Goal: Information Seeking & Learning: Learn about a topic

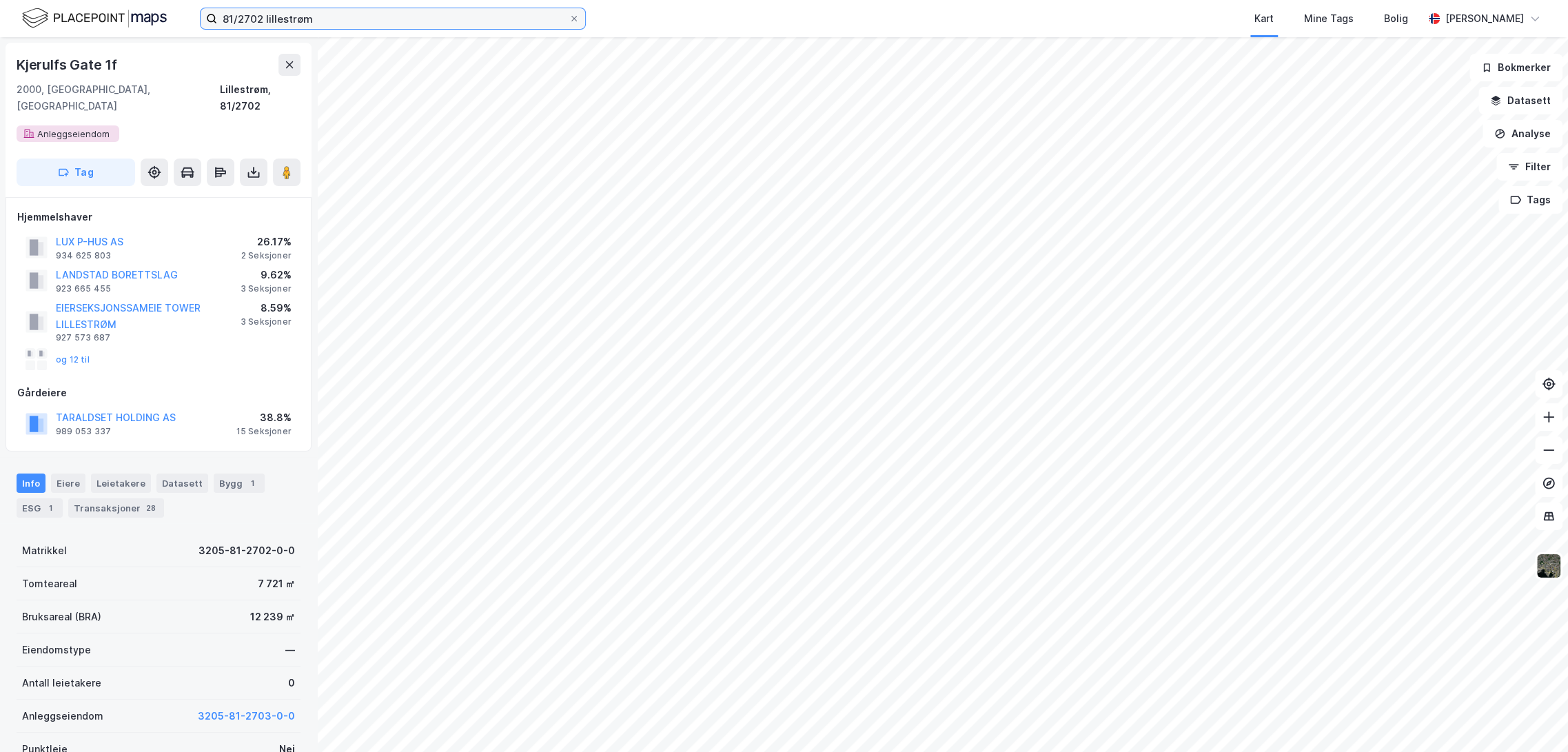
click at [364, 18] on input "81/2702 lillestrøm" at bounding box center [393, 18] width 351 height 21
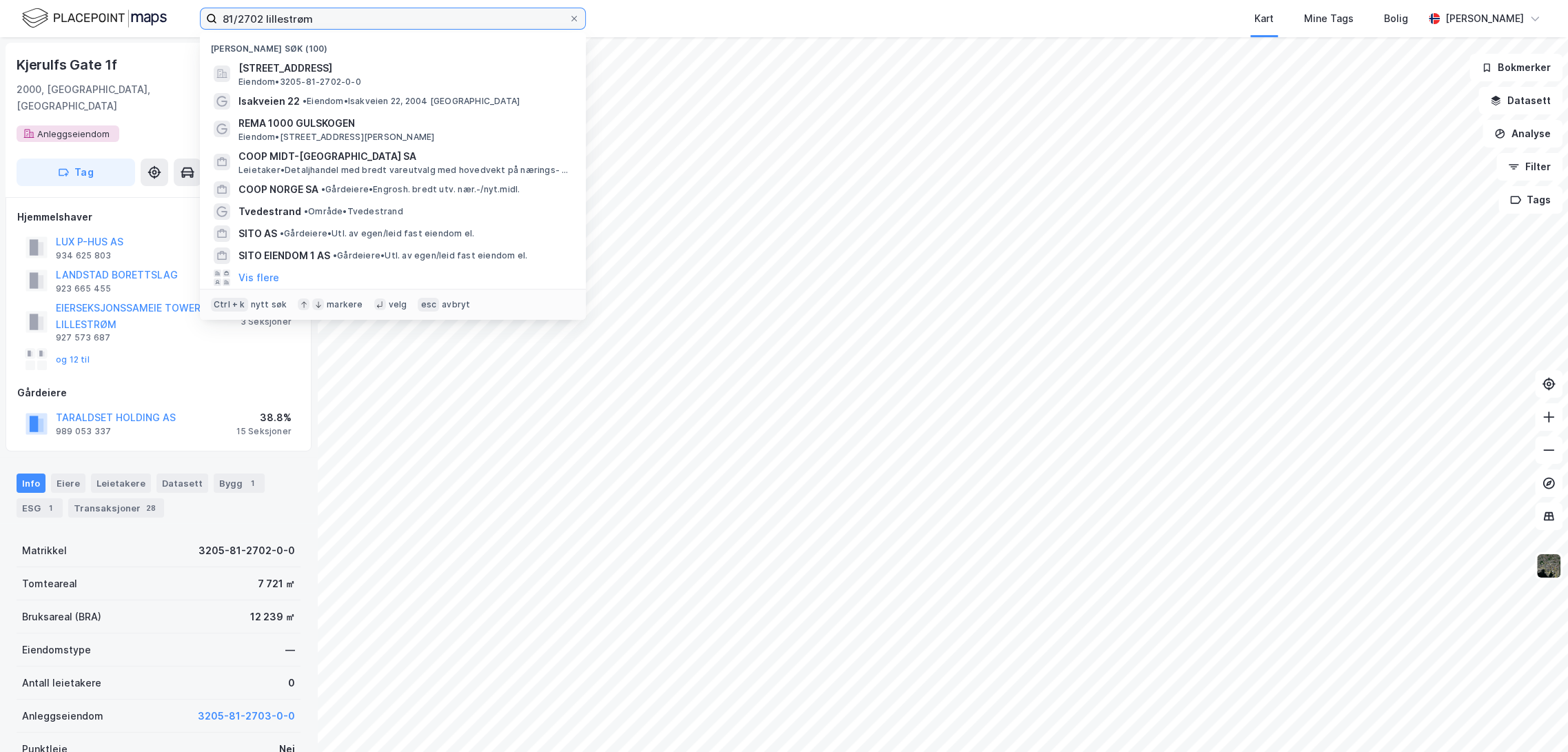
click at [364, 18] on input "81/2702 lillestrøm" at bounding box center [393, 18] width 351 height 21
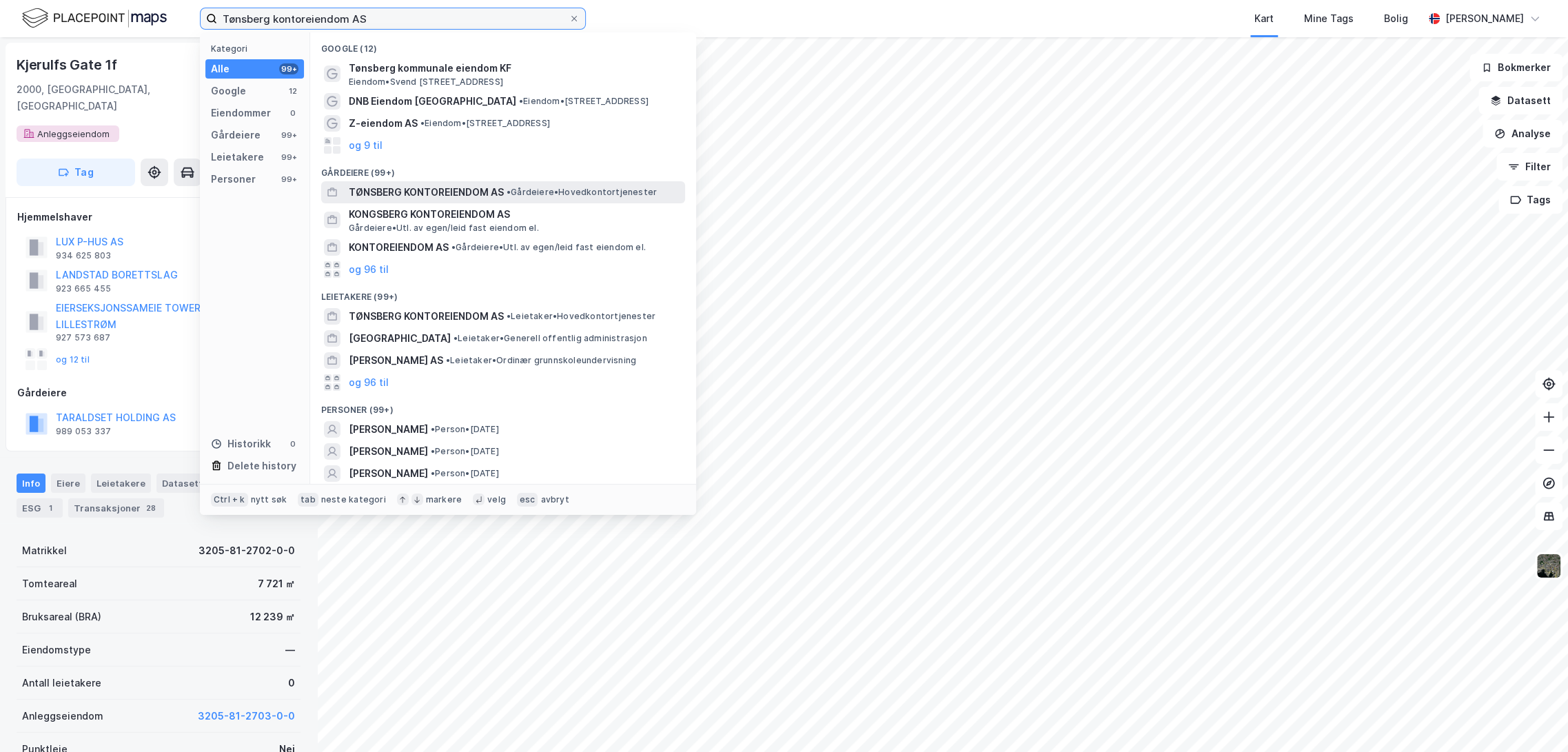
type input "Tønsberg kontoreiendom AS"
click at [465, 189] on span "TØNSBERG KONTOREIENDOM AS" at bounding box center [426, 192] width 155 height 17
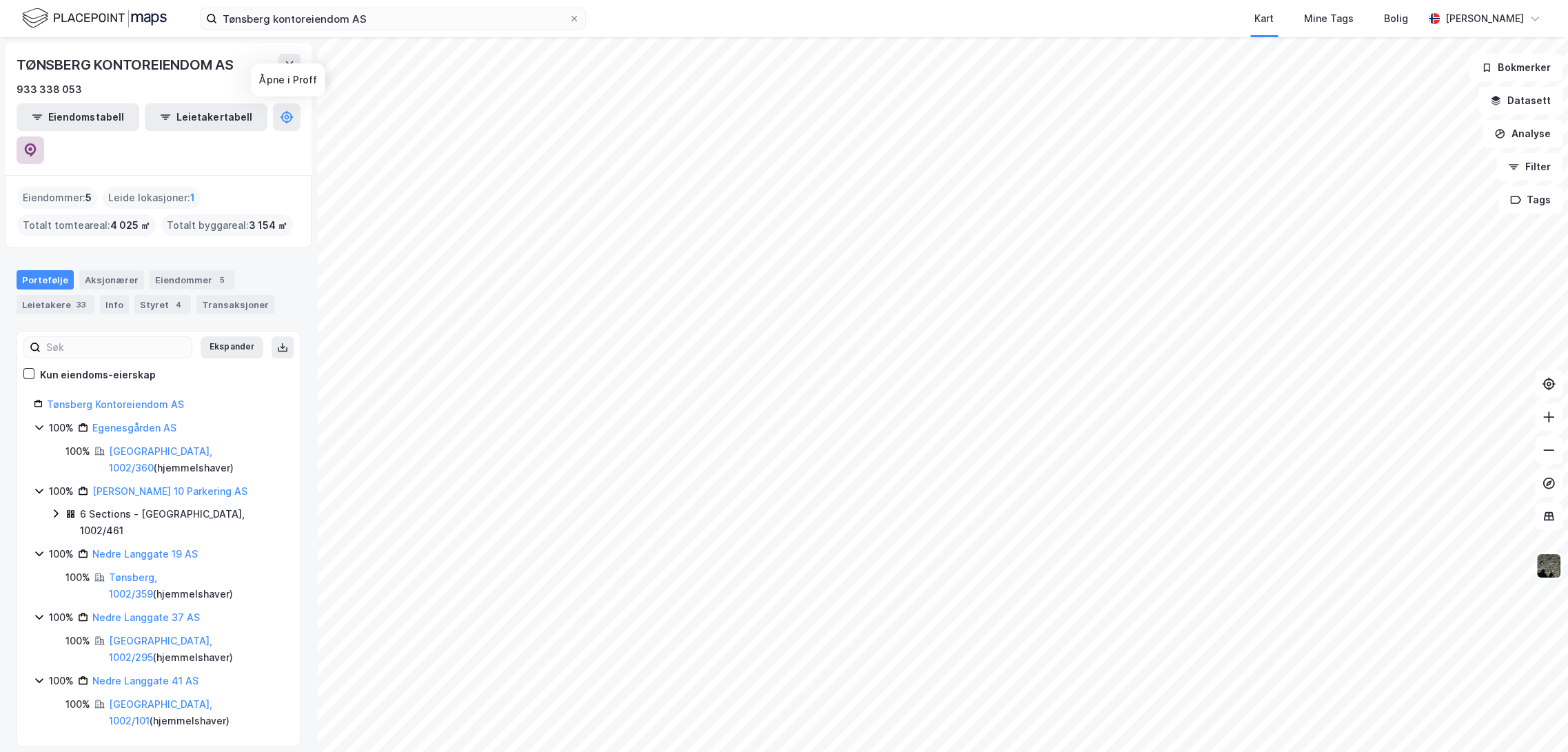
click at [37, 143] on icon at bounding box center [30, 150] width 14 height 14
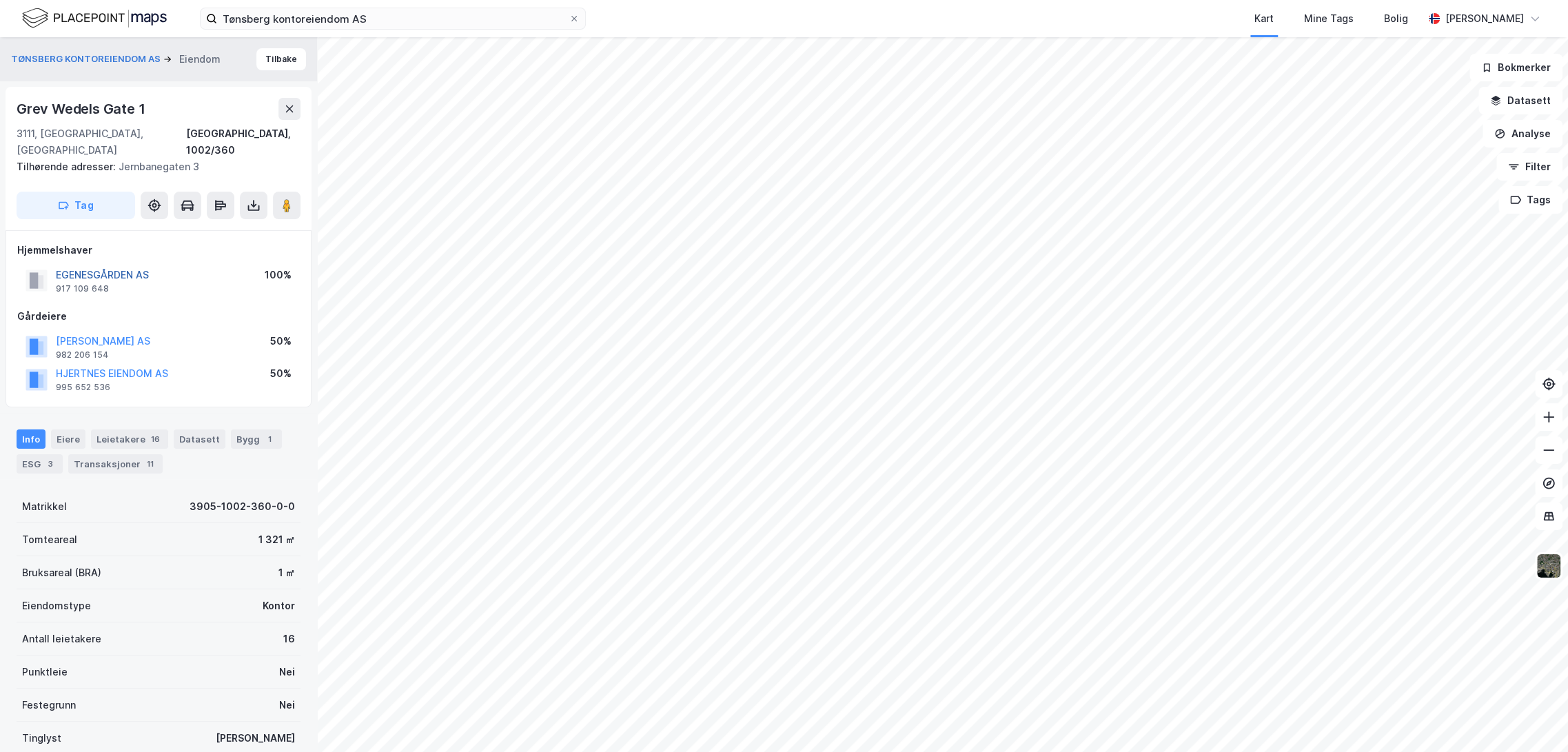
drag, startPoint x: 127, startPoint y: 253, endPoint x: 111, endPoint y: 259, distance: 17.1
click at [0, 0] on button "EGENESGÅRDEN AS" at bounding box center [0, 0] width 0 height 0
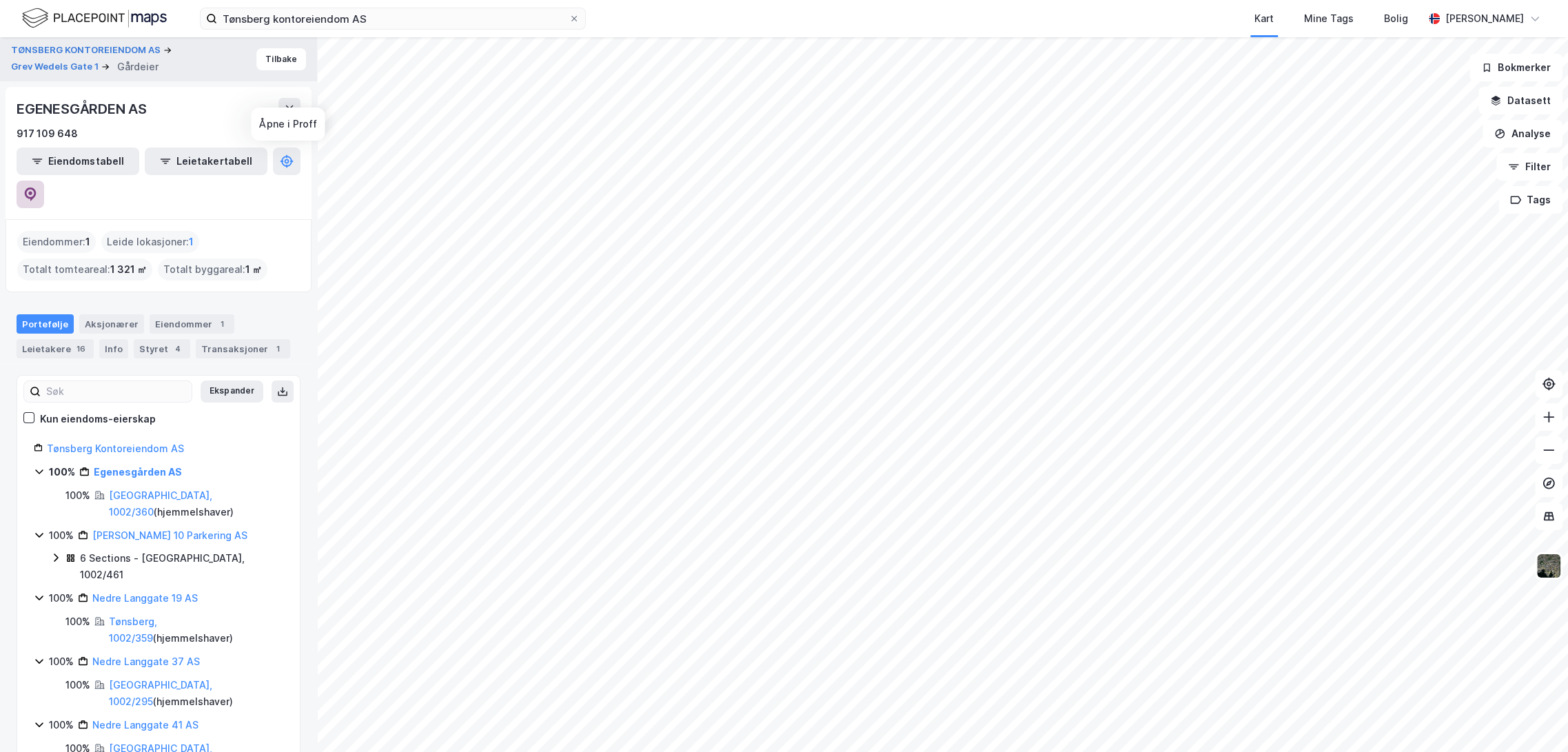
click at [37, 187] on icon at bounding box center [30, 194] width 14 height 14
click at [271, 56] on button "Tilbake" at bounding box center [281, 59] width 50 height 22
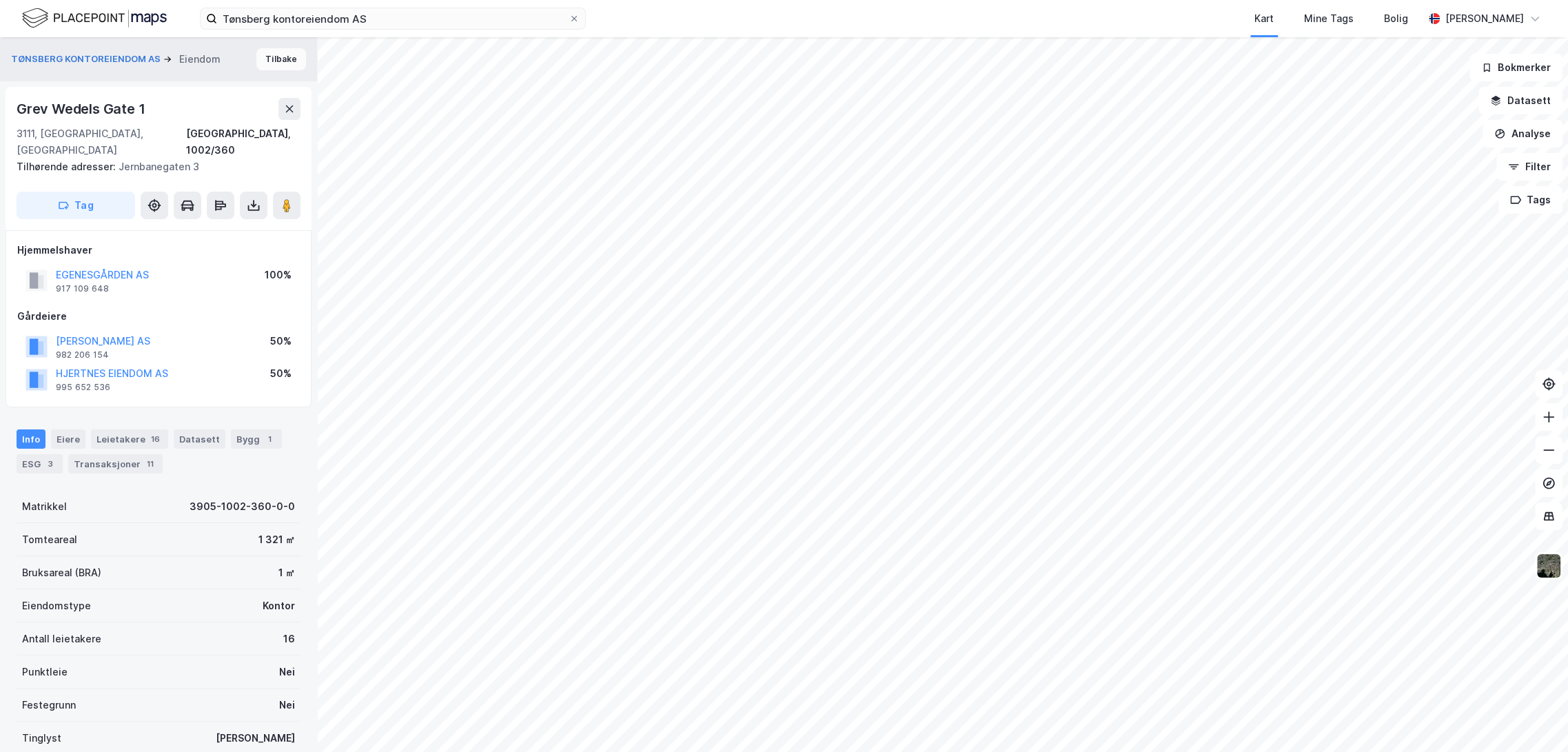
click at [267, 62] on button "Tilbake" at bounding box center [281, 59] width 50 height 22
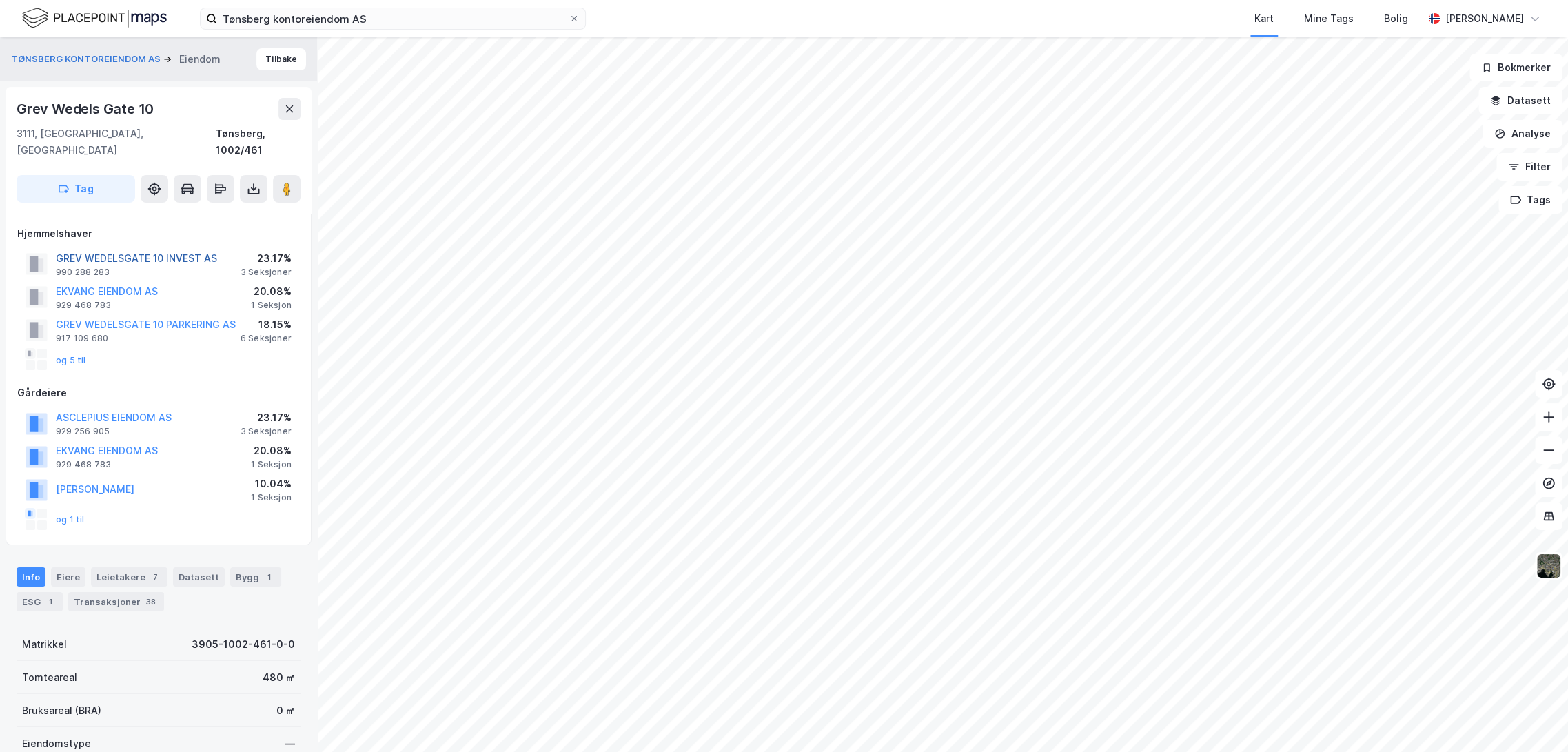
click at [0, 0] on button "GREV WEDELSGATE 10 INVEST AS" at bounding box center [0, 0] width 0 height 0
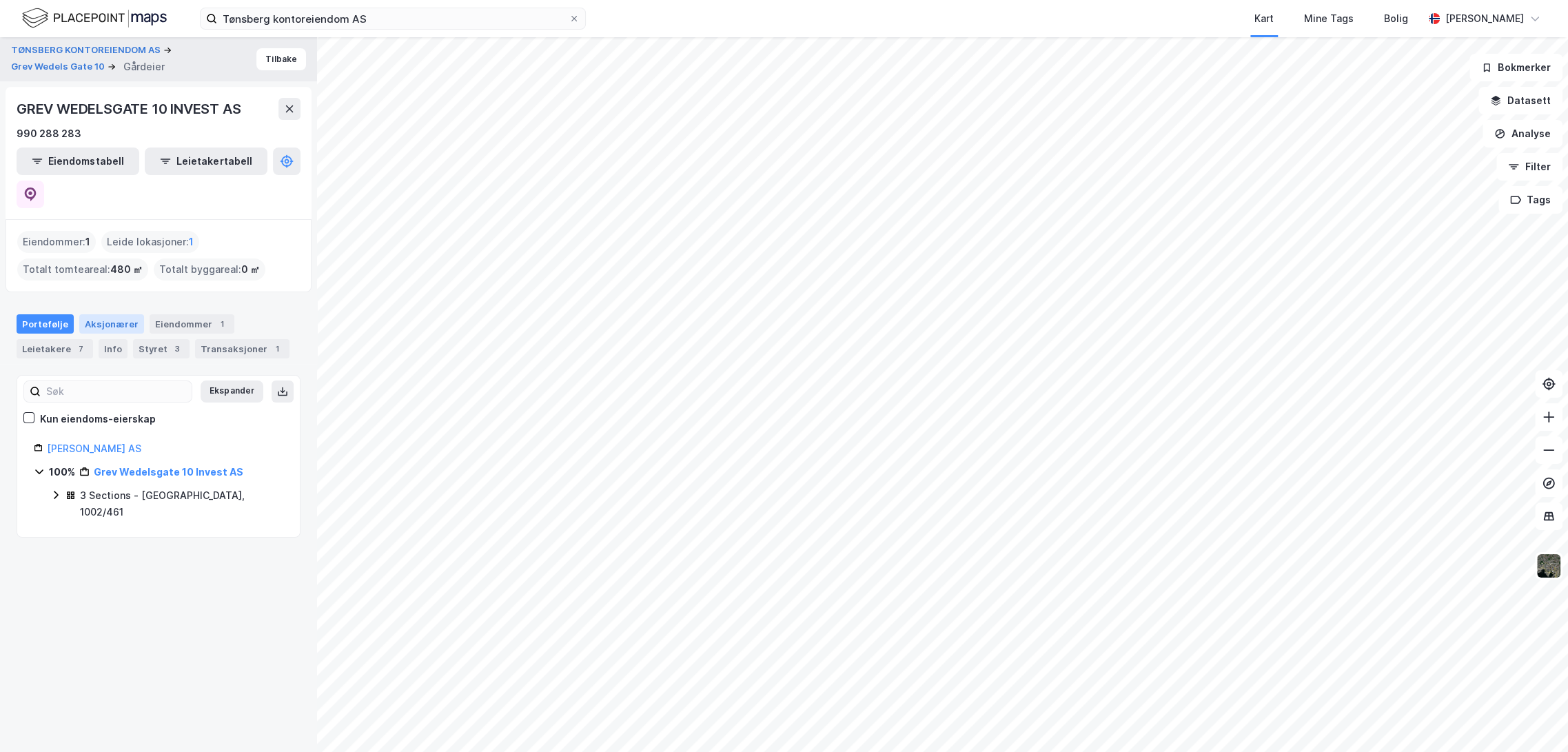
click at [115, 314] on div "Aksjonærer" at bounding box center [112, 323] width 65 height 19
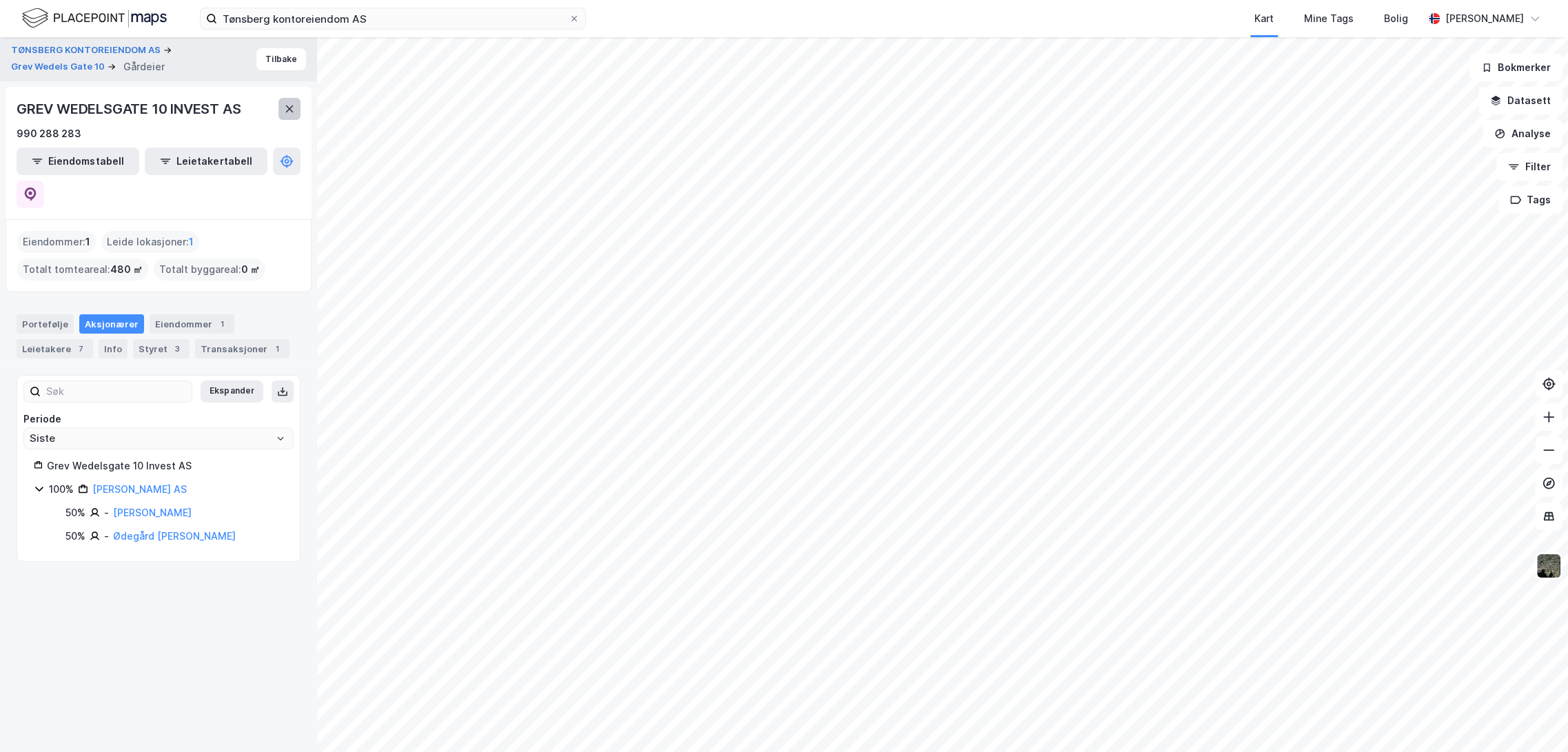
click at [286, 113] on icon at bounding box center [289, 108] width 11 height 11
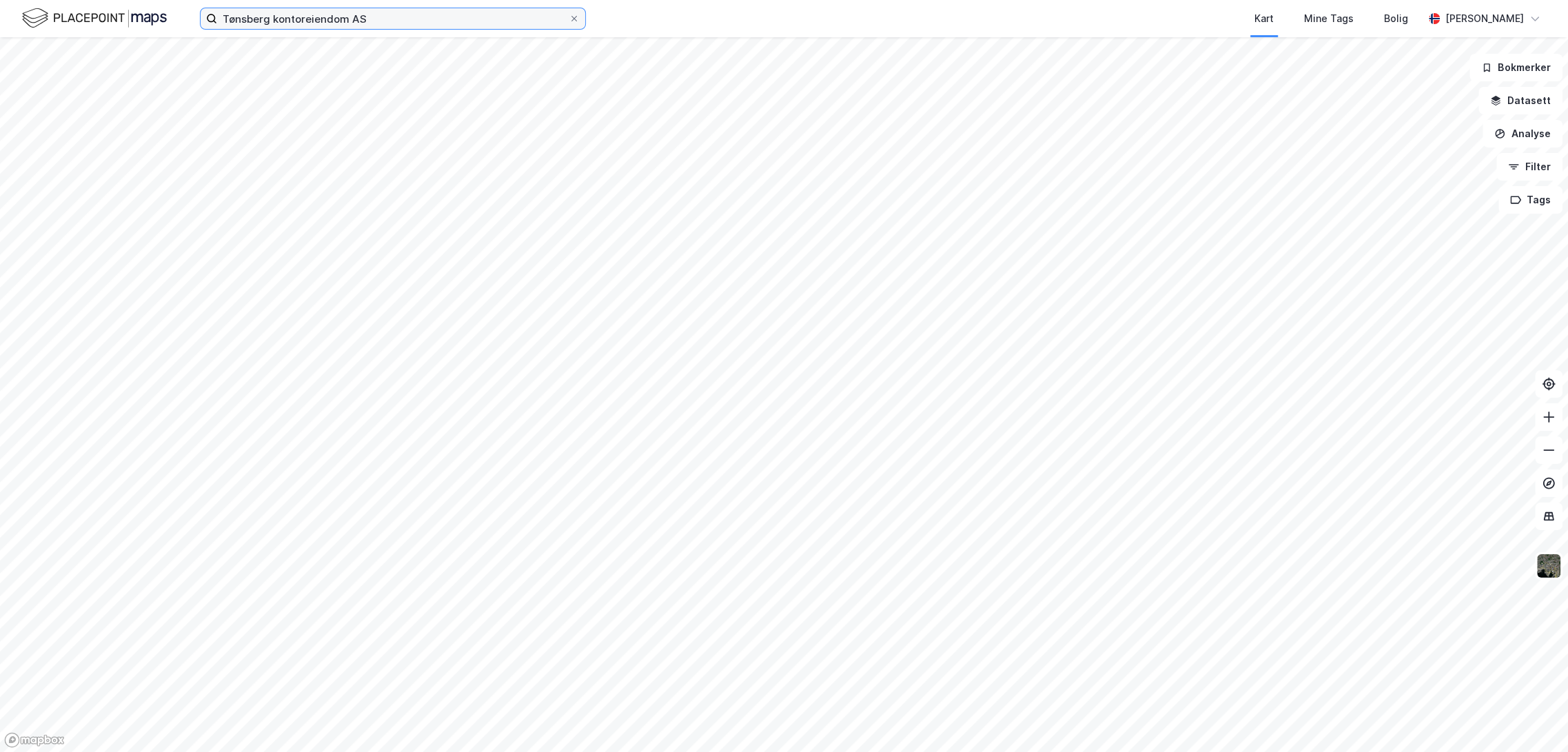
click at [466, 26] on input "Tønsberg kontoreiendom AS" at bounding box center [393, 18] width 351 height 21
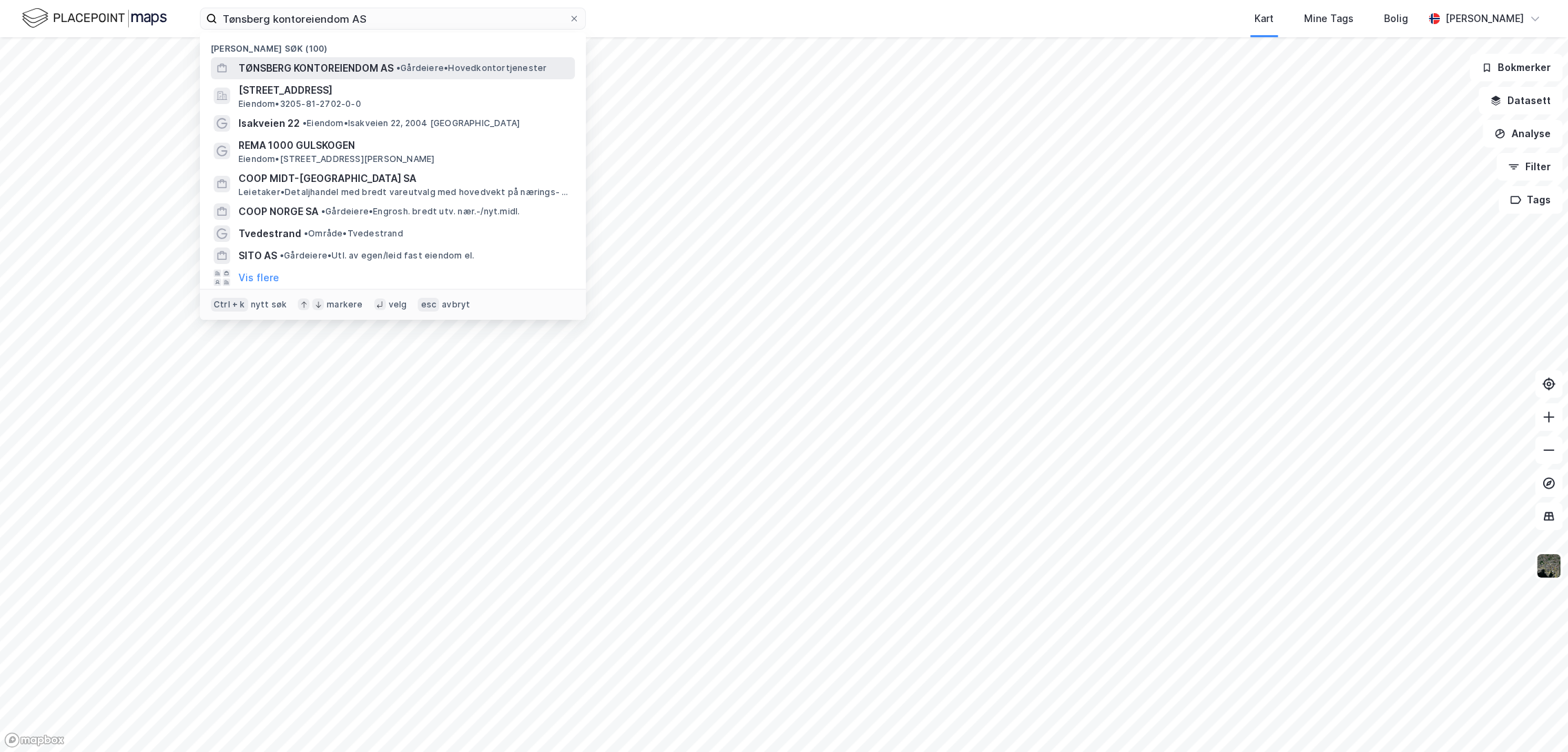
click at [374, 64] on span "TØNSBERG KONTOREIENDOM AS" at bounding box center [316, 68] width 155 height 17
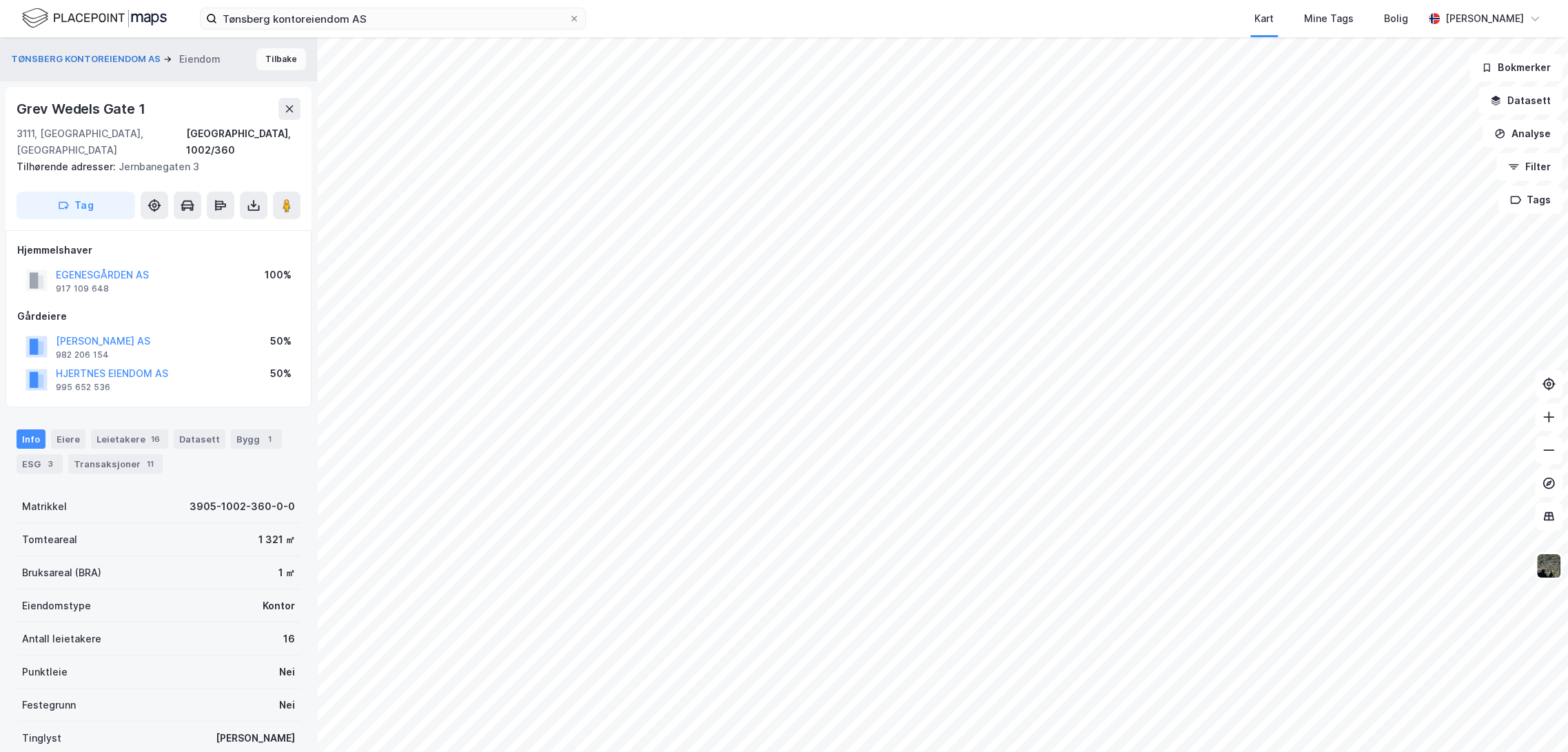
click at [276, 50] on button "Tilbake" at bounding box center [281, 59] width 50 height 22
click at [262, 432] on div "1" at bounding box center [269, 439] width 14 height 14
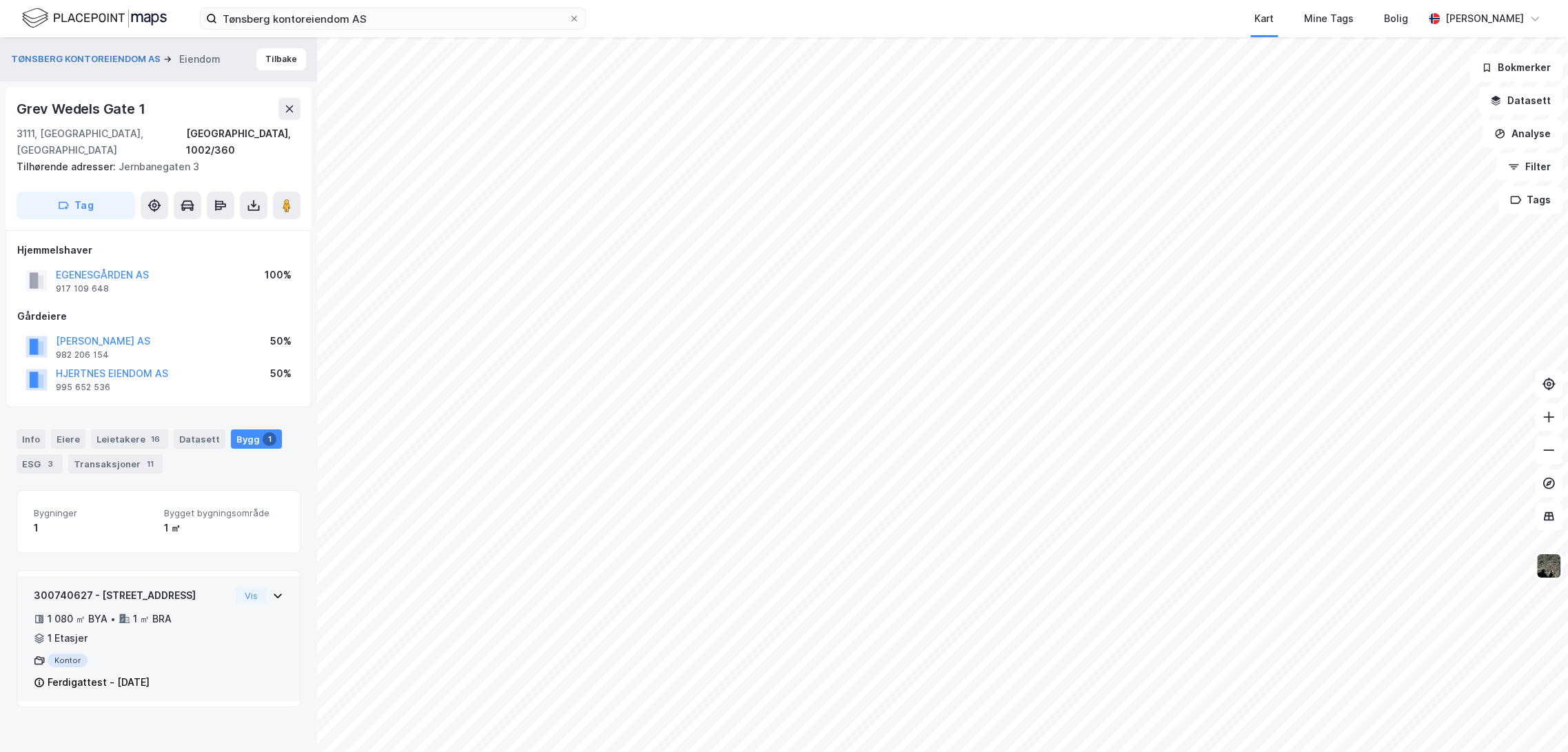
click at [147, 633] on div "300740627 - [STREET_ADDRESS] ㎡ BYA • 1 ㎡ BRA • 1 Etasjer Kontor Ferdigattest - …" at bounding box center [132, 639] width 197 height 103
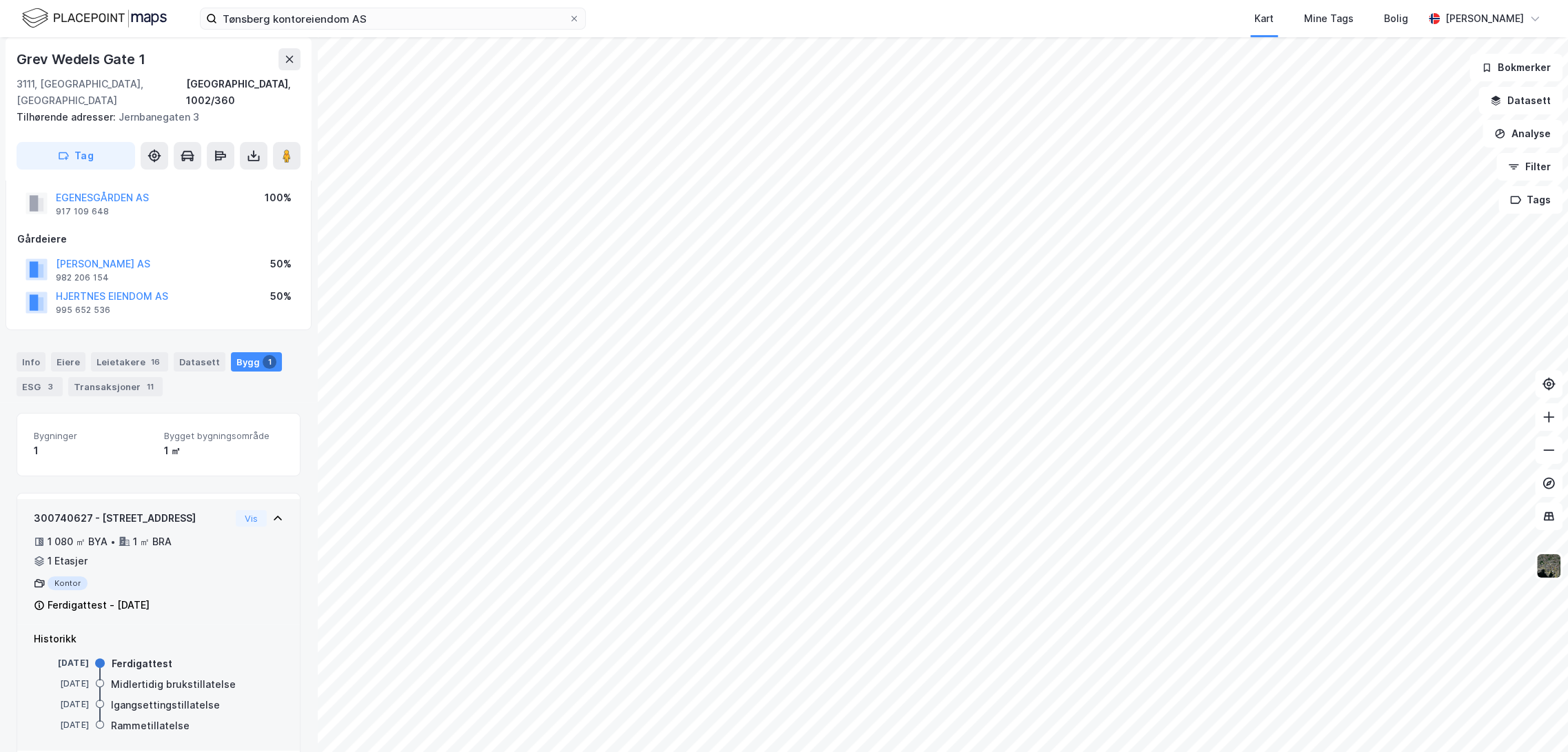
scroll to position [82, 0]
click at [199, 544] on div "1 080 ㎡ BYA • 1 ㎡ BRA • 1 Etasjer" at bounding box center [132, 546] width 197 height 36
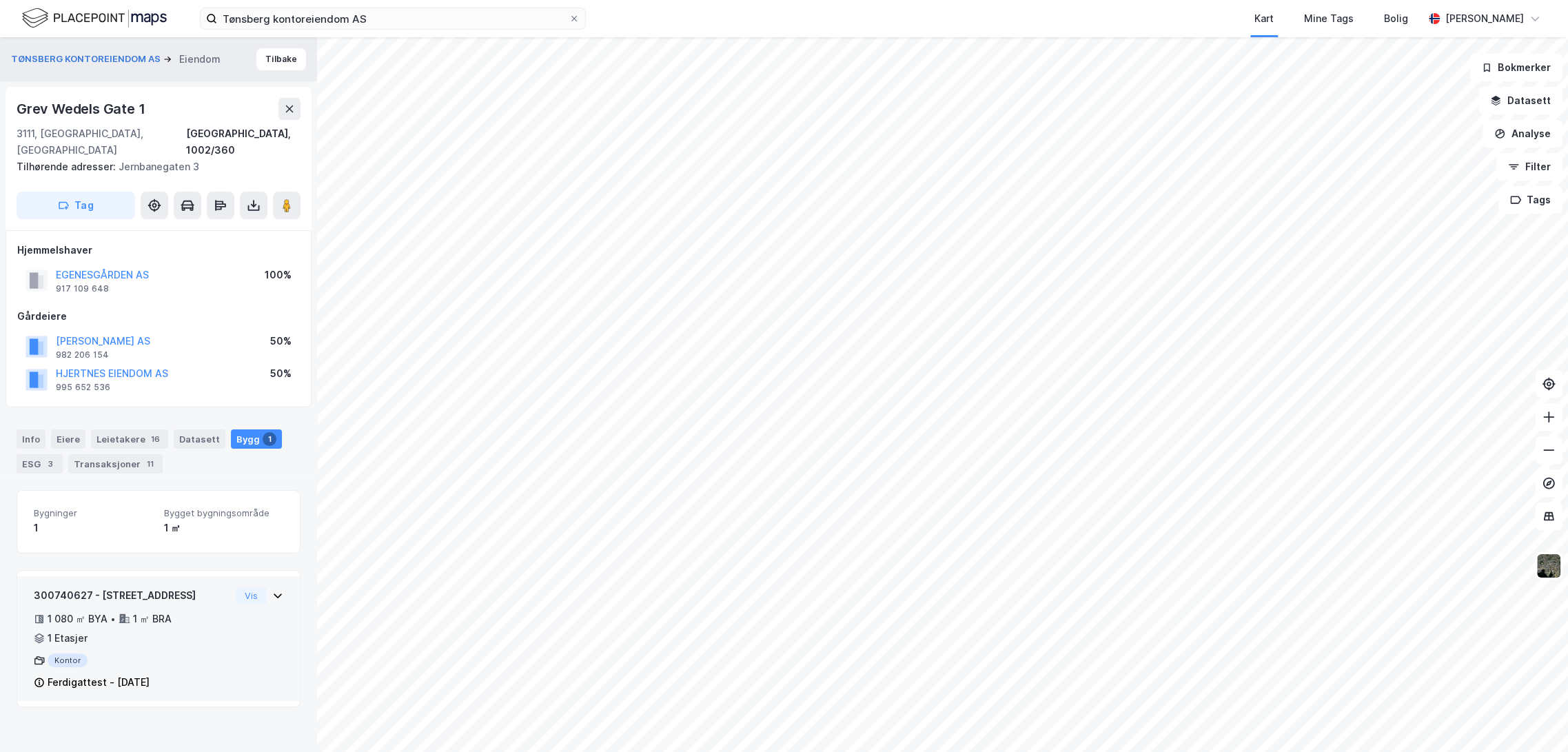
scroll to position [0, 0]
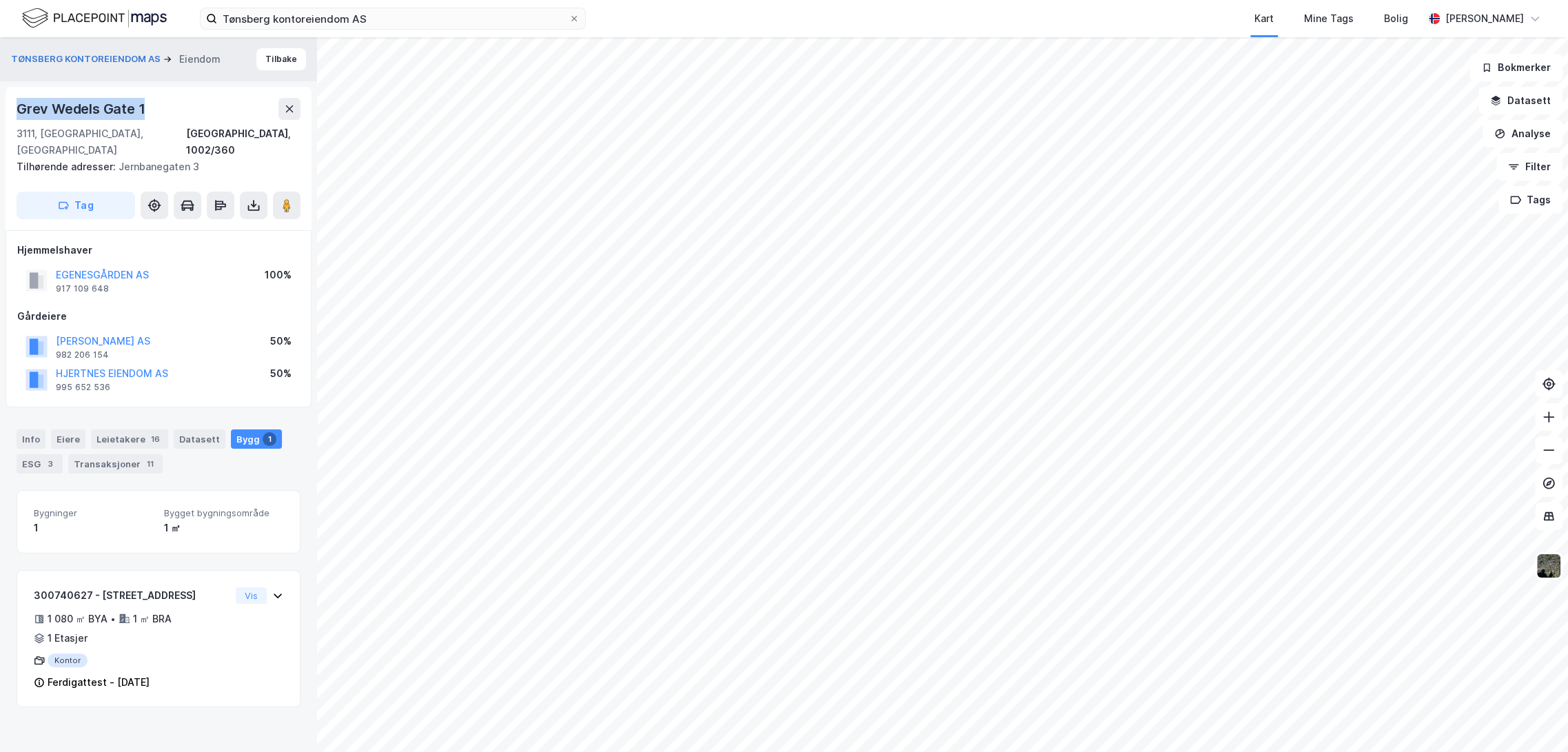
drag, startPoint x: 17, startPoint y: 112, endPoint x: 204, endPoint y: 110, distance: 187.0
click at [204, 110] on div "Grev Wedels Gate 1" at bounding box center [158, 109] width 284 height 22
copy div "Grev Wedels Gate 1"
click at [266, 57] on button "Tilbake" at bounding box center [281, 59] width 50 height 22
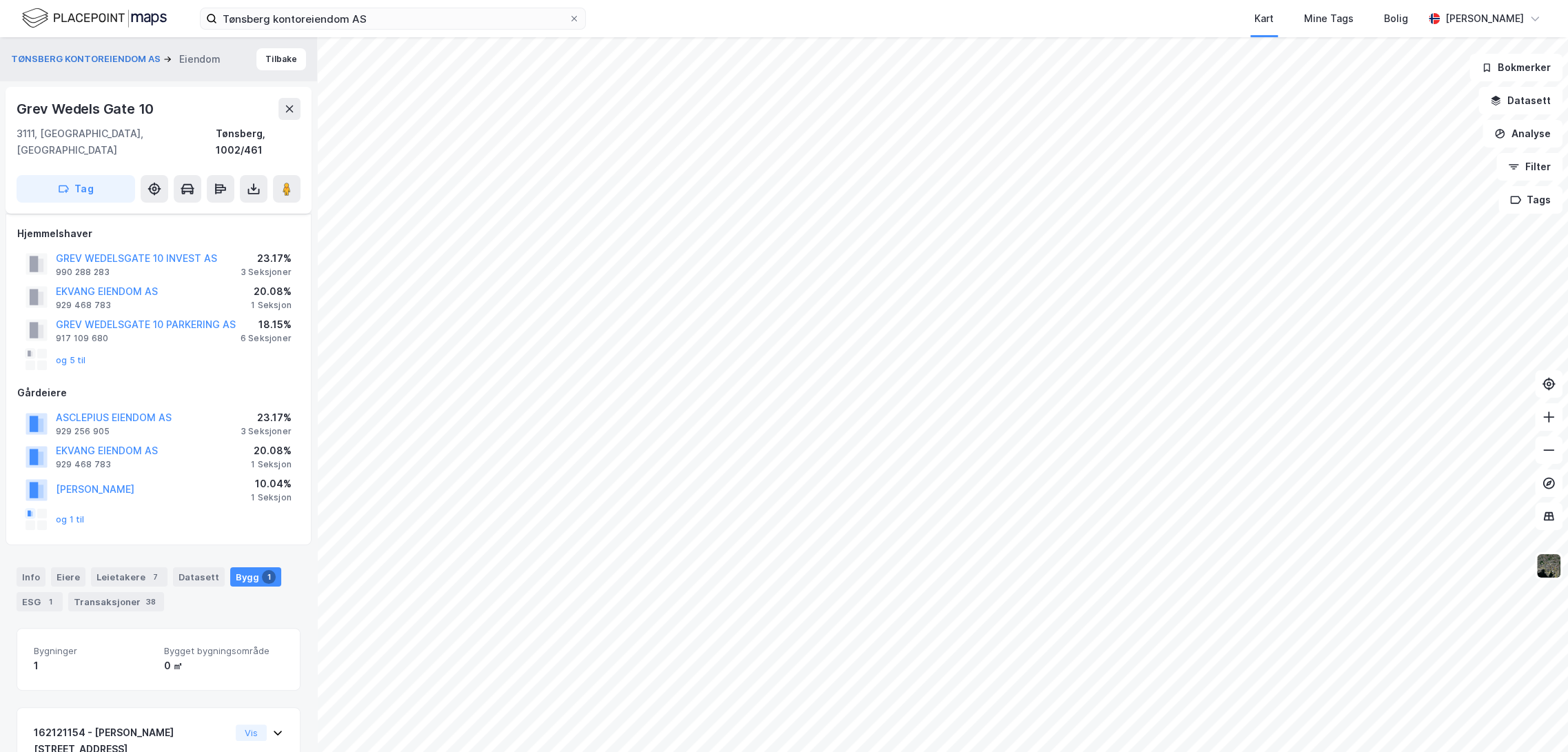
scroll to position [74, 0]
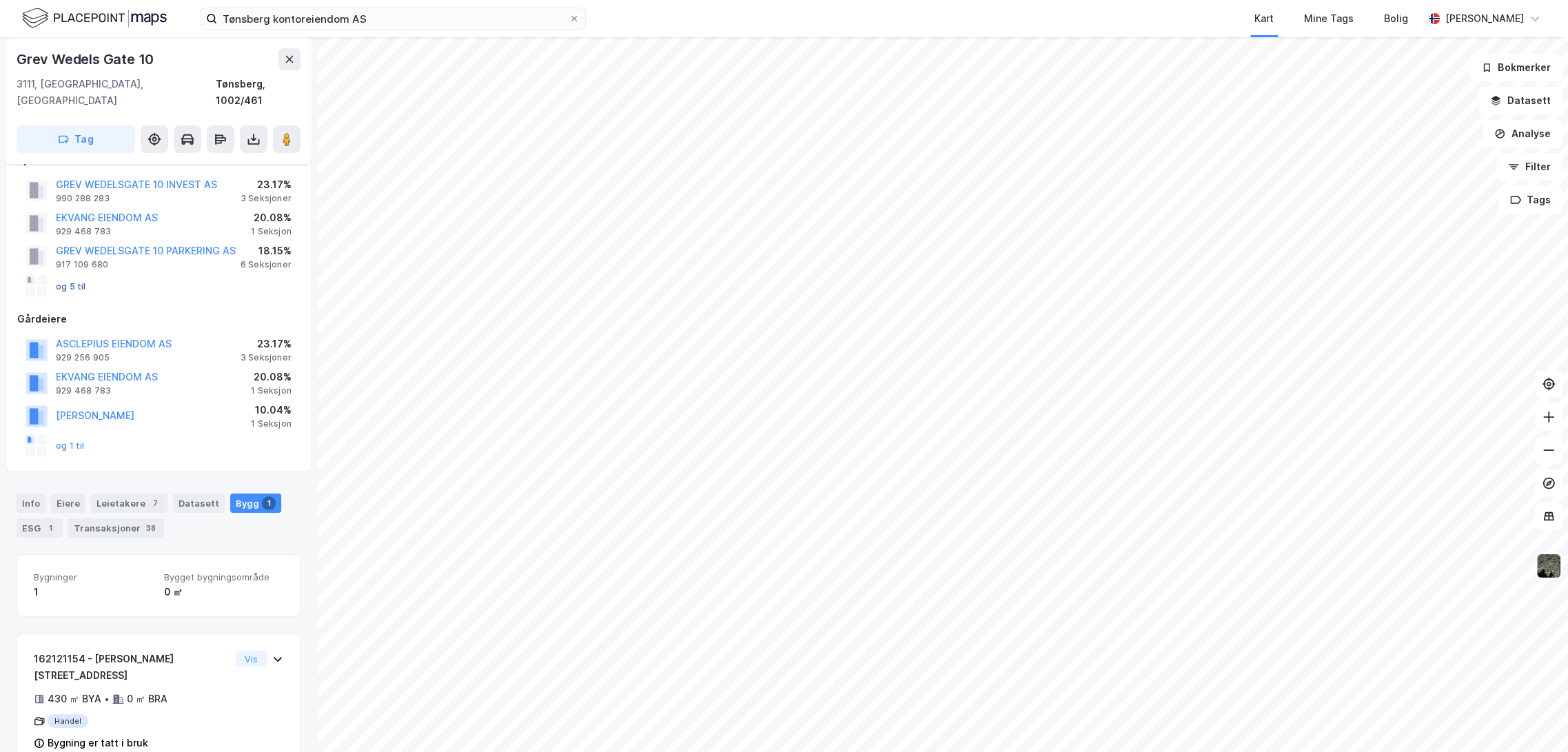
click at [0, 0] on button "og 5 til" at bounding box center [0, 0] width 0 height 0
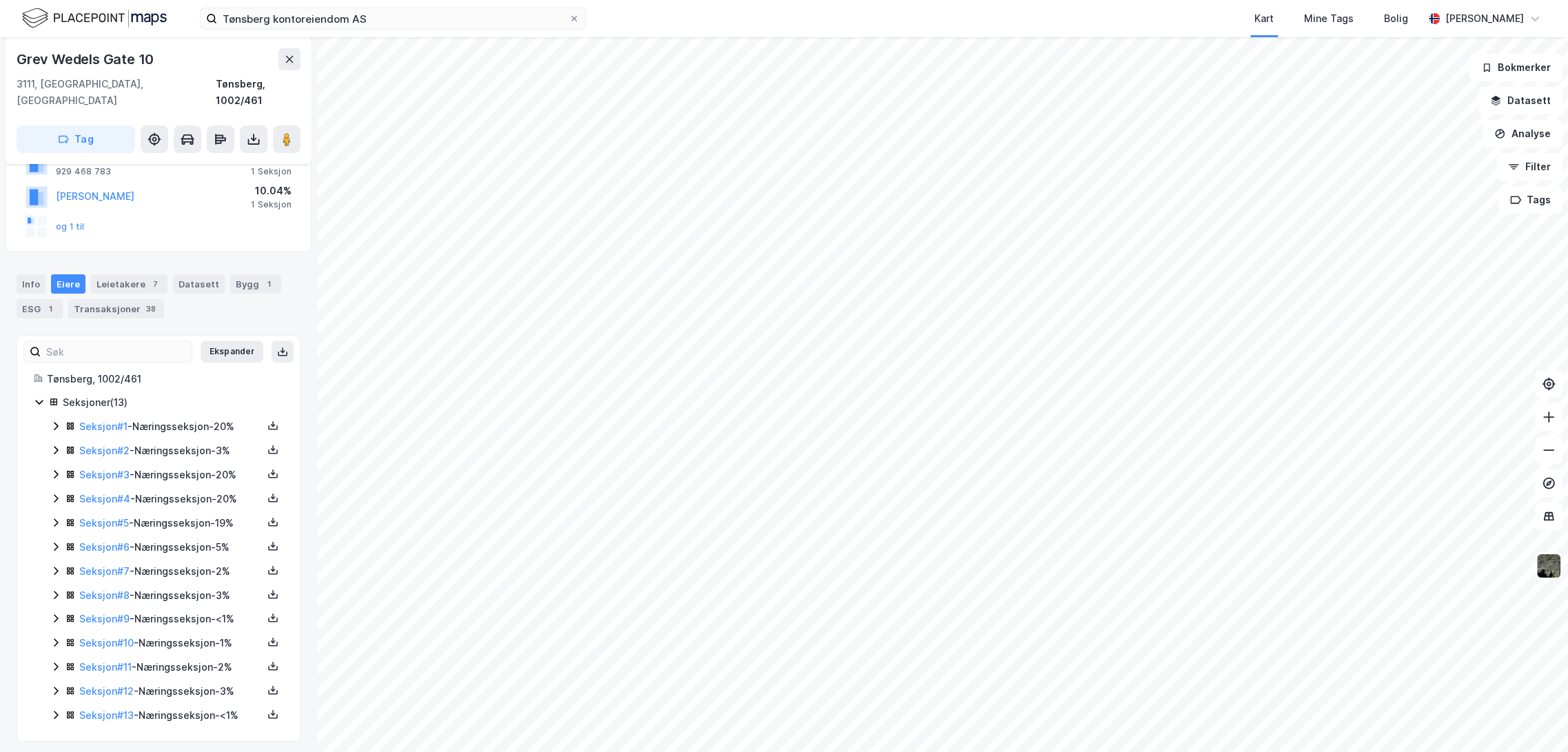
click at [57, 422] on icon at bounding box center [56, 426] width 4 height 8
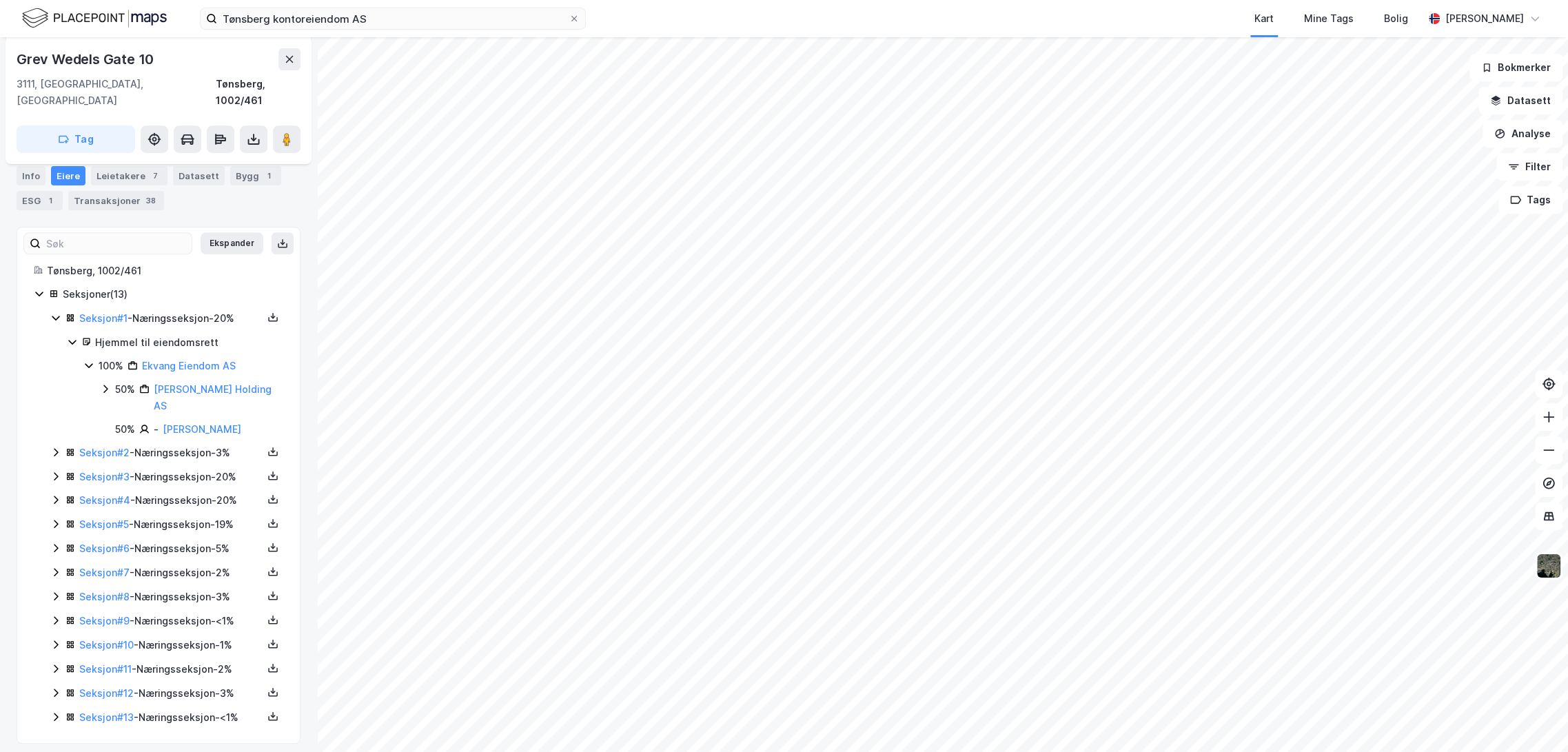
scroll to position [403, 0]
click at [55, 445] on icon at bounding box center [55, 450] width 11 height 11
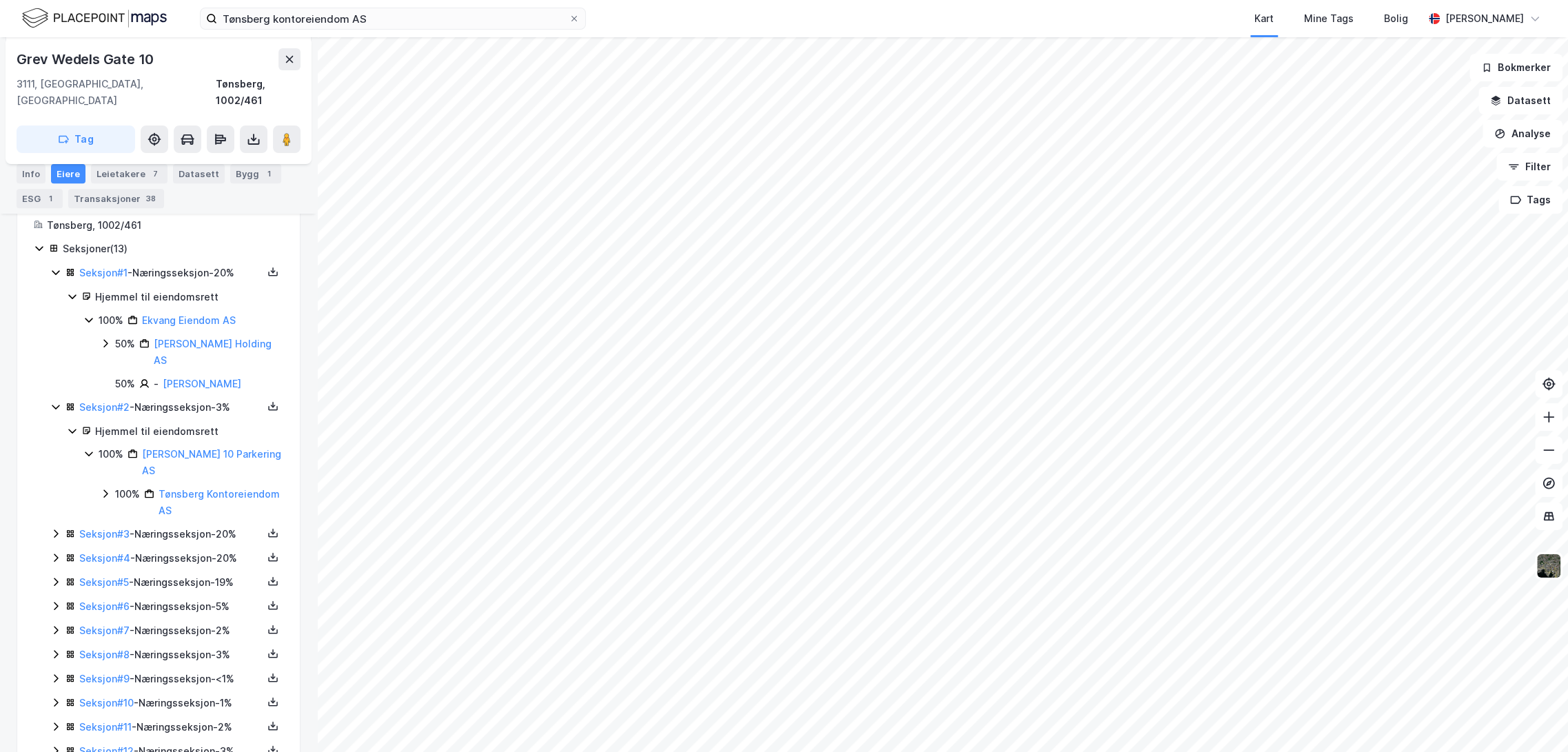
scroll to position [507, 0]
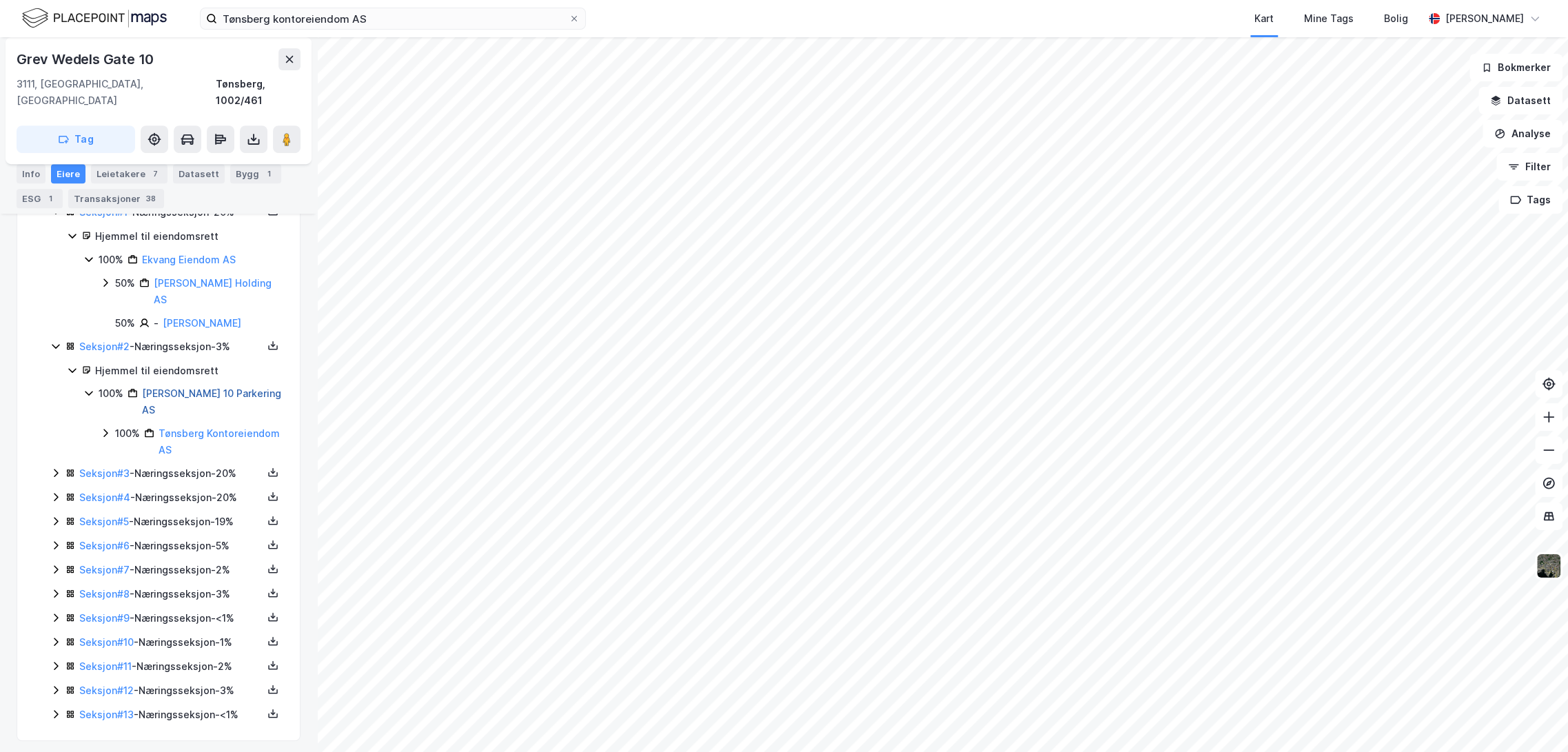
click at [190, 387] on link "[PERSON_NAME] 10 Parkering AS" at bounding box center [211, 401] width 139 height 28
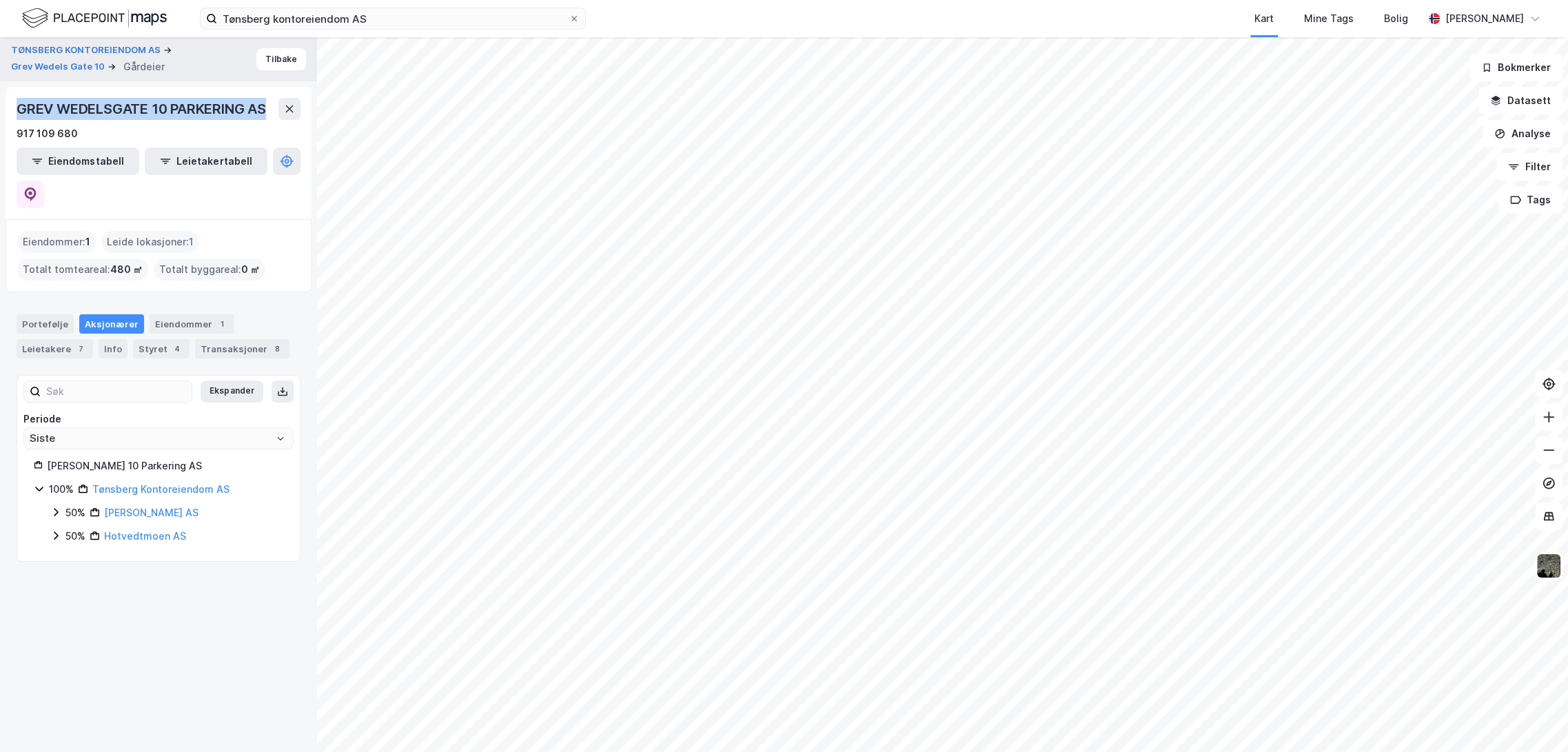
drag, startPoint x: 17, startPoint y: 107, endPoint x: 272, endPoint y: 94, distance: 255.3
click at [272, 94] on div "GREV WEDELSGATE 10 PARKERING AS 917 109 680 Eiendomstabell Leietakertabell" at bounding box center [158, 152] width 306 height 132
copy div "GREV WEDELSGATE 10 PARKERING AS"
click at [37, 187] on icon at bounding box center [30, 194] width 14 height 14
click at [289, 110] on icon at bounding box center [289, 108] width 11 height 11
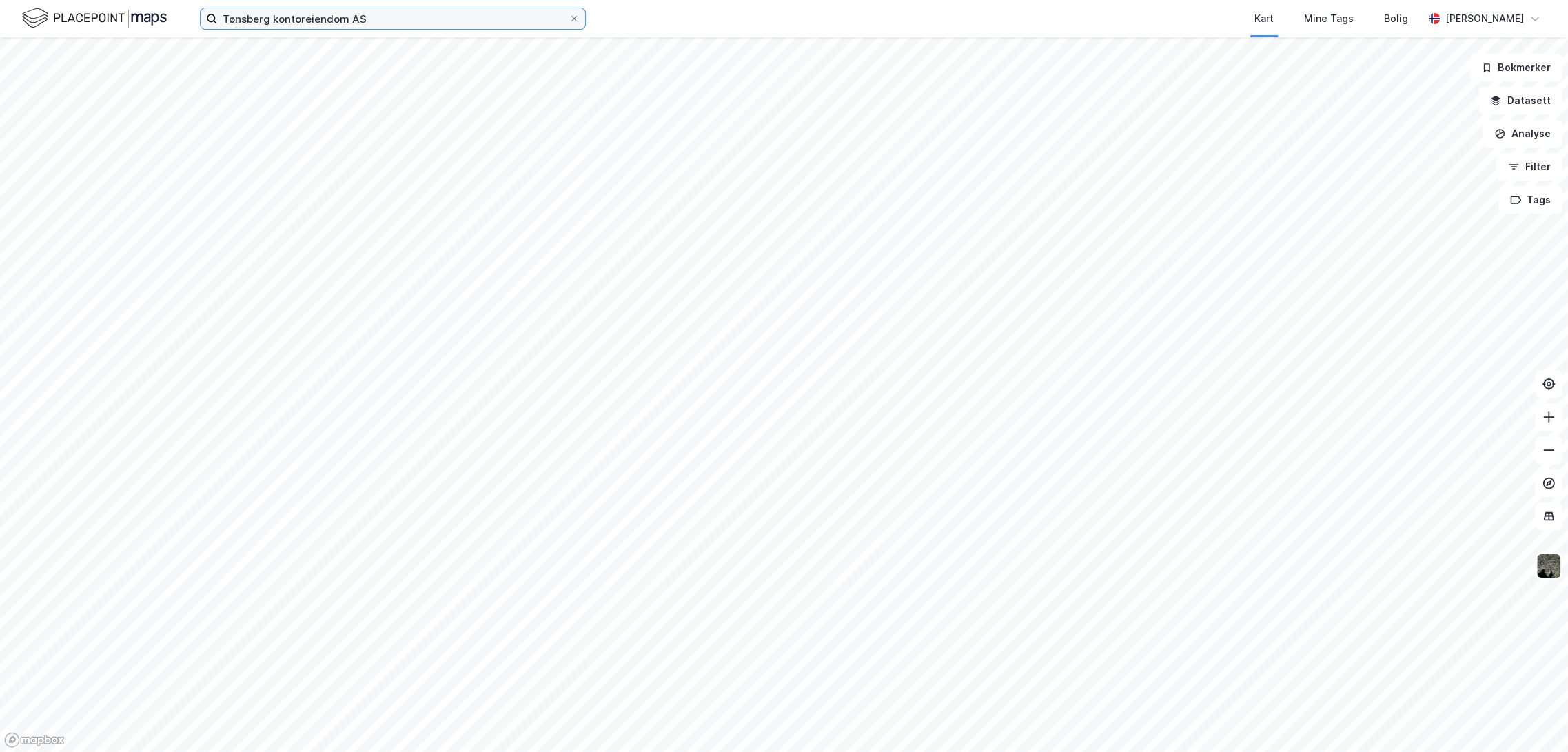
click at [397, 22] on input "Tønsberg kontoreiendom AS" at bounding box center [393, 18] width 351 height 21
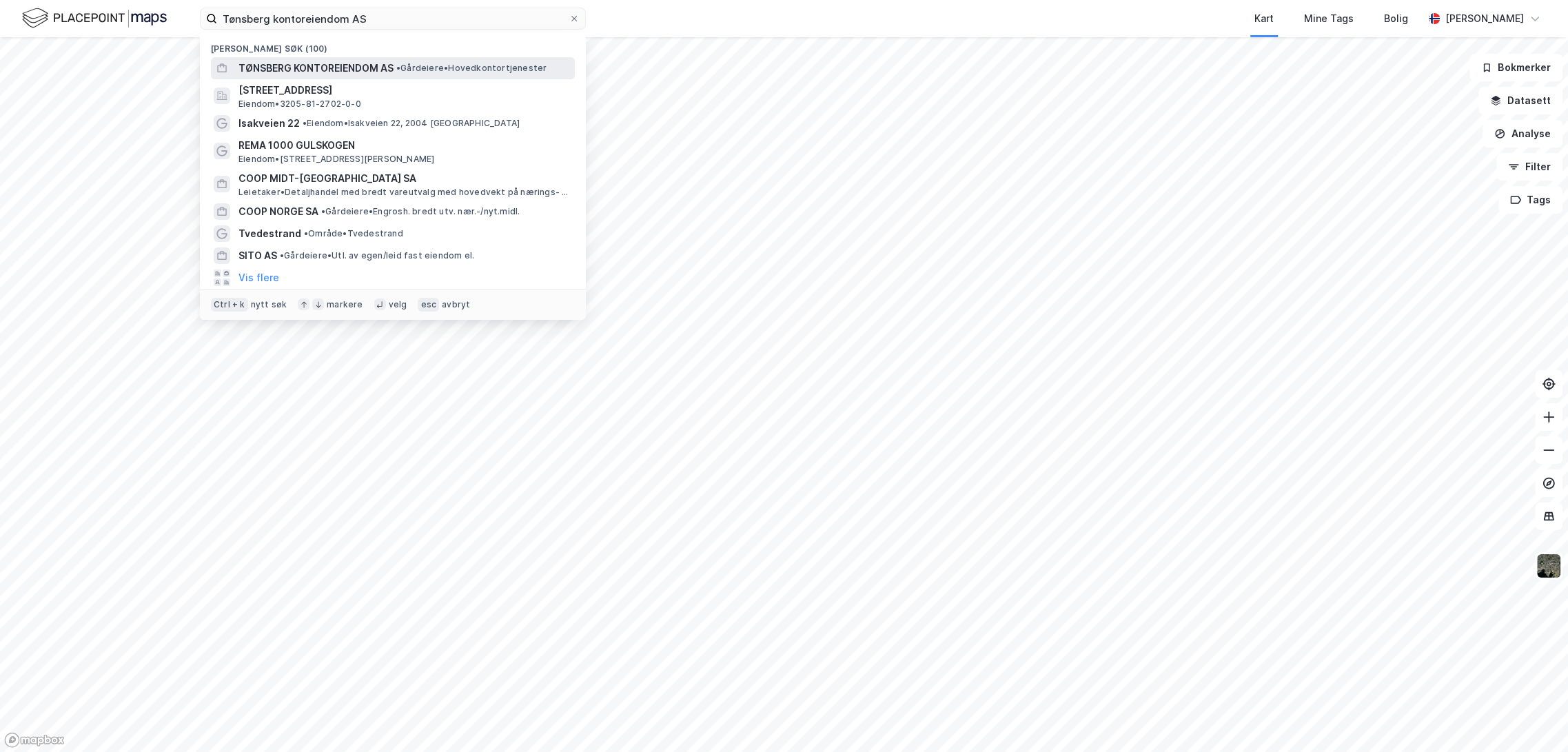
click at [386, 62] on span "TØNSBERG KONTOREIENDOM AS" at bounding box center [316, 68] width 155 height 17
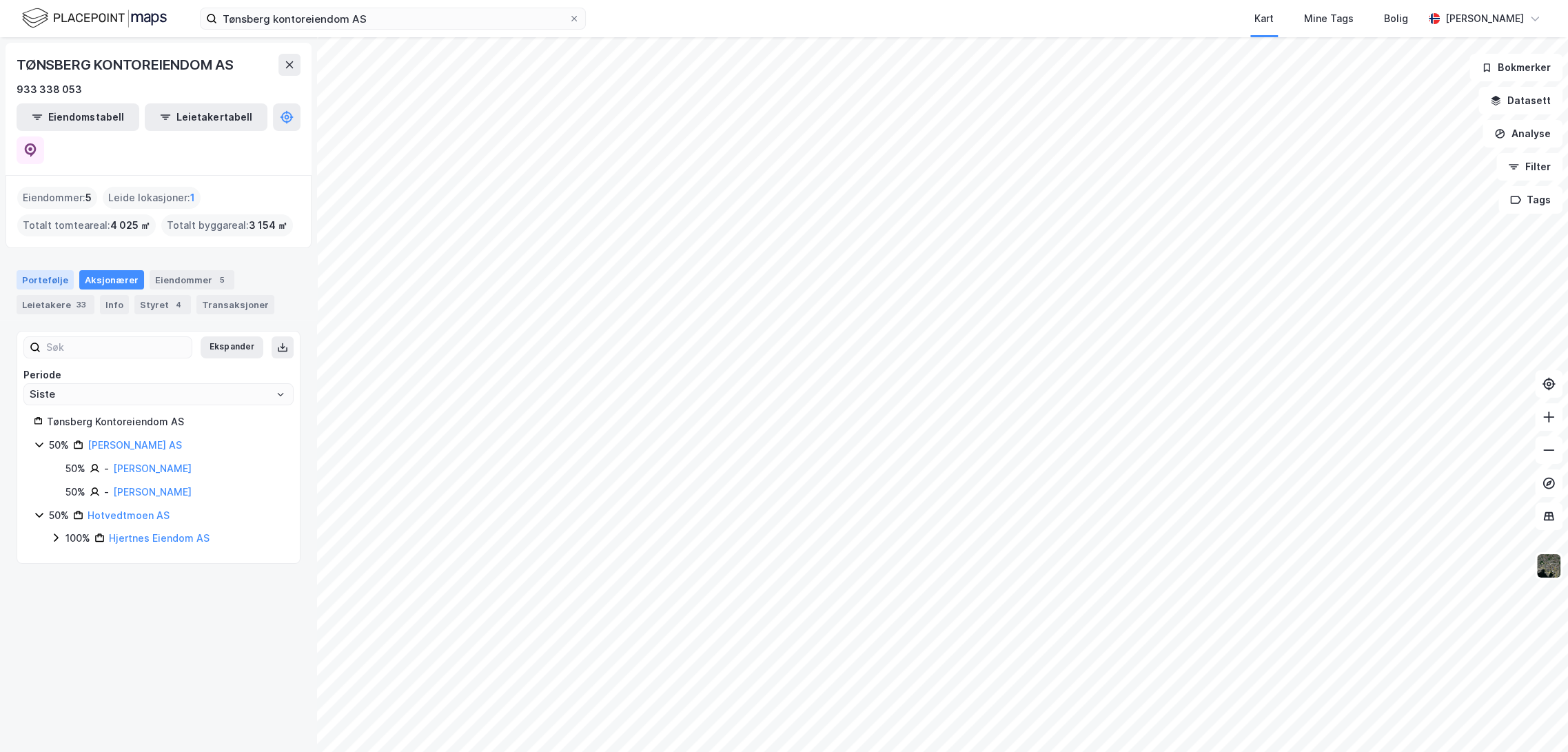
click at [32, 270] on div "Portefølje" at bounding box center [45, 279] width 57 height 19
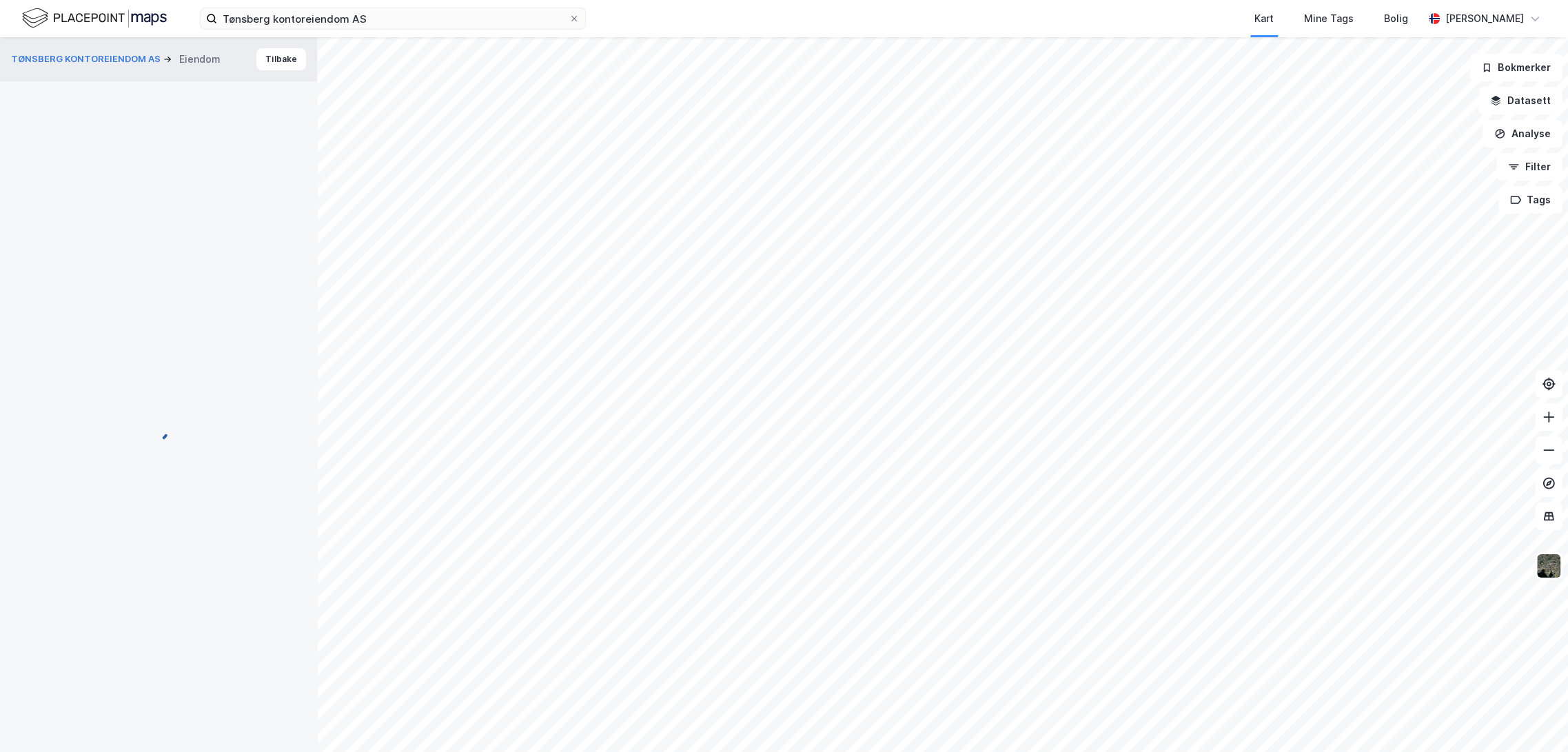
scroll to position [293, 0]
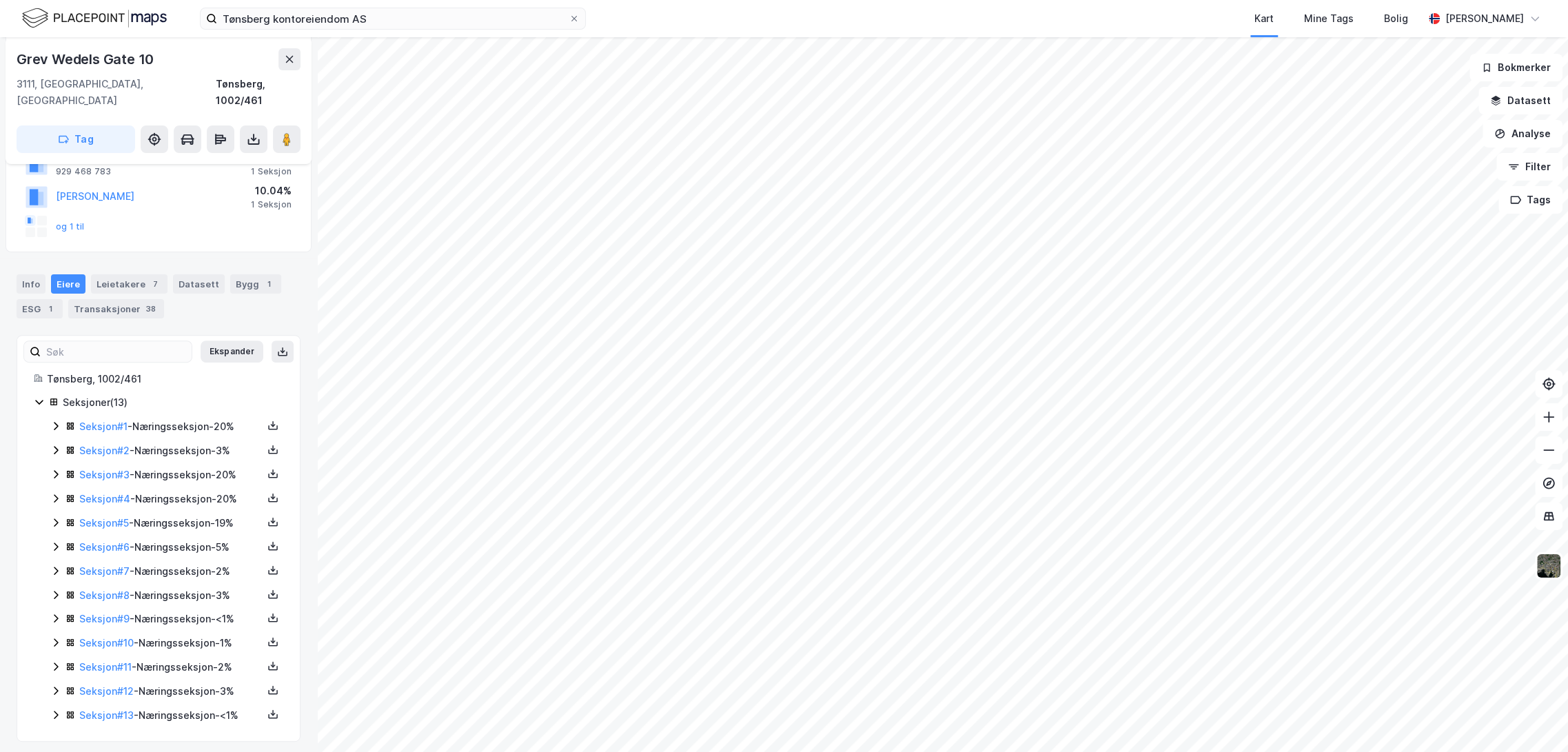
click at [55, 446] on icon at bounding box center [56, 450] width 4 height 8
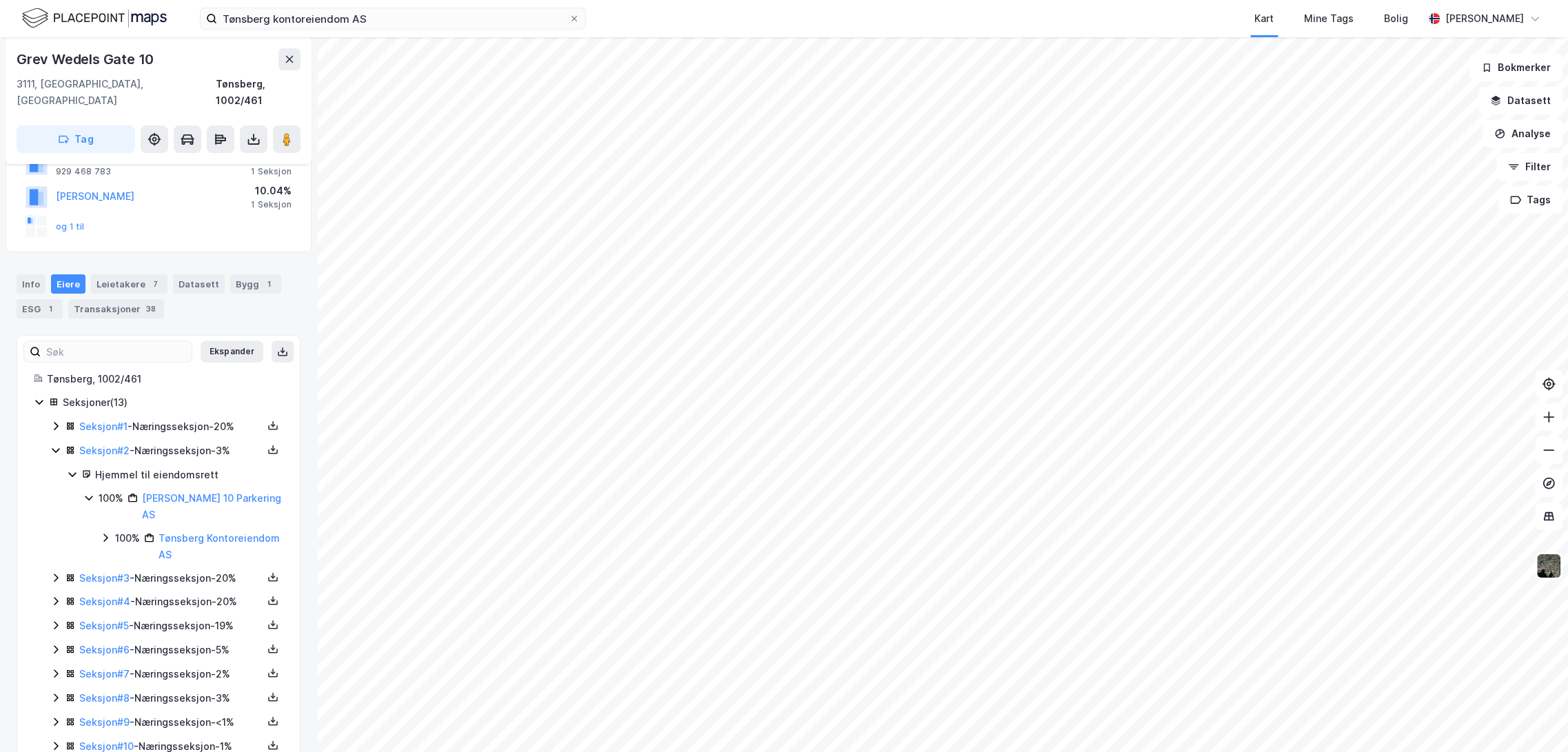
click at [55, 445] on icon at bounding box center [55, 450] width 11 height 11
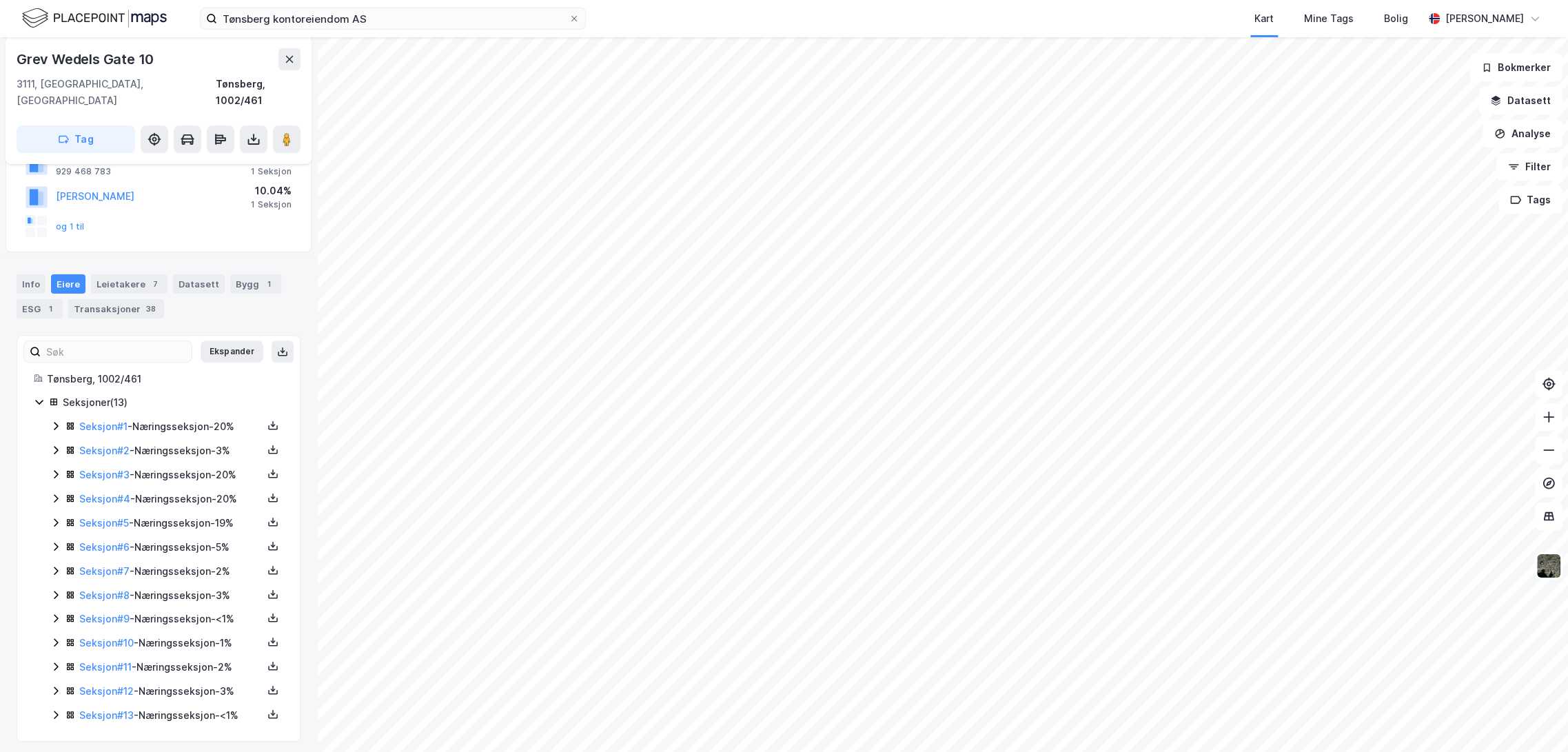
click at [54, 469] on icon at bounding box center [55, 474] width 11 height 11
click at [54, 493] on icon at bounding box center [55, 498] width 11 height 11
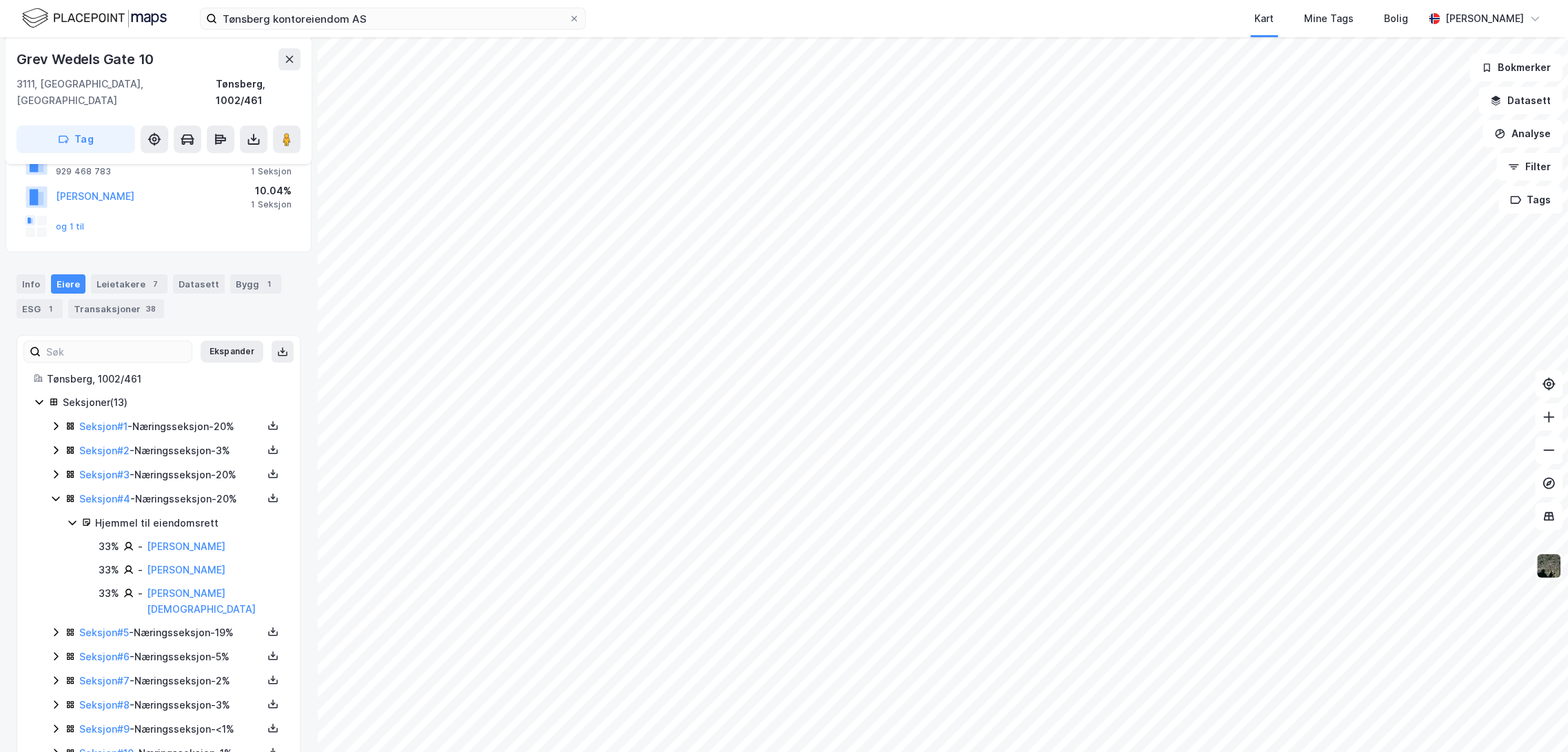
click at [54, 493] on icon at bounding box center [55, 498] width 11 height 11
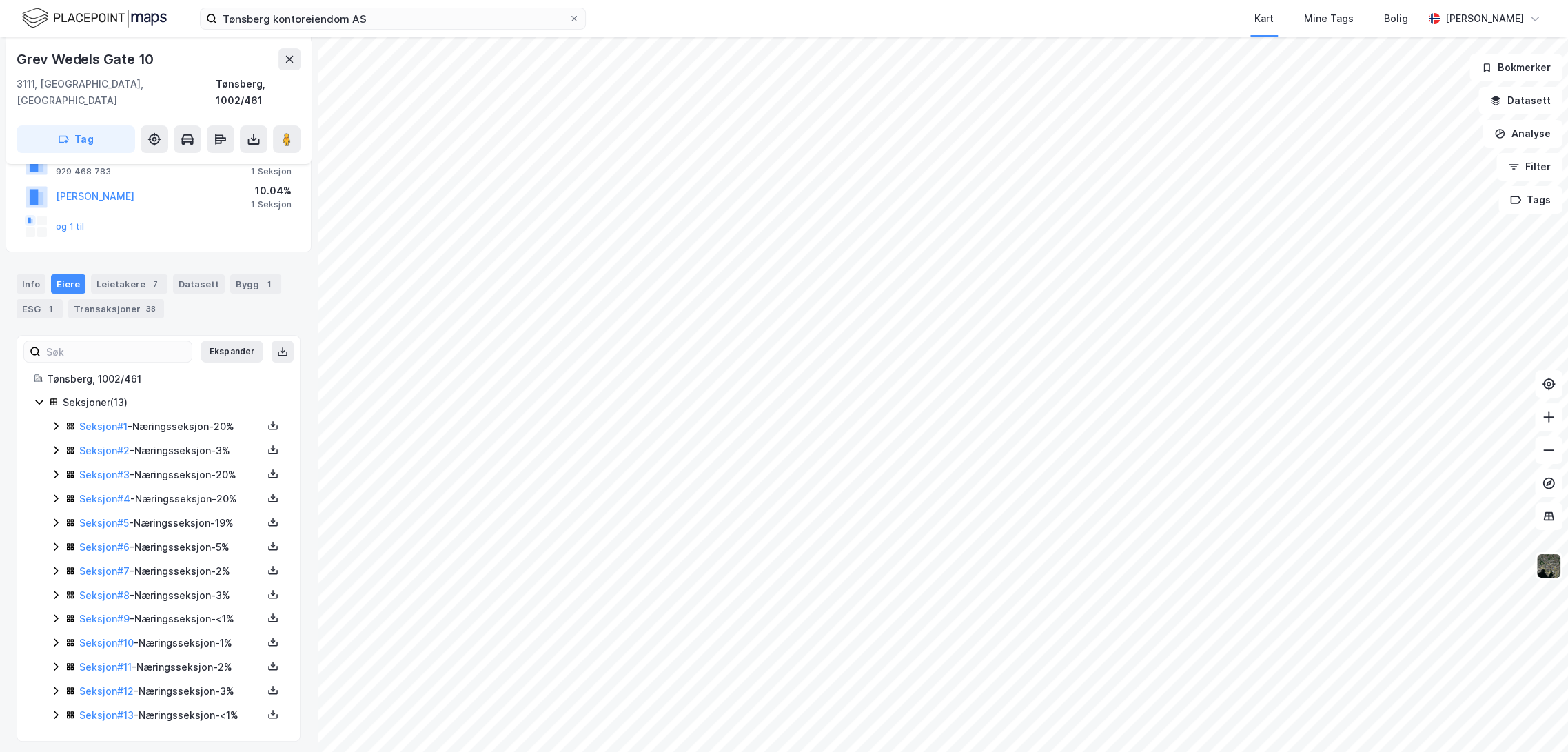
click at [57, 517] on icon at bounding box center [55, 522] width 11 height 11
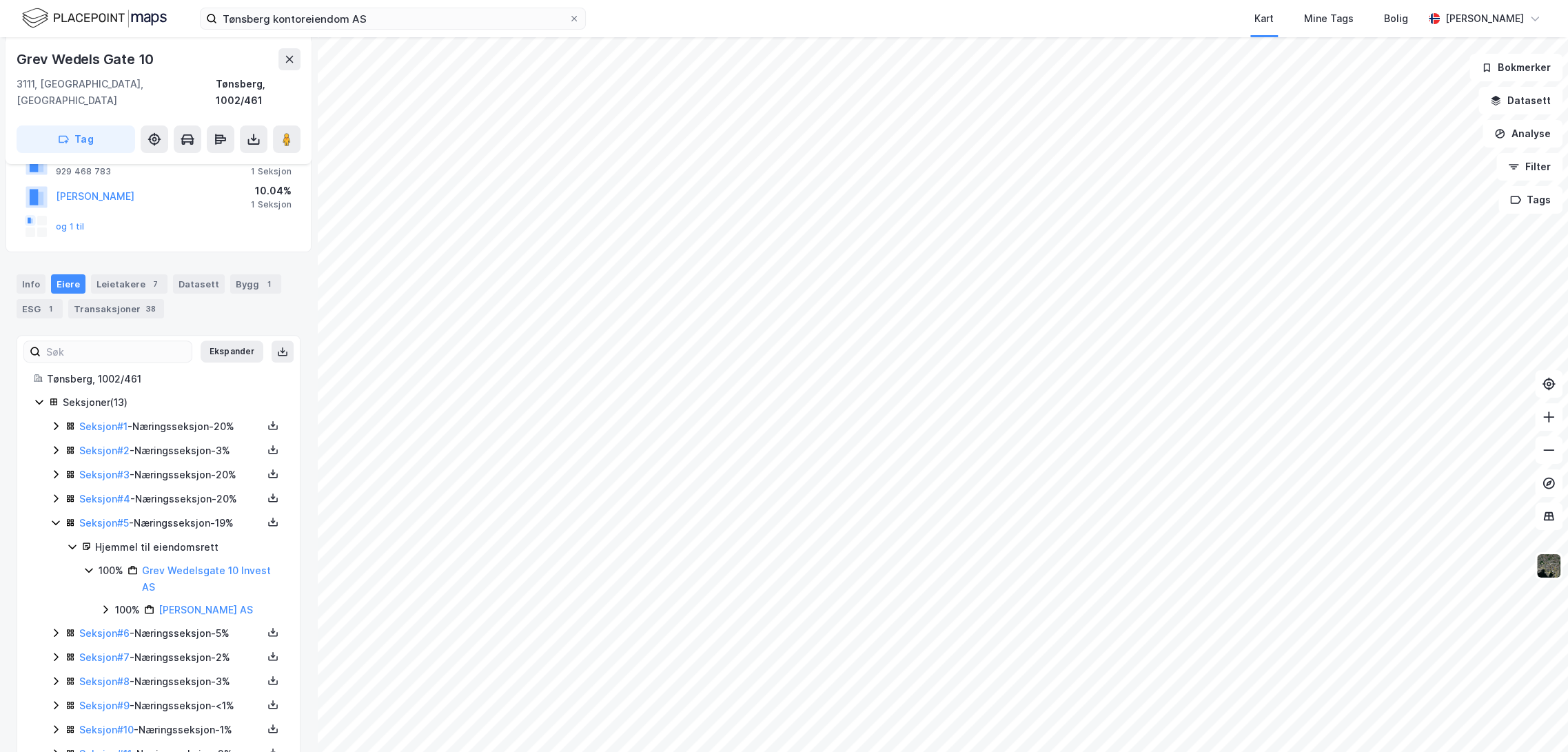
click at [57, 517] on icon at bounding box center [55, 522] width 11 height 11
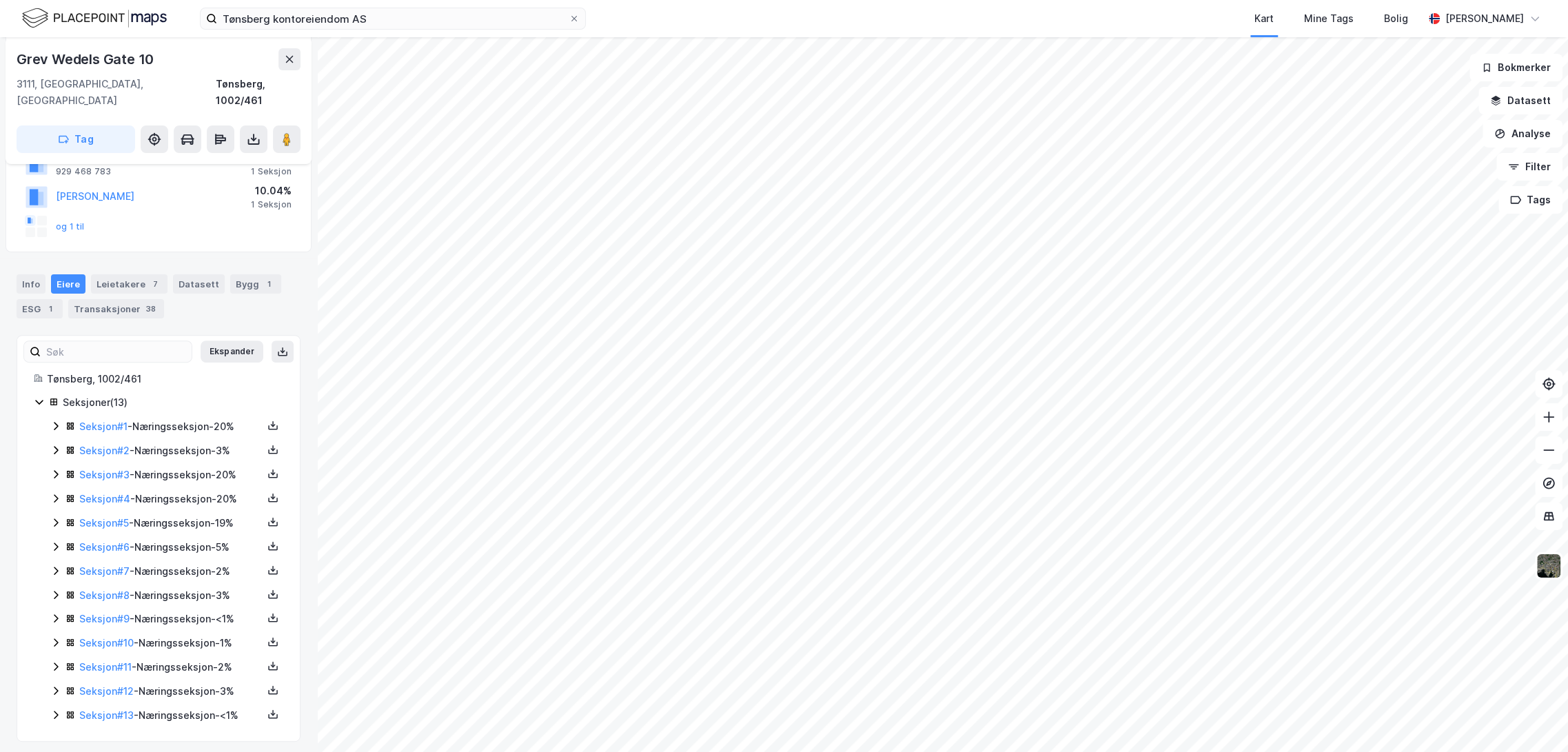
click at [55, 541] on icon at bounding box center [55, 546] width 11 height 11
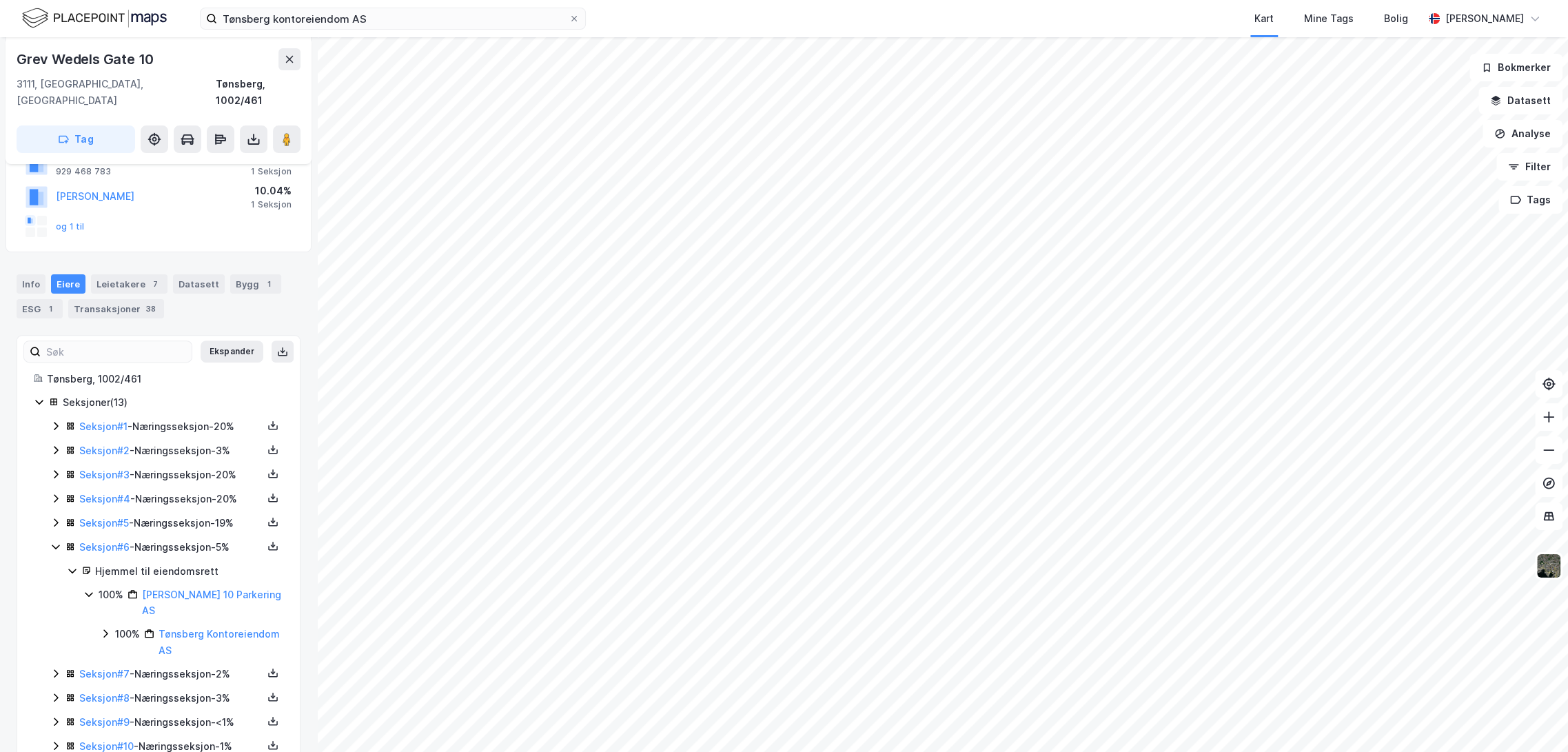
click at [57, 541] on icon at bounding box center [55, 546] width 11 height 11
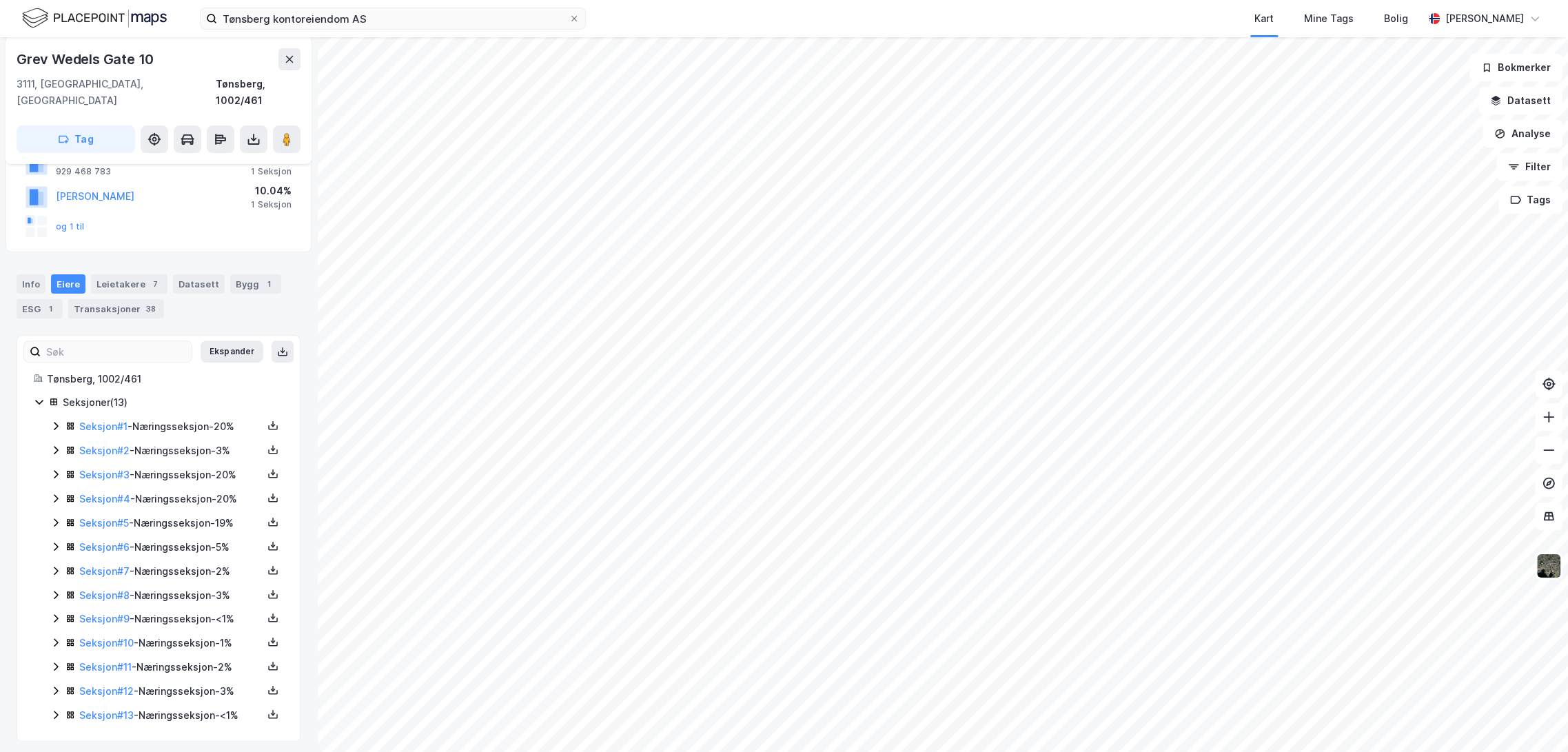
click at [61, 565] on icon at bounding box center [55, 570] width 11 height 11
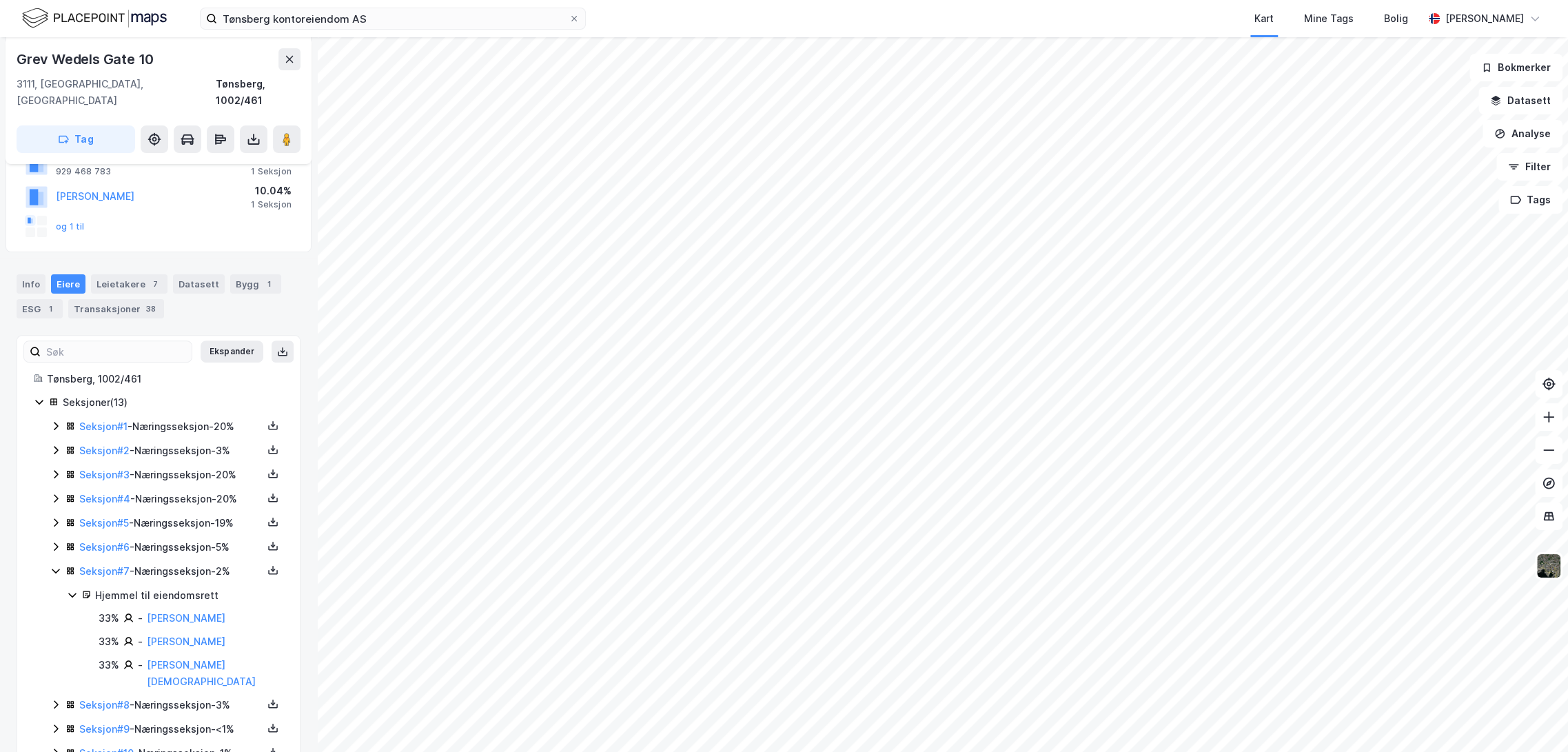
click at [61, 565] on icon at bounding box center [55, 570] width 11 height 11
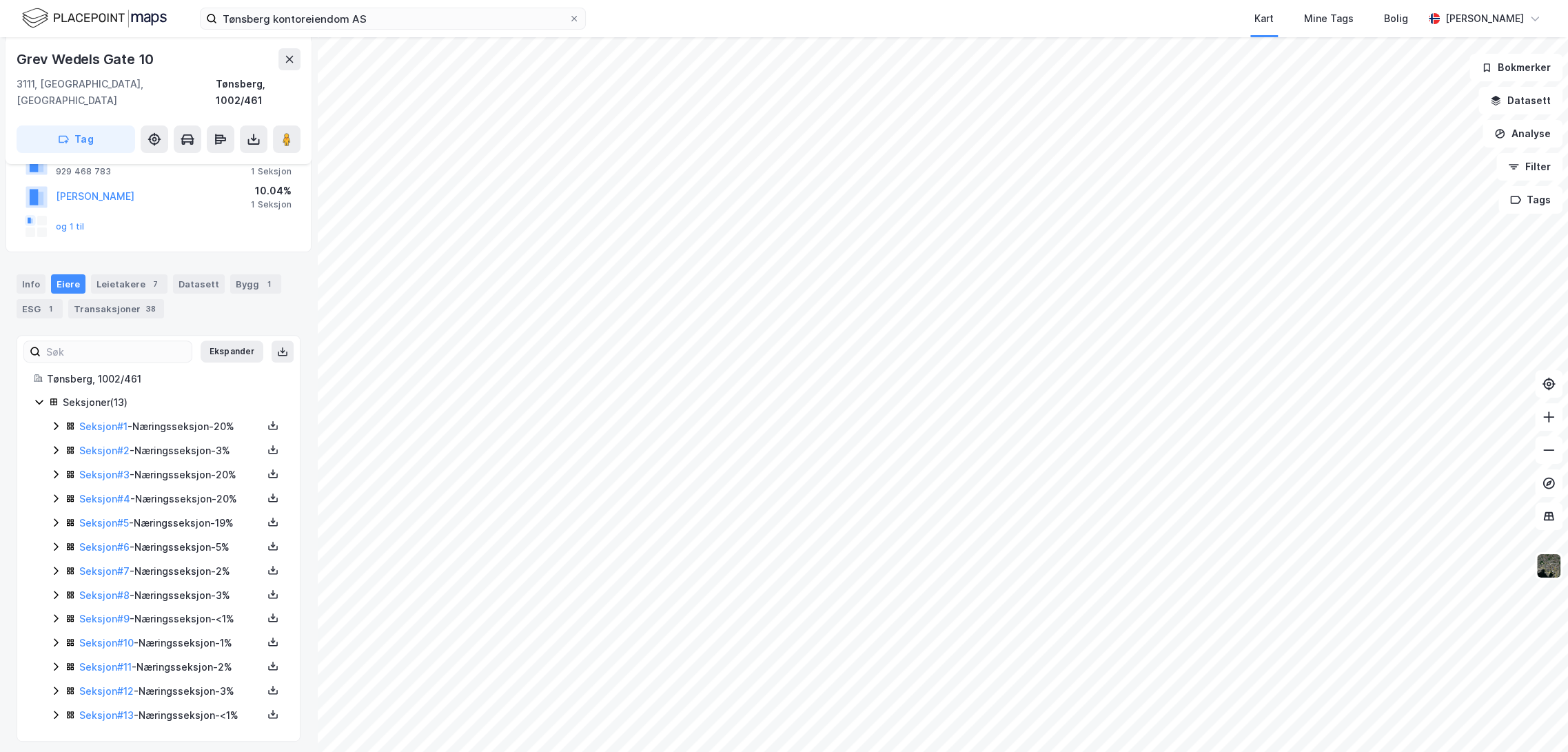
click at [57, 590] on icon at bounding box center [55, 595] width 11 height 11
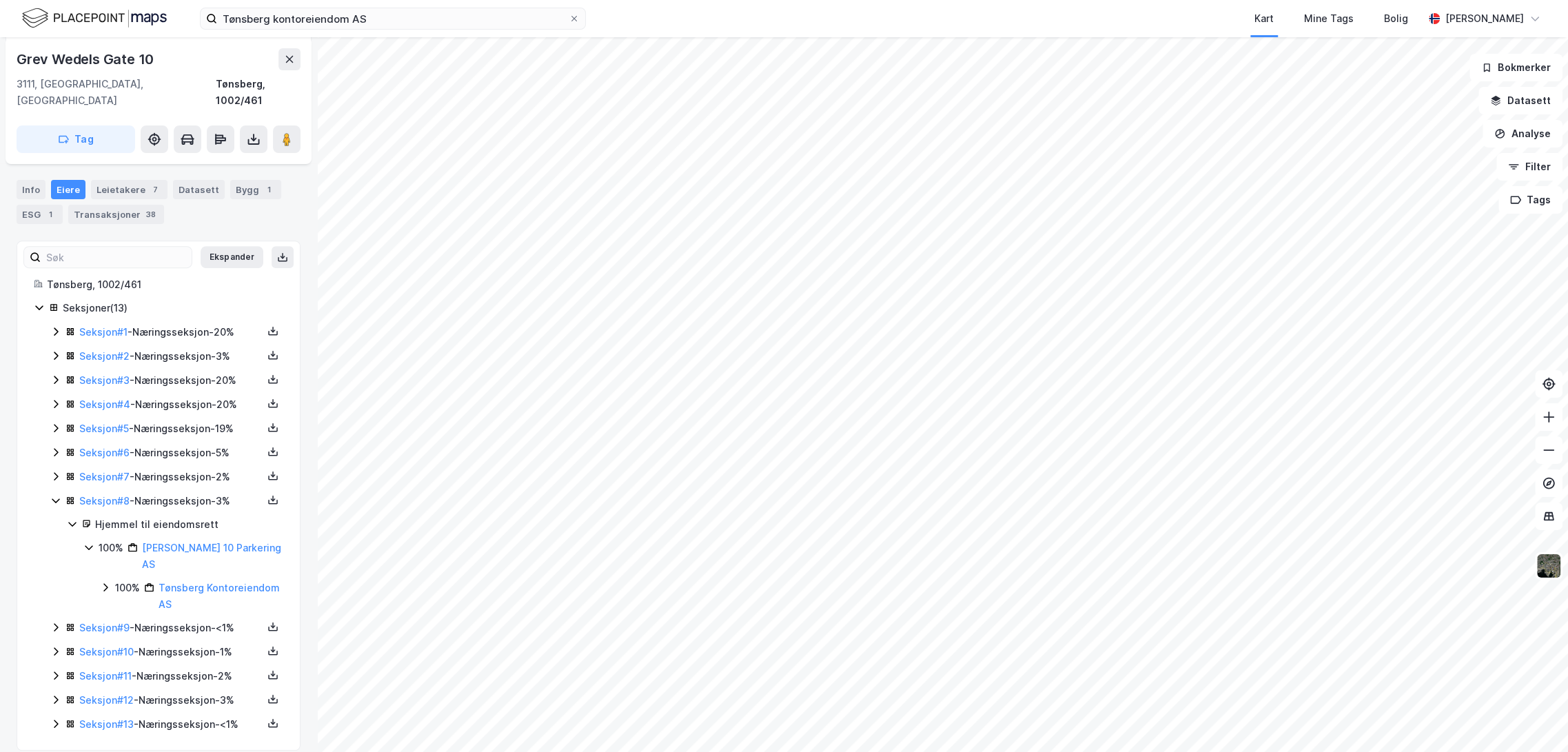
scroll to position [397, 0]
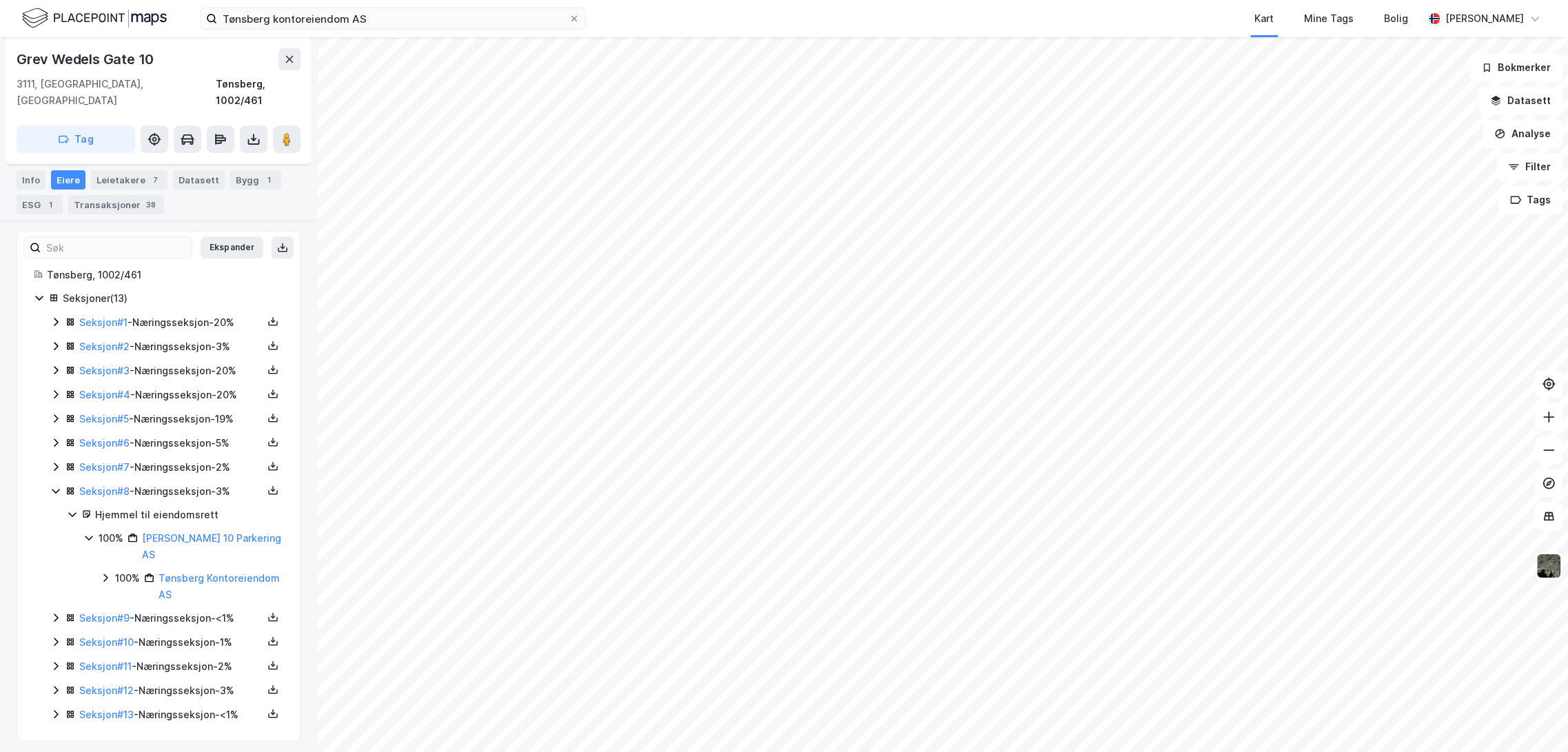
click at [61, 486] on icon at bounding box center [55, 491] width 11 height 11
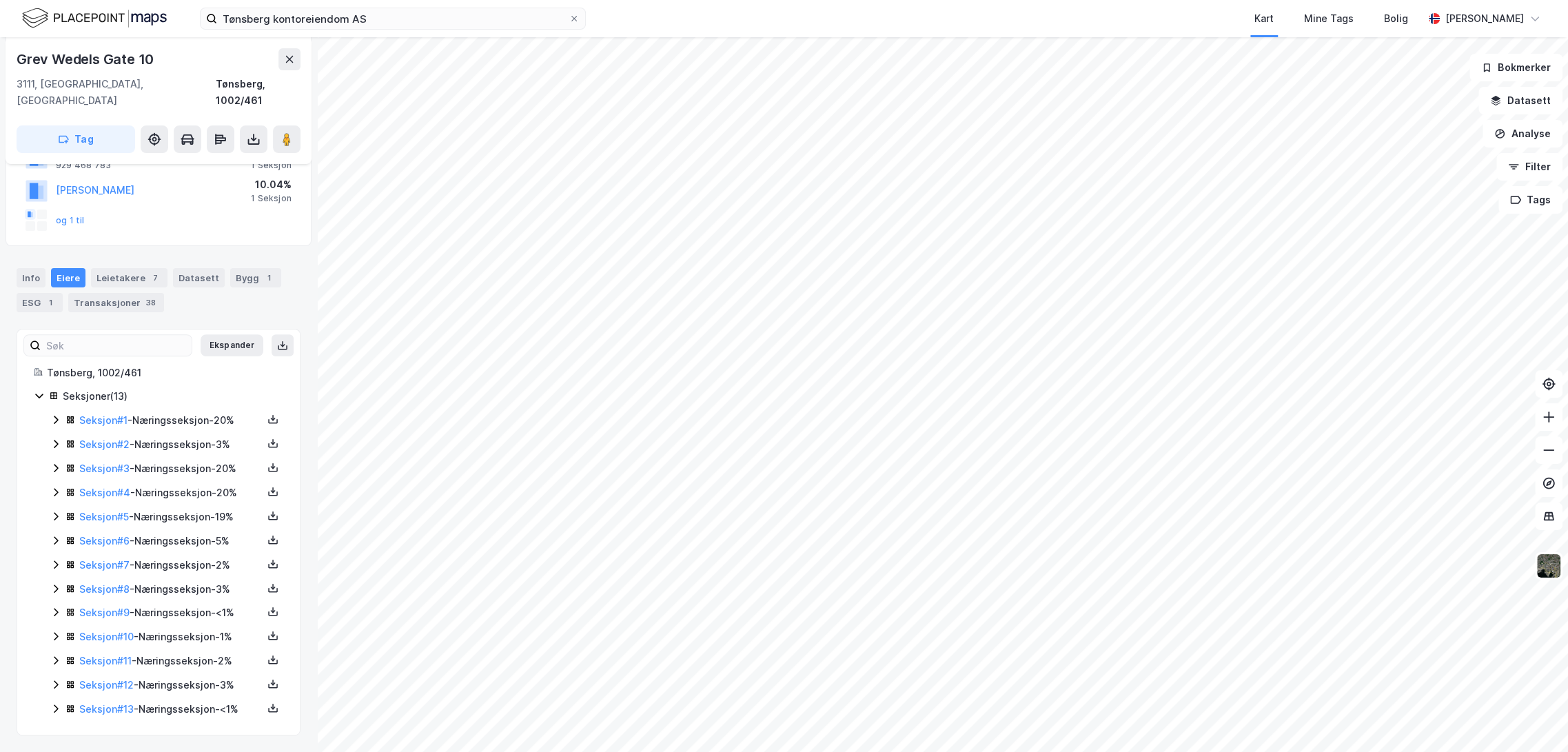
scroll to position [293, 0]
click at [52, 590] on icon at bounding box center [55, 595] width 11 height 11
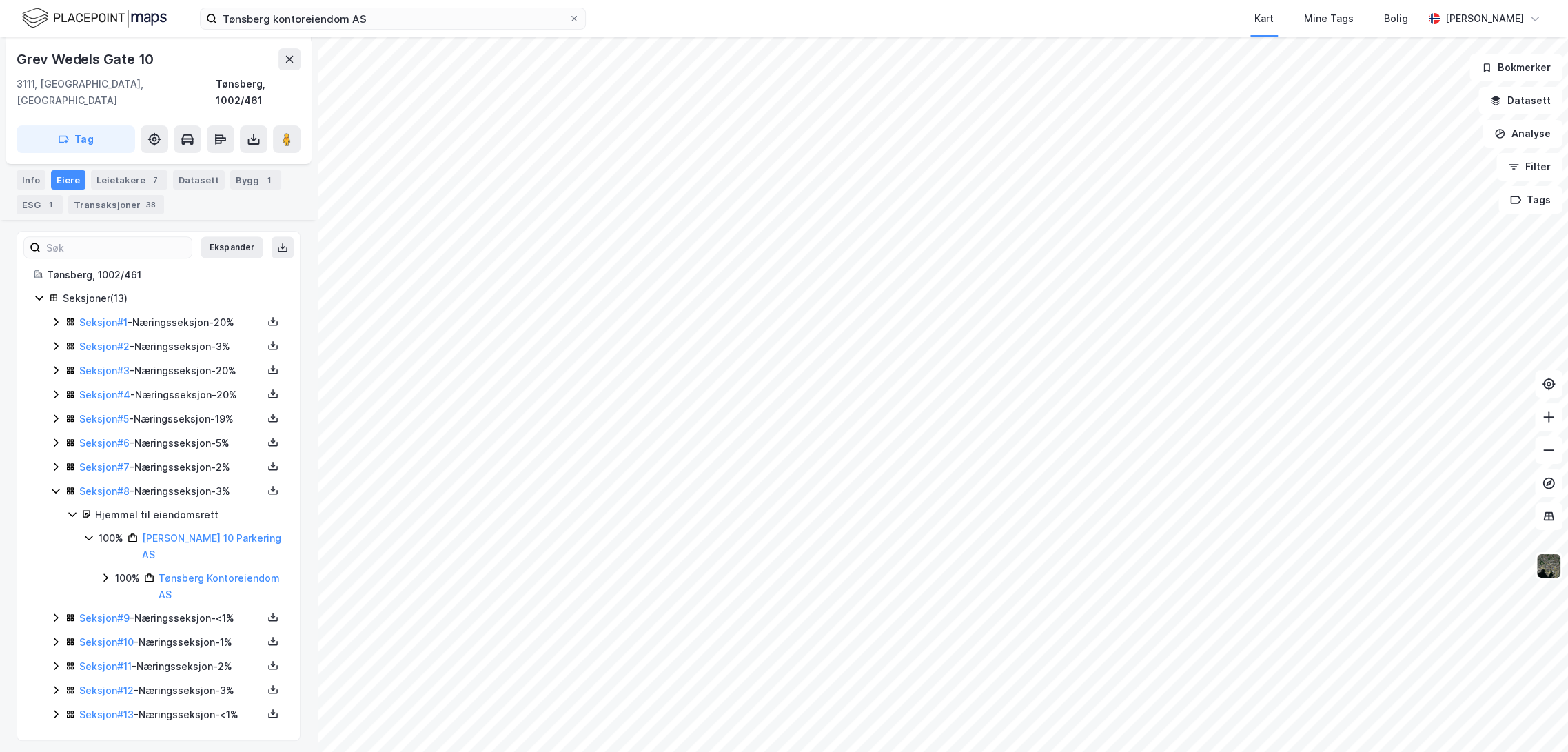
click at [52, 612] on icon at bounding box center [55, 617] width 11 height 11
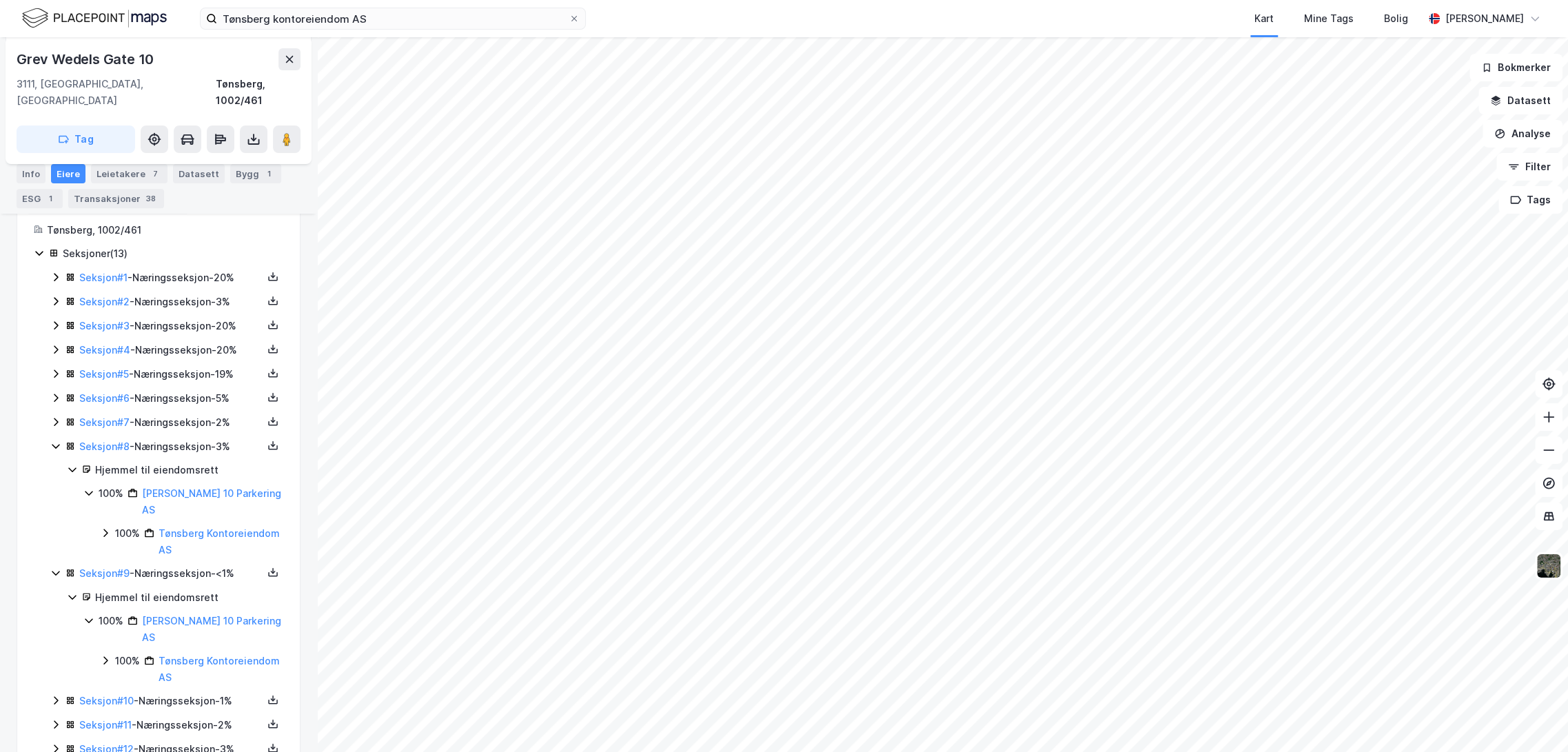
scroll to position [501, 0]
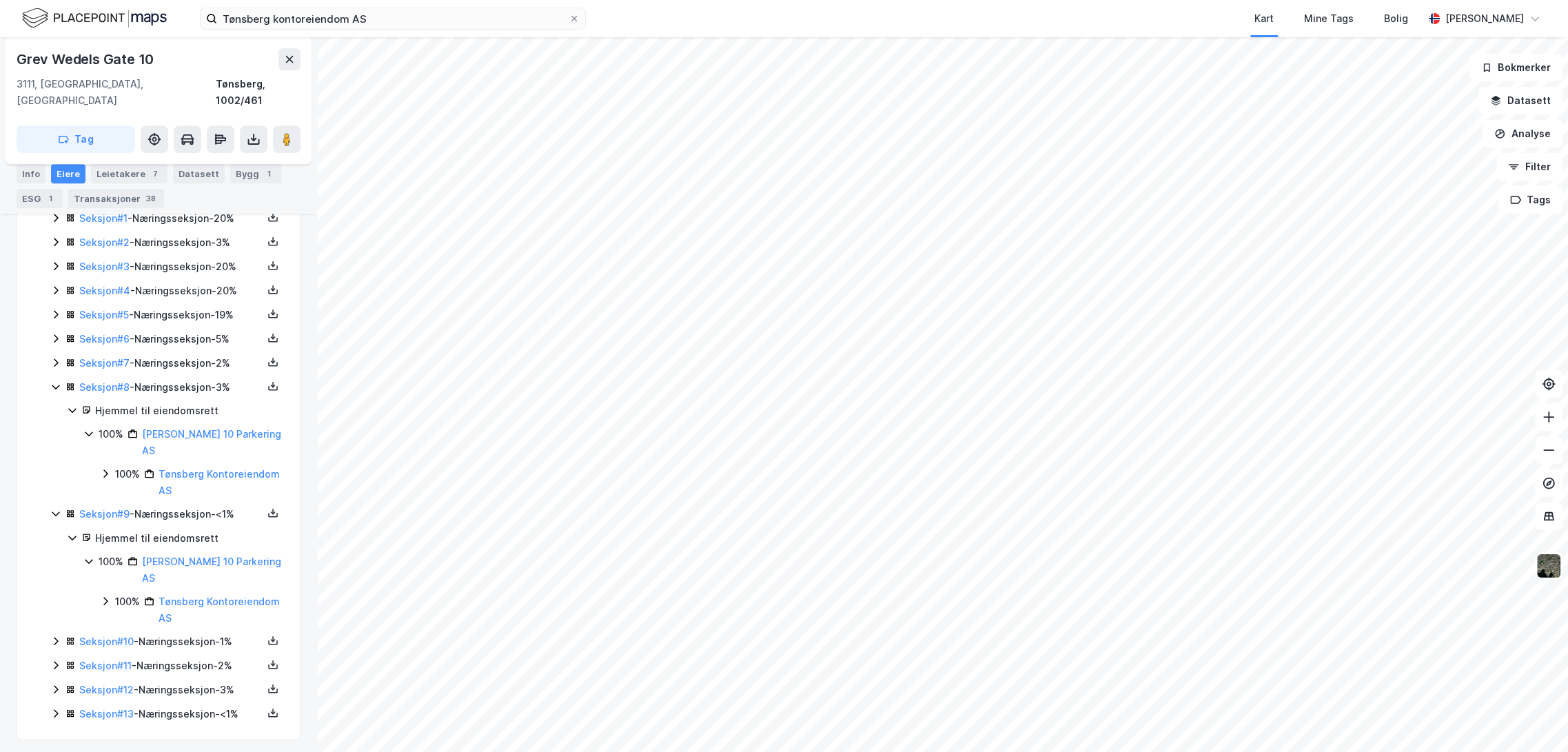
click at [51, 635] on icon at bounding box center [55, 640] width 11 height 11
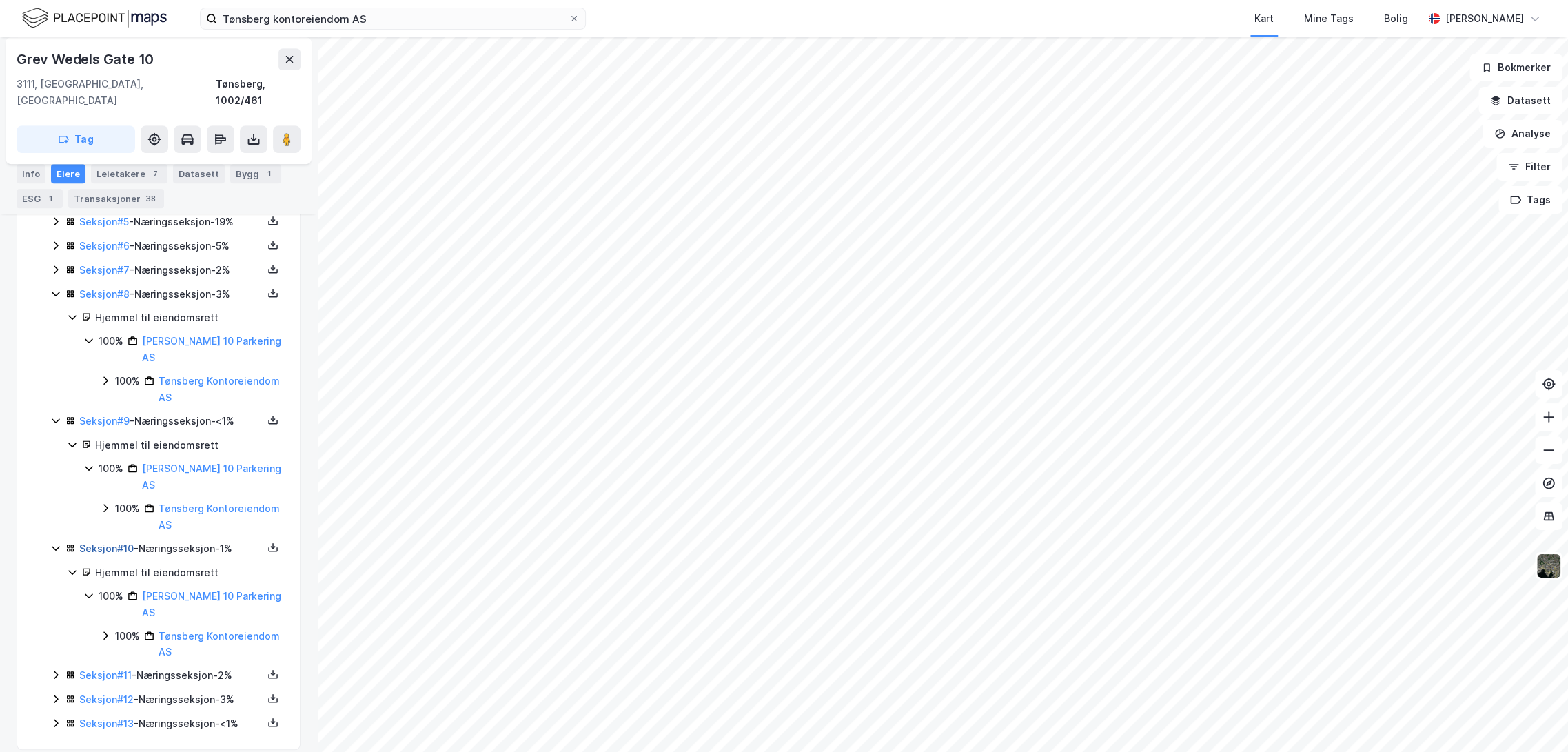
scroll to position [605, 0]
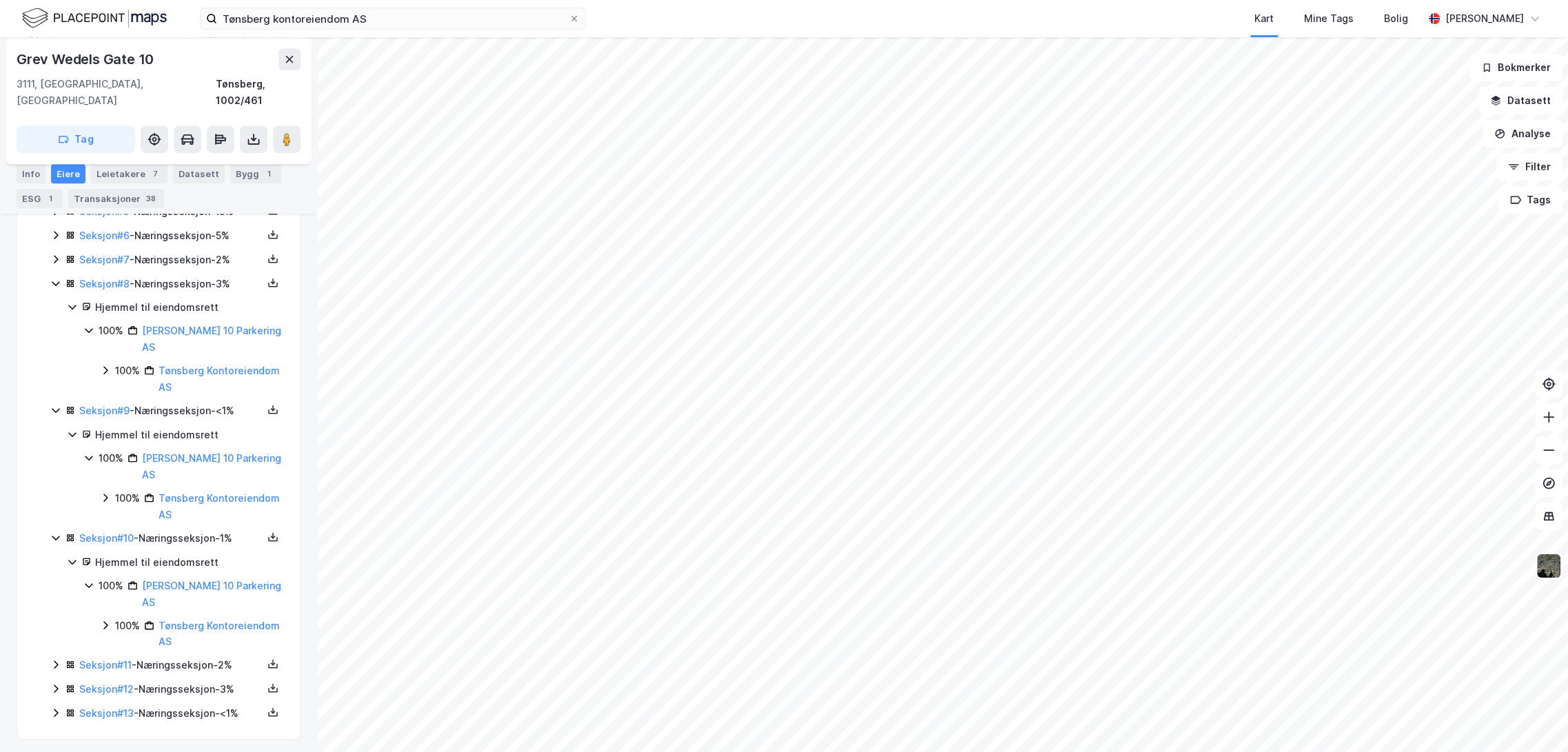
click at [54, 659] on icon at bounding box center [55, 664] width 11 height 11
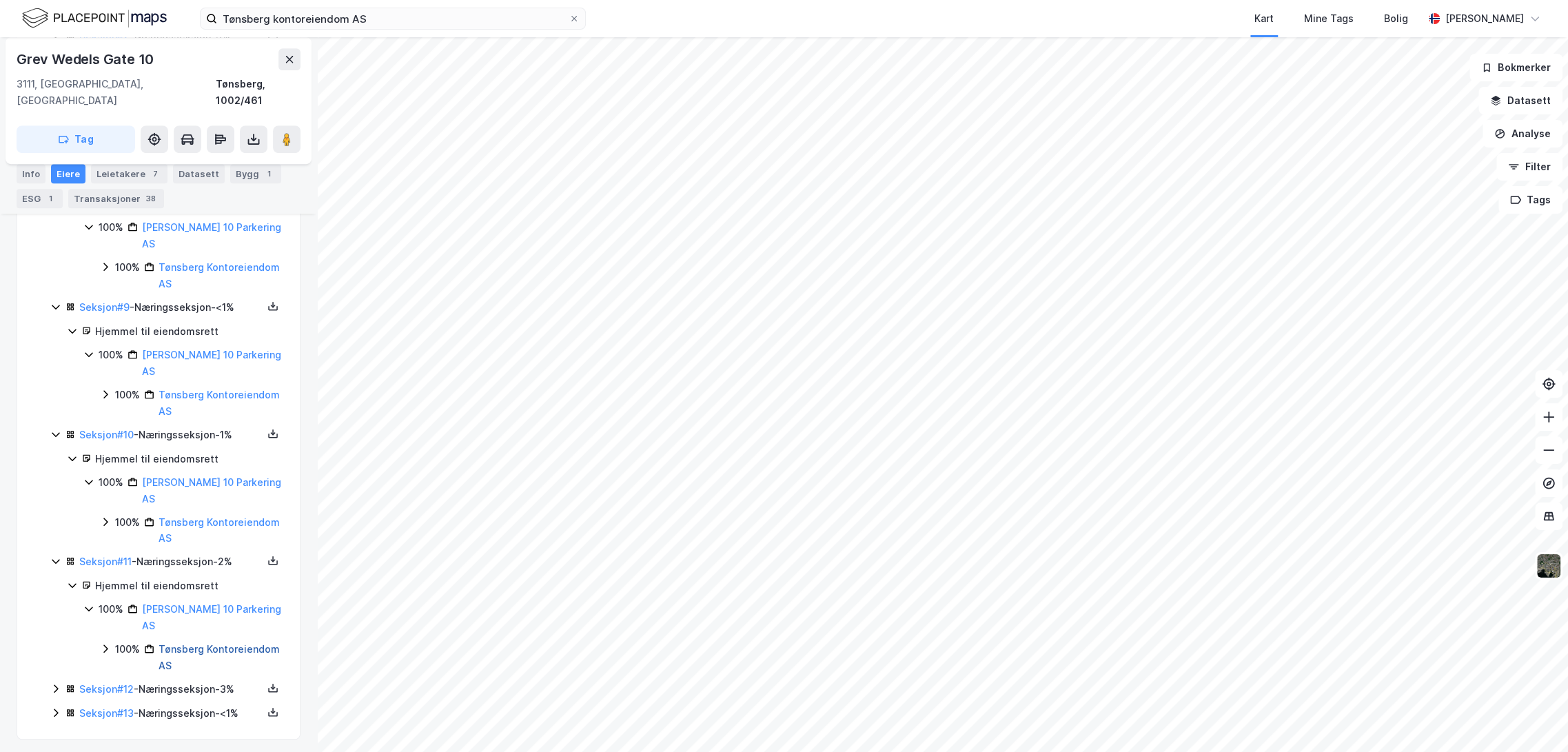
scroll to position [709, 0]
click at [57, 684] on icon at bounding box center [56, 688] width 4 height 8
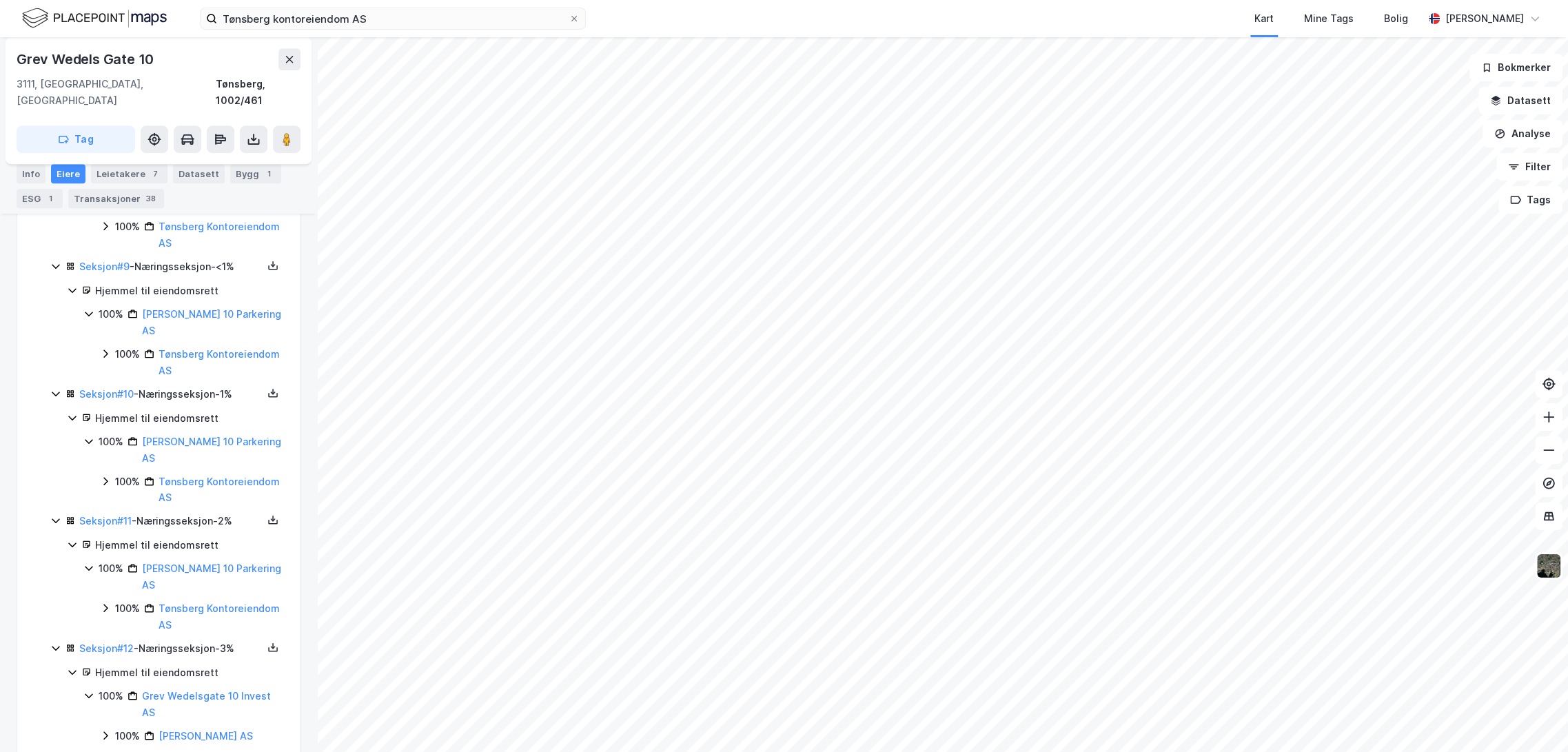
scroll to position [795, 0]
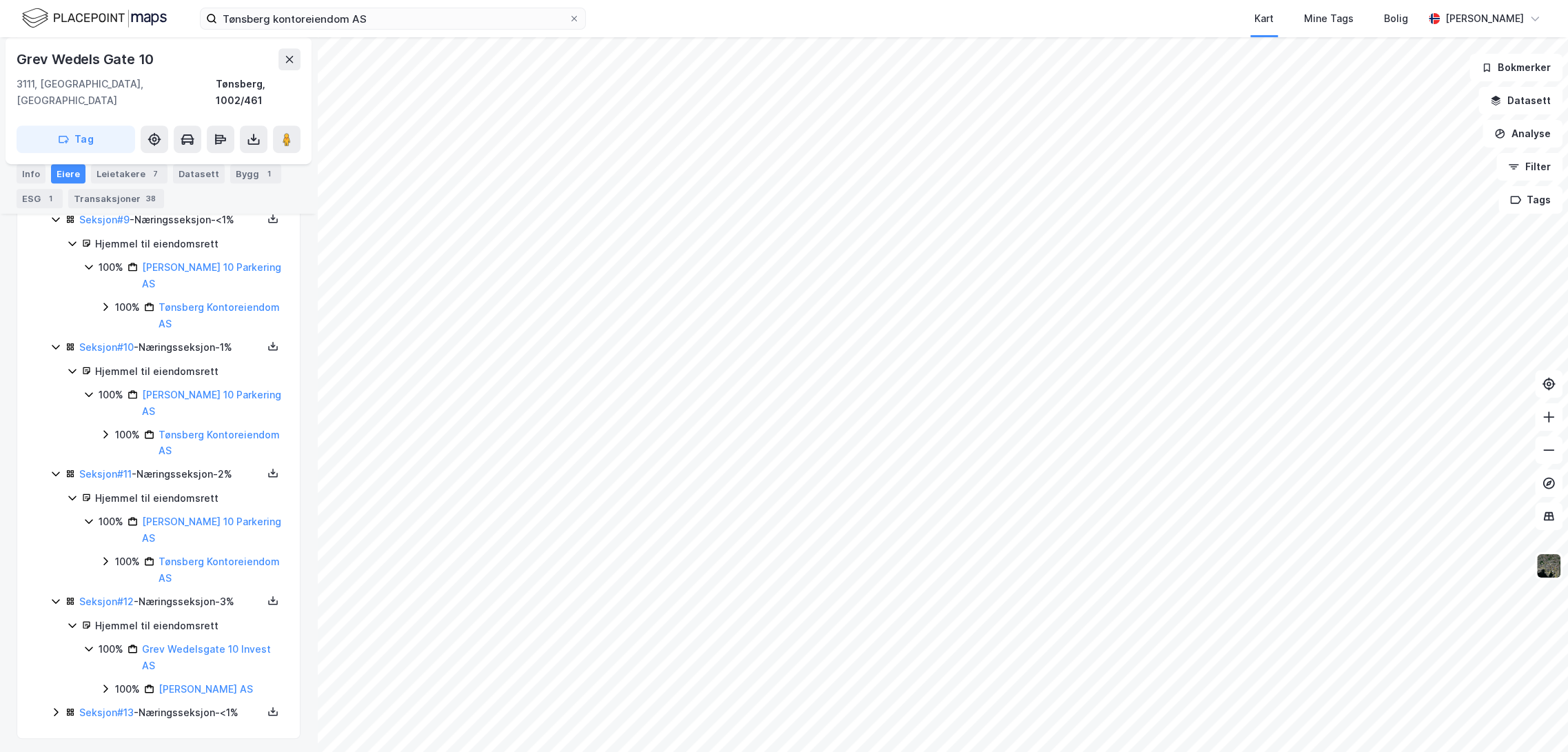
click at [55, 707] on icon at bounding box center [55, 711] width 11 height 11
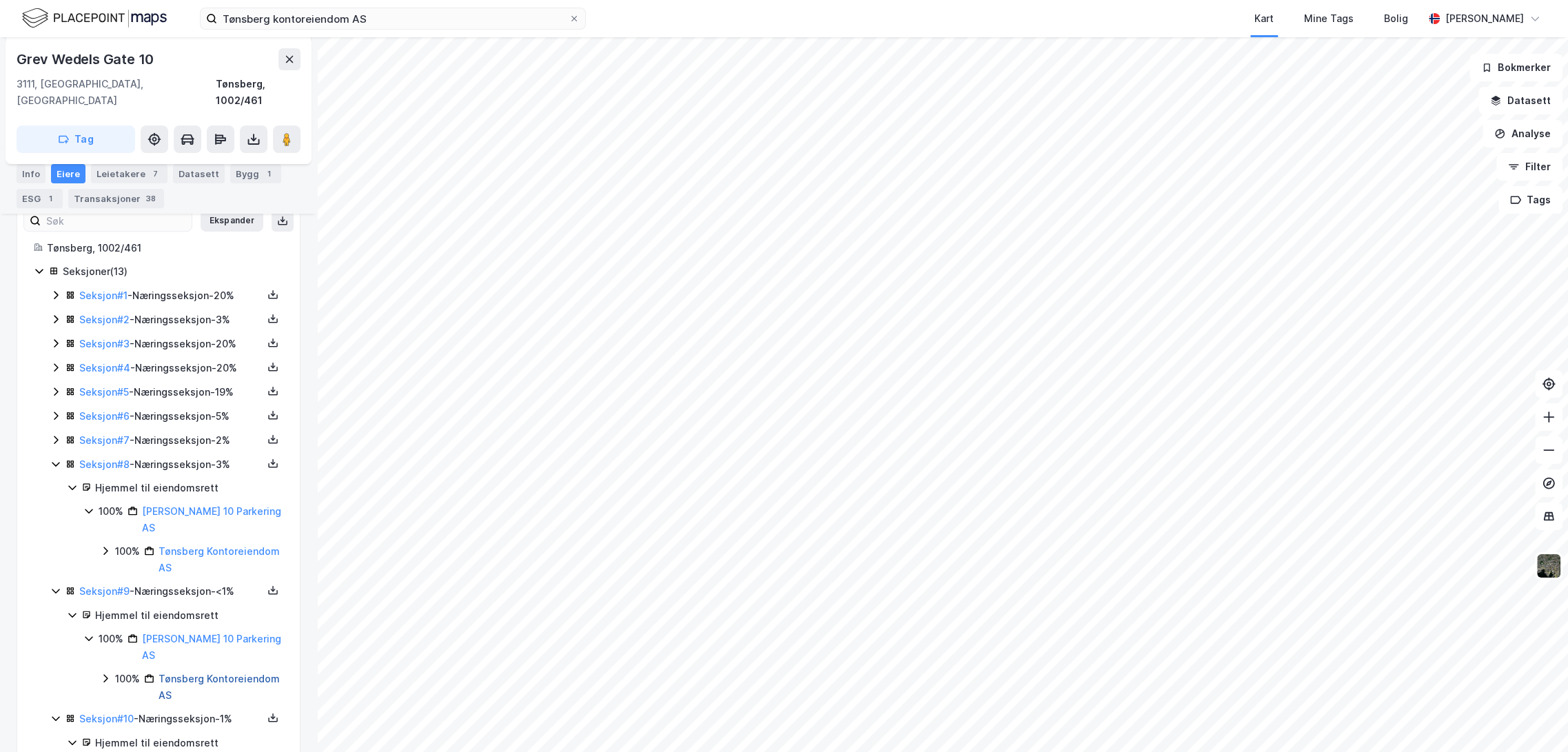
scroll to position [41, 0]
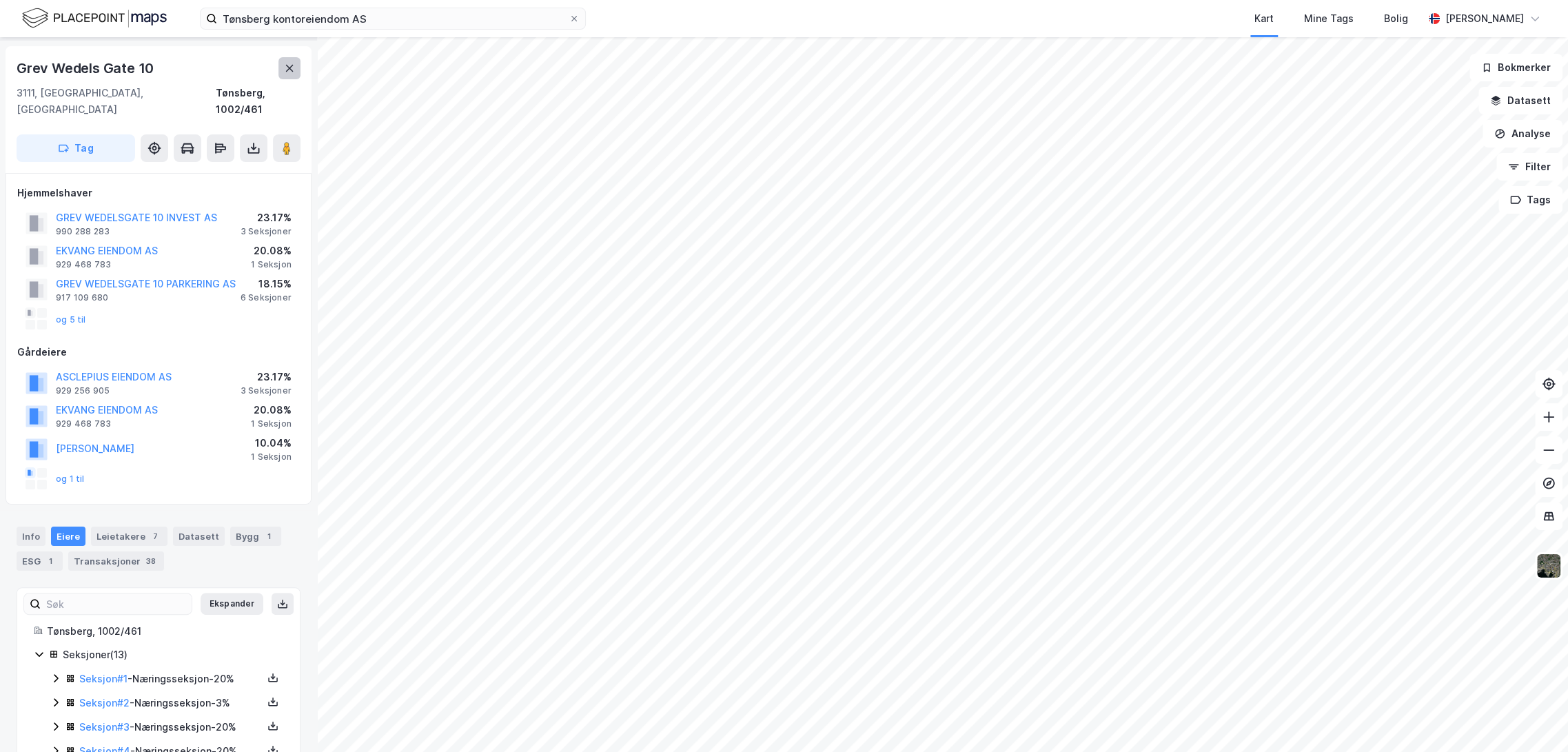
click at [286, 66] on icon at bounding box center [289, 67] width 11 height 11
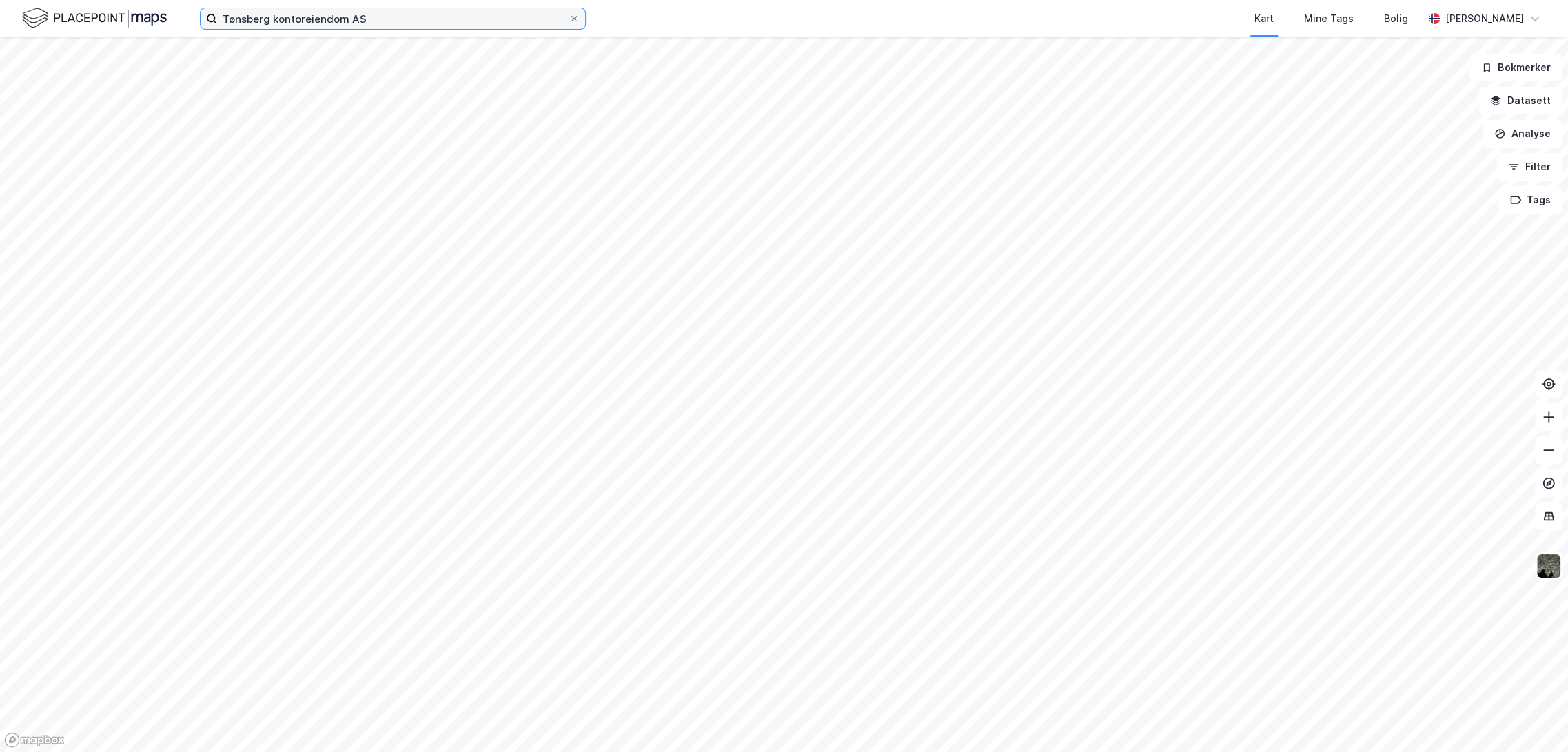
click at [430, 16] on input "Tønsberg kontoreiendom AS" at bounding box center [393, 18] width 351 height 21
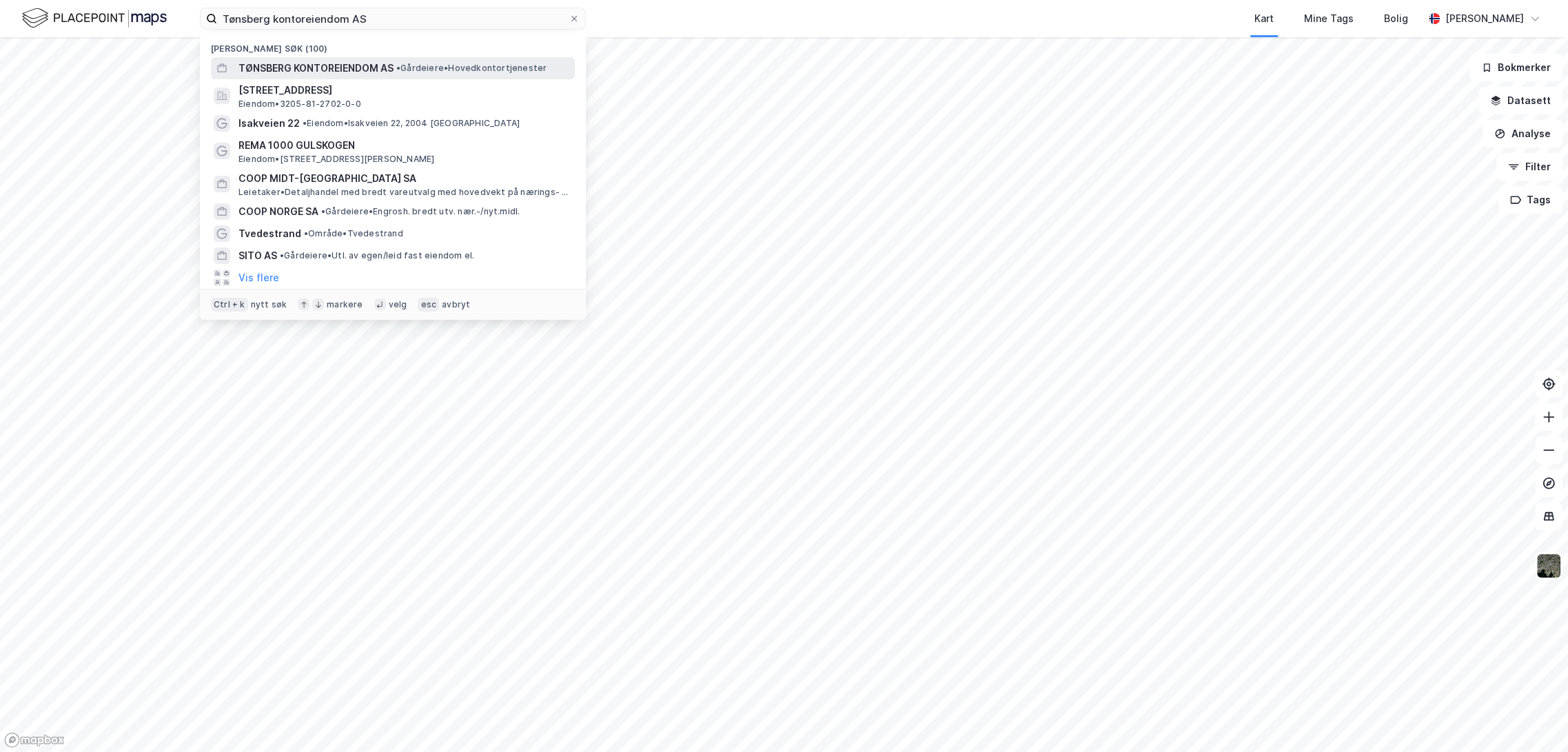
click at [387, 68] on span "TØNSBERG KONTOREIENDOM AS" at bounding box center [316, 68] width 155 height 17
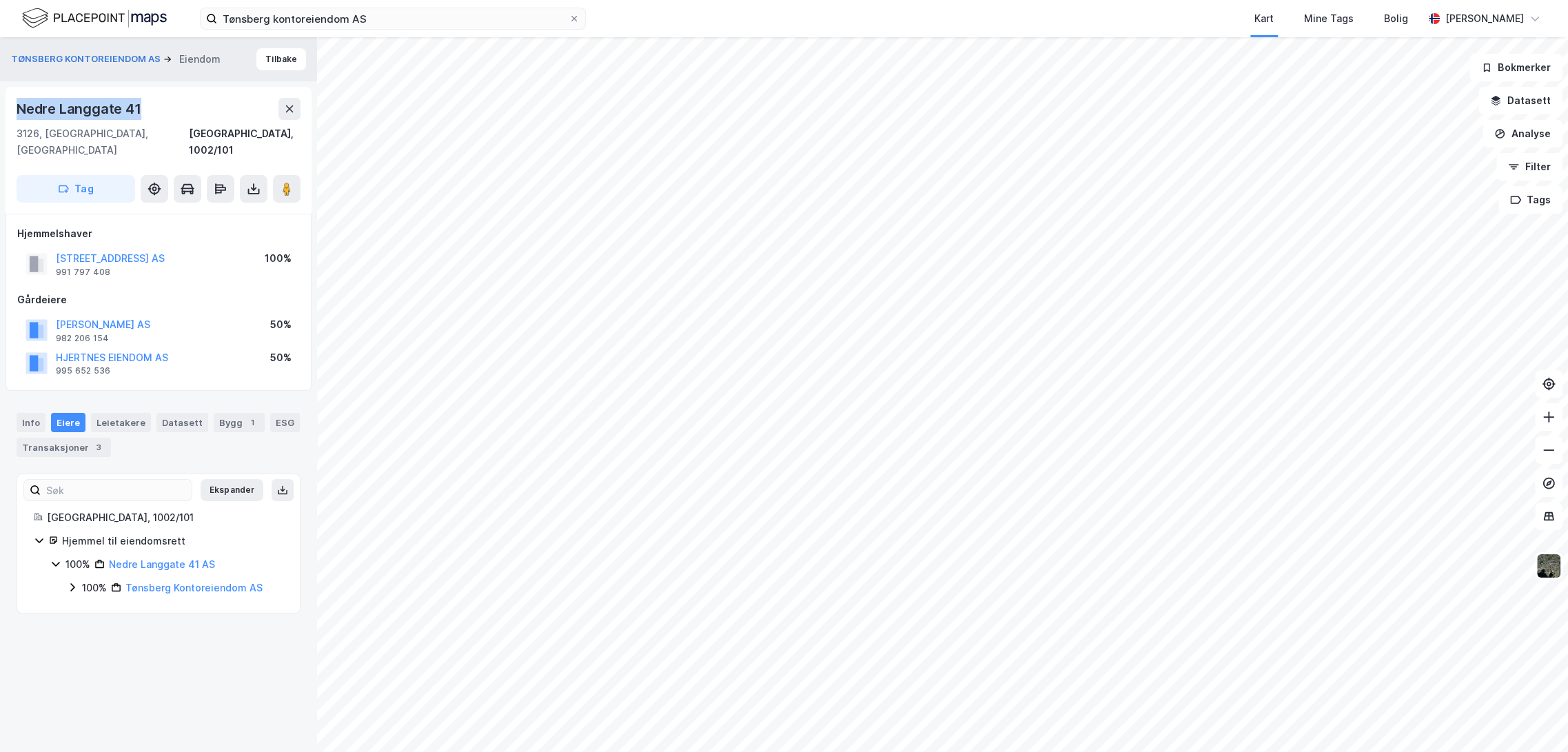
drag, startPoint x: 17, startPoint y: 105, endPoint x: 169, endPoint y: 106, distance: 152.0
click at [169, 106] on div "Nedre Langgate 41" at bounding box center [158, 109] width 284 height 22
copy div "Nedre Langgate 41"
drag, startPoint x: 116, startPoint y: 238, endPoint x: 107, endPoint y: 242, distance: 9.8
click at [0, 0] on button "[STREET_ADDRESS] AS" at bounding box center [0, 0] width 0 height 0
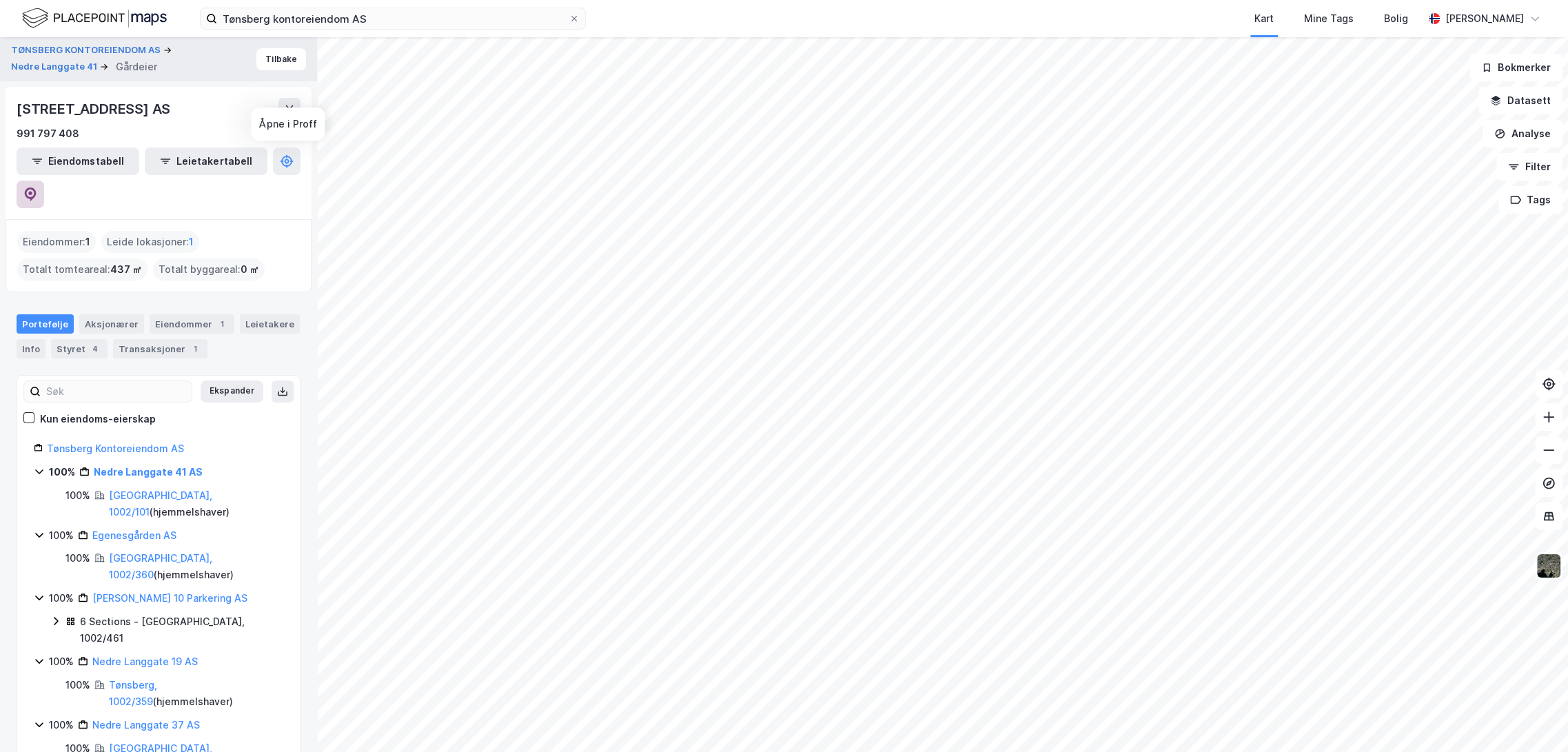
click at [44, 181] on button at bounding box center [30, 194] width 27 height 27
click at [274, 65] on button "Tilbake" at bounding box center [281, 59] width 50 height 22
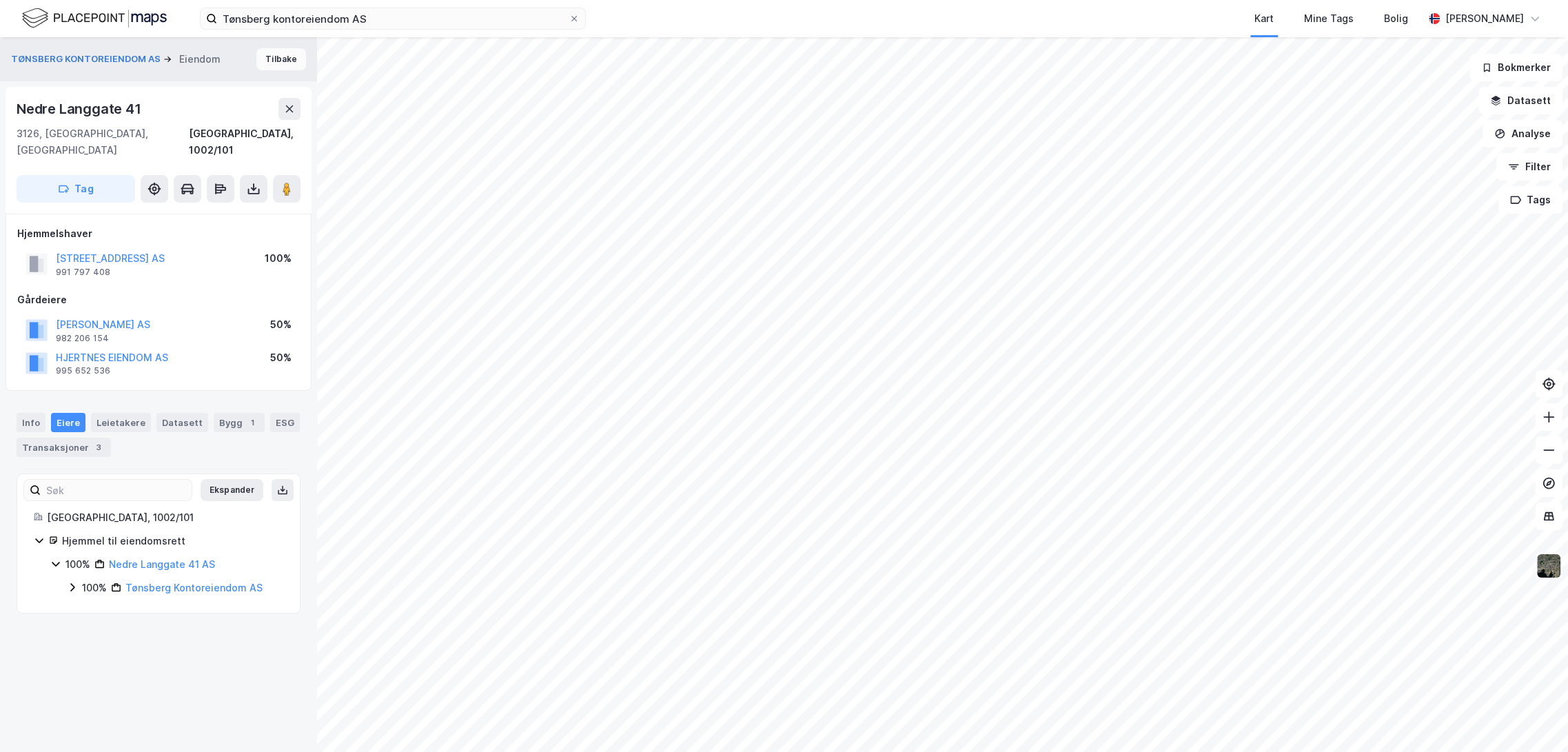
click at [274, 59] on button "Tilbake" at bounding box center [281, 59] width 50 height 22
drag, startPoint x: 16, startPoint y: 103, endPoint x: 150, endPoint y: 100, distance: 134.0
click at [150, 100] on div "Nedre [STREET_ADDRESS]" at bounding box center [158, 150] width 306 height 127
copy div "Nedre Langgate 37"
click at [118, 250] on div "[STREET_ADDRESS] AS" at bounding box center [110, 258] width 109 height 17
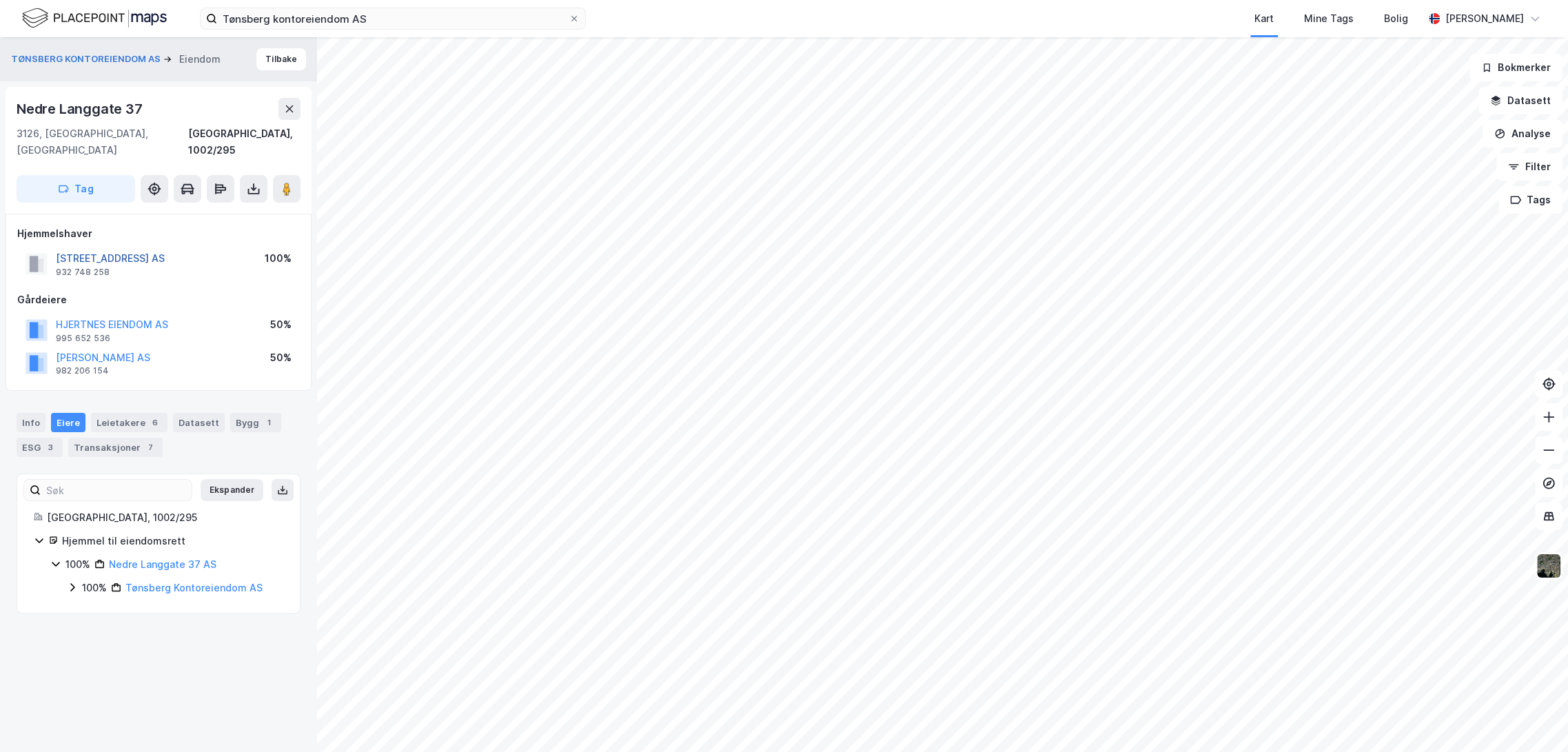
click at [0, 0] on button "[STREET_ADDRESS] AS" at bounding box center [0, 0] width 0 height 0
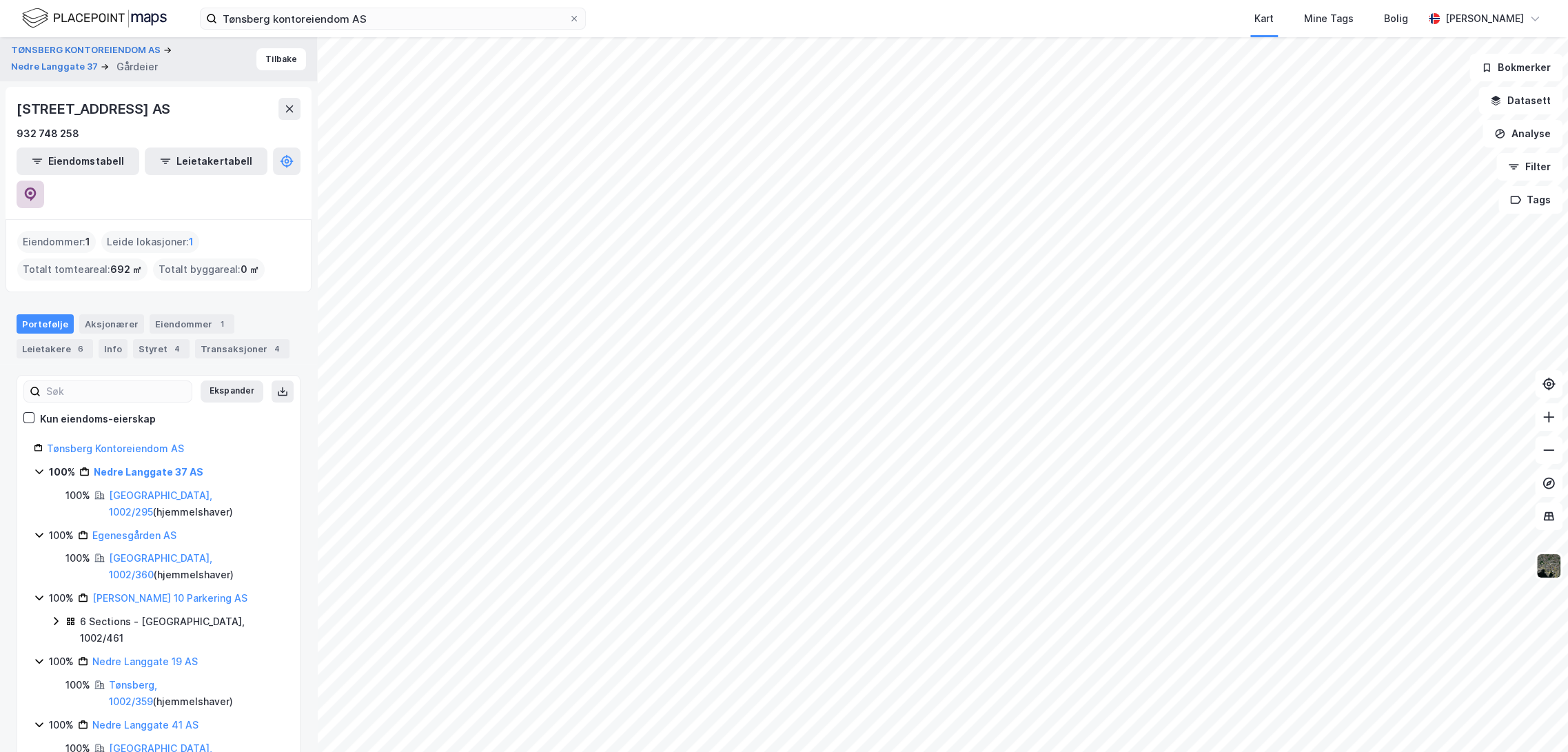
click at [37, 187] on icon at bounding box center [31, 194] width 12 height 14
click at [289, 59] on button "Tilbake" at bounding box center [281, 59] width 50 height 22
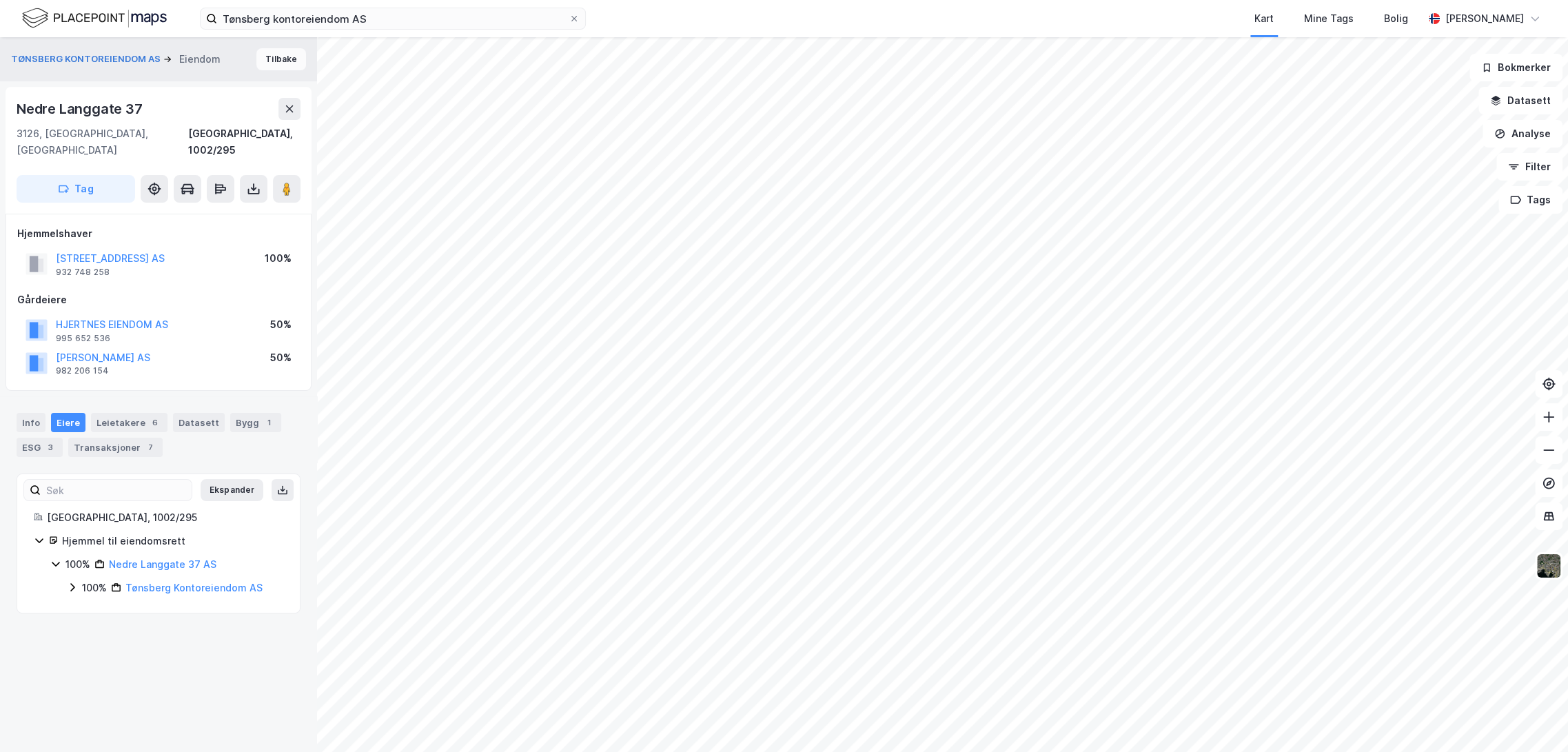
click at [274, 58] on button "Tilbake" at bounding box center [281, 59] width 50 height 22
click at [279, 58] on button "Tilbake" at bounding box center [281, 59] width 50 height 22
click at [0, 0] on button "[STREET_ADDRESS] AS" at bounding box center [0, 0] width 0 height 0
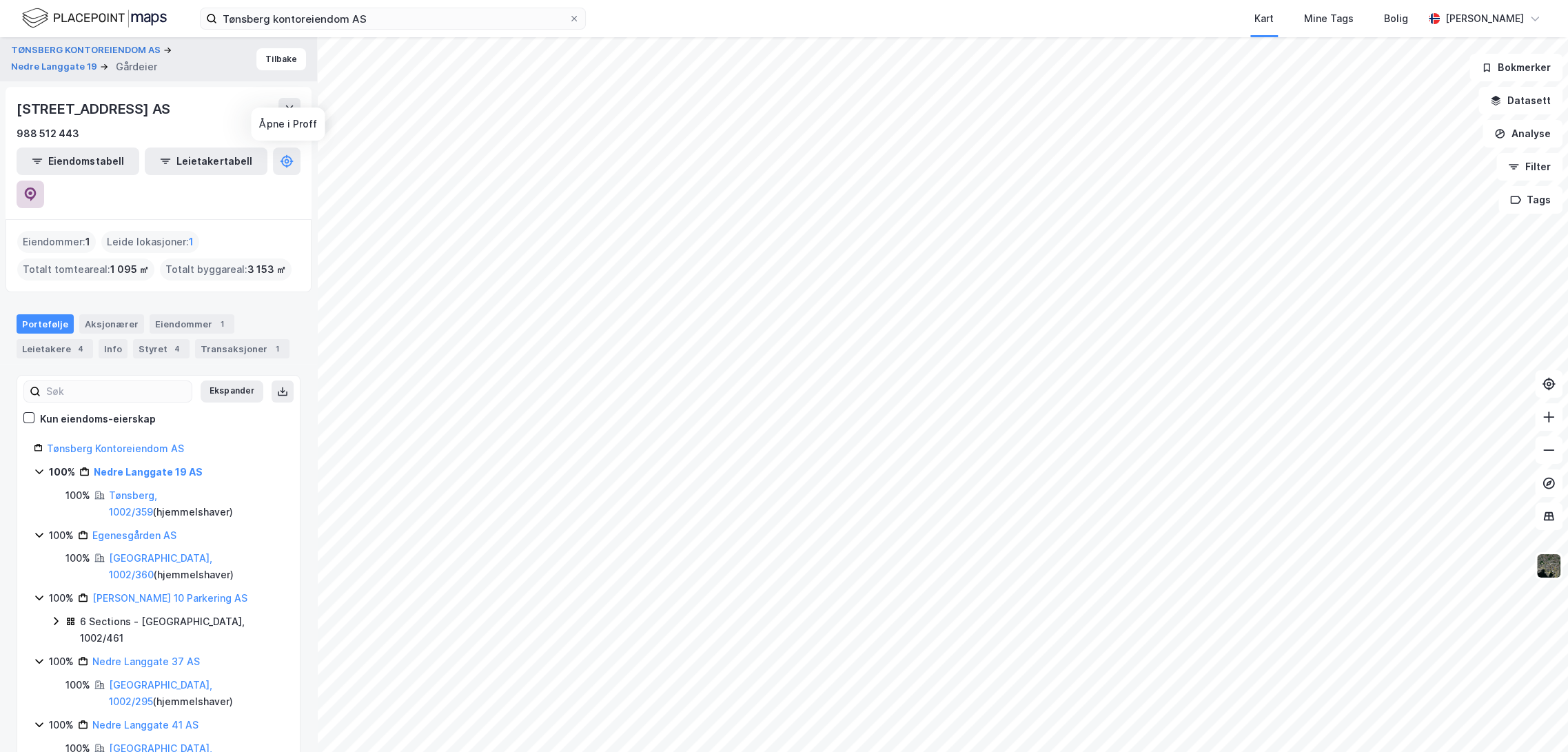
click at [44, 181] on button at bounding box center [30, 194] width 27 height 27
